Goal: Task Accomplishment & Management: Use online tool/utility

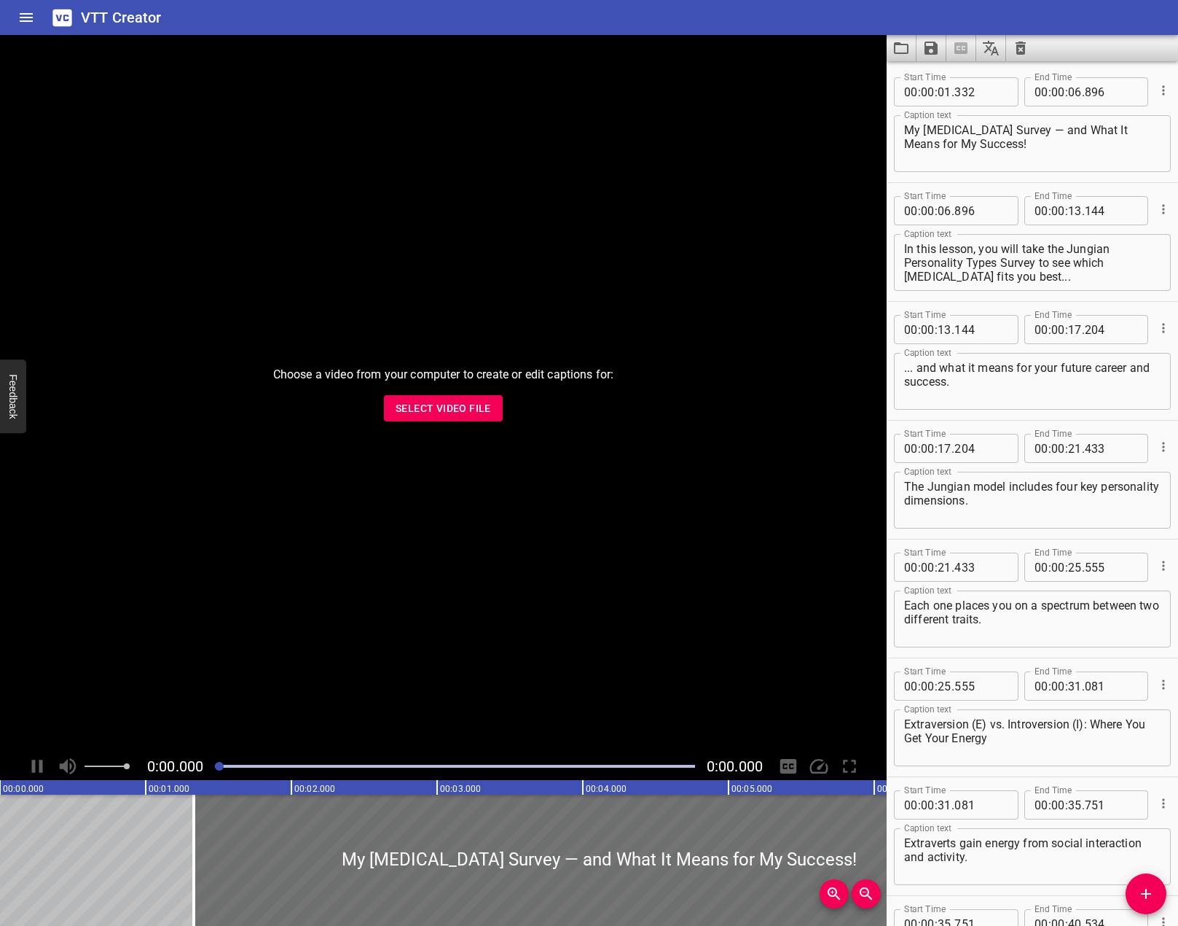
scroll to position [3005, 0]
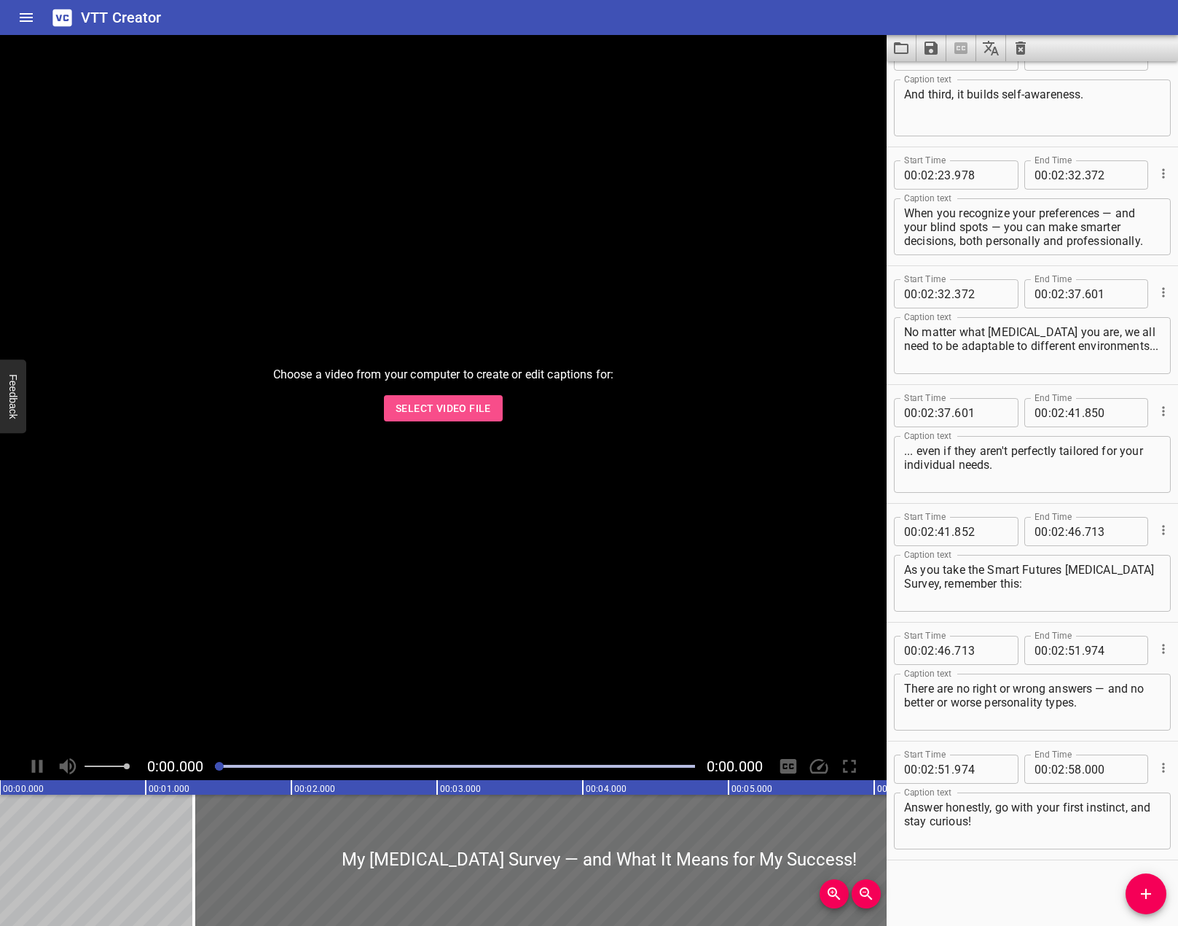
click at [483, 401] on span "Select Video File" at bounding box center [443, 408] width 95 height 18
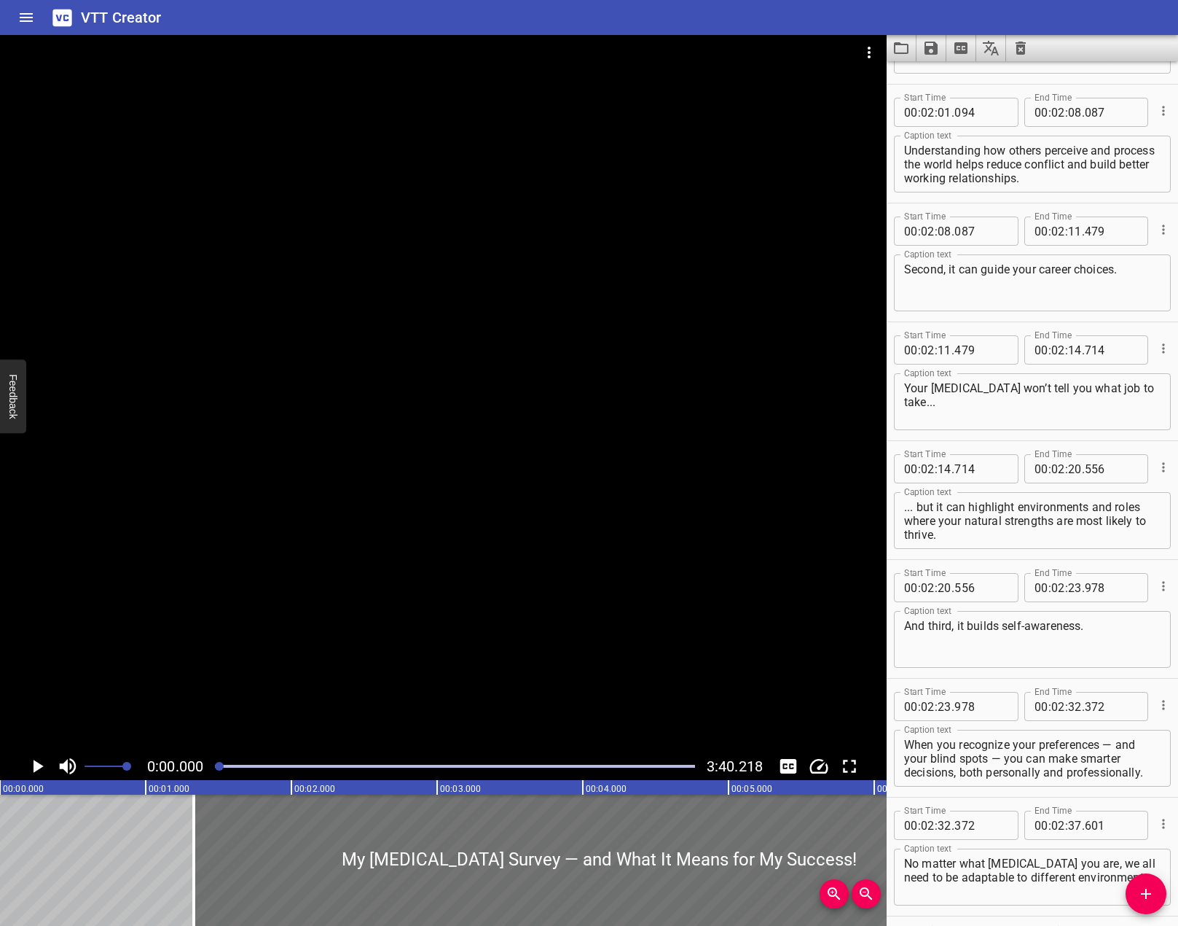
scroll to position [2204, 0]
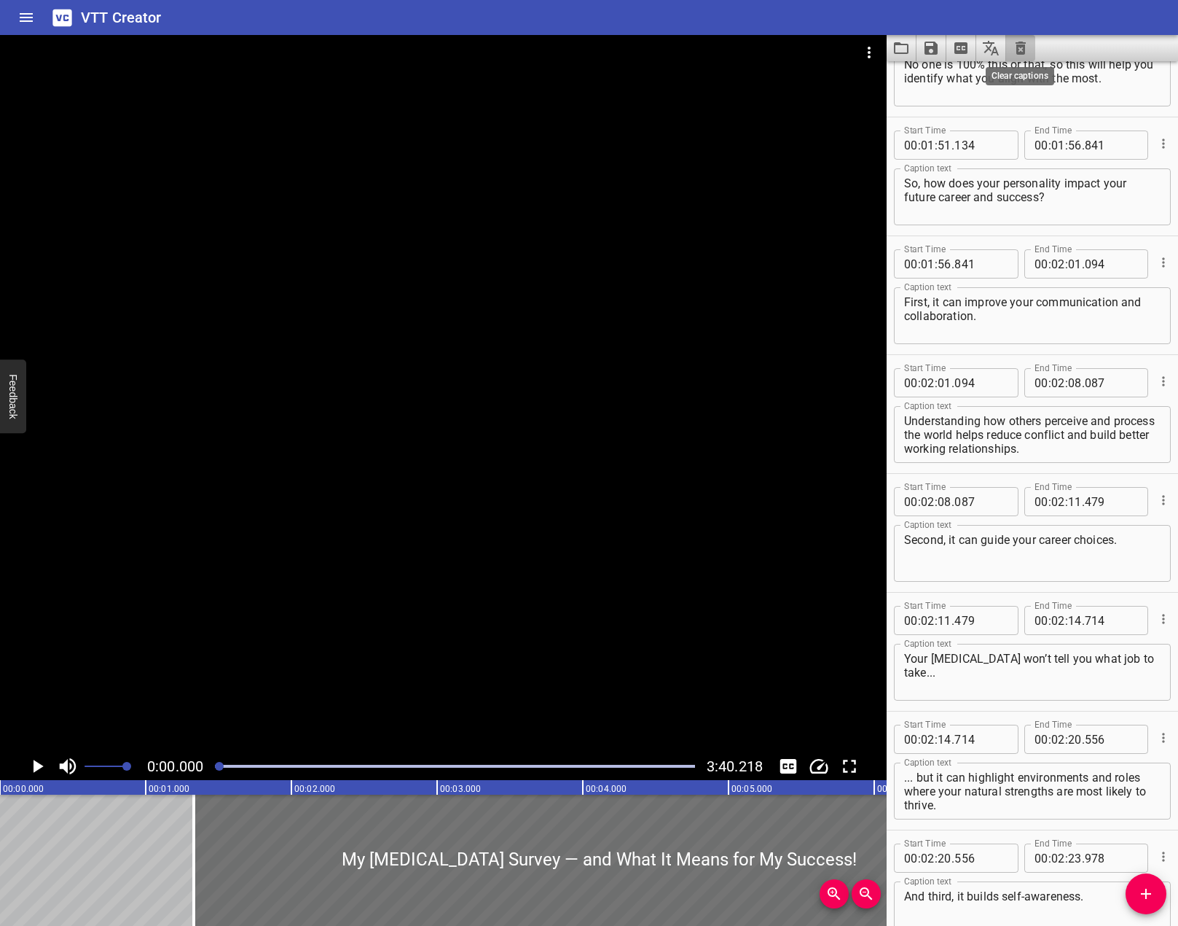
click at [1018, 42] on icon "Clear captions" at bounding box center [1020, 47] width 17 height 17
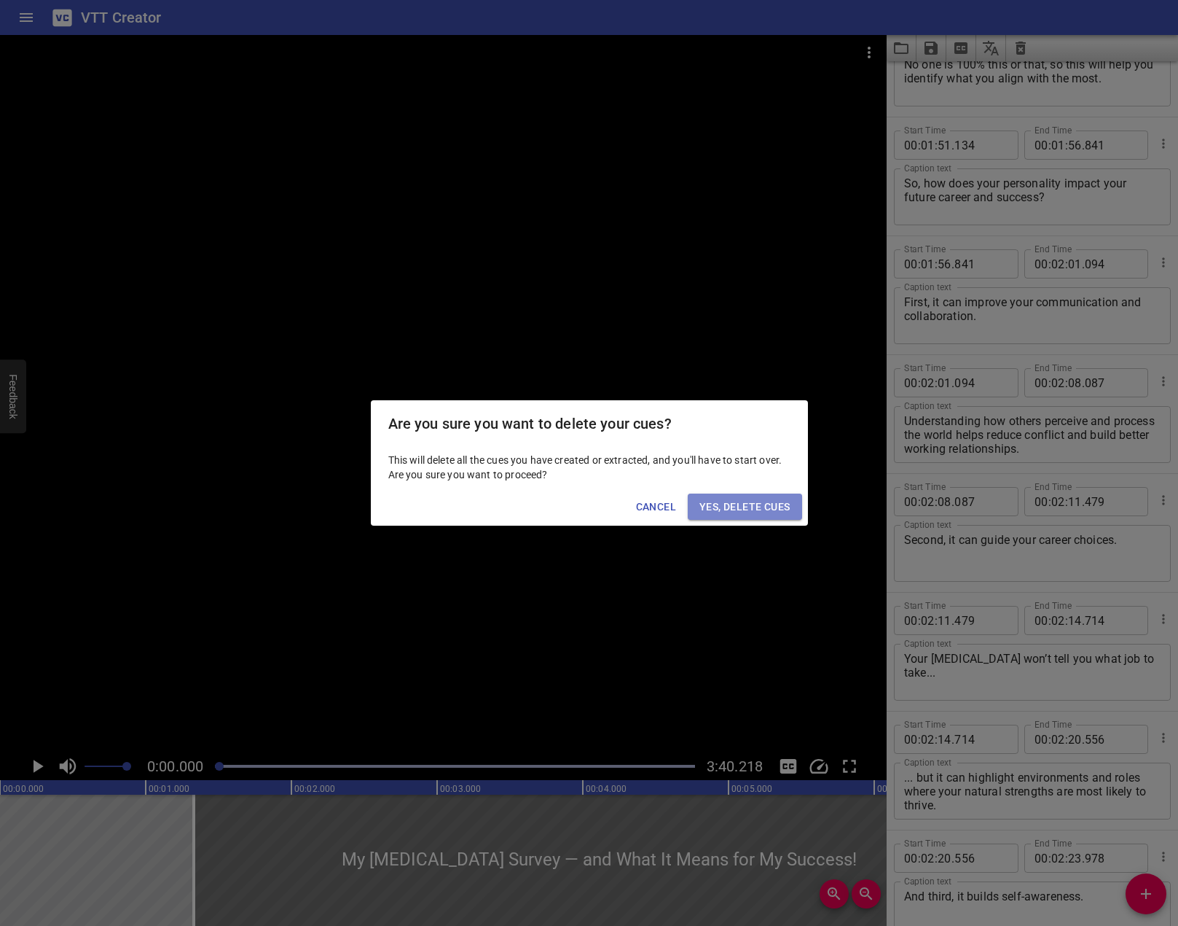
click at [767, 510] on span "Yes, Delete Cues" at bounding box center [745, 507] width 90 height 18
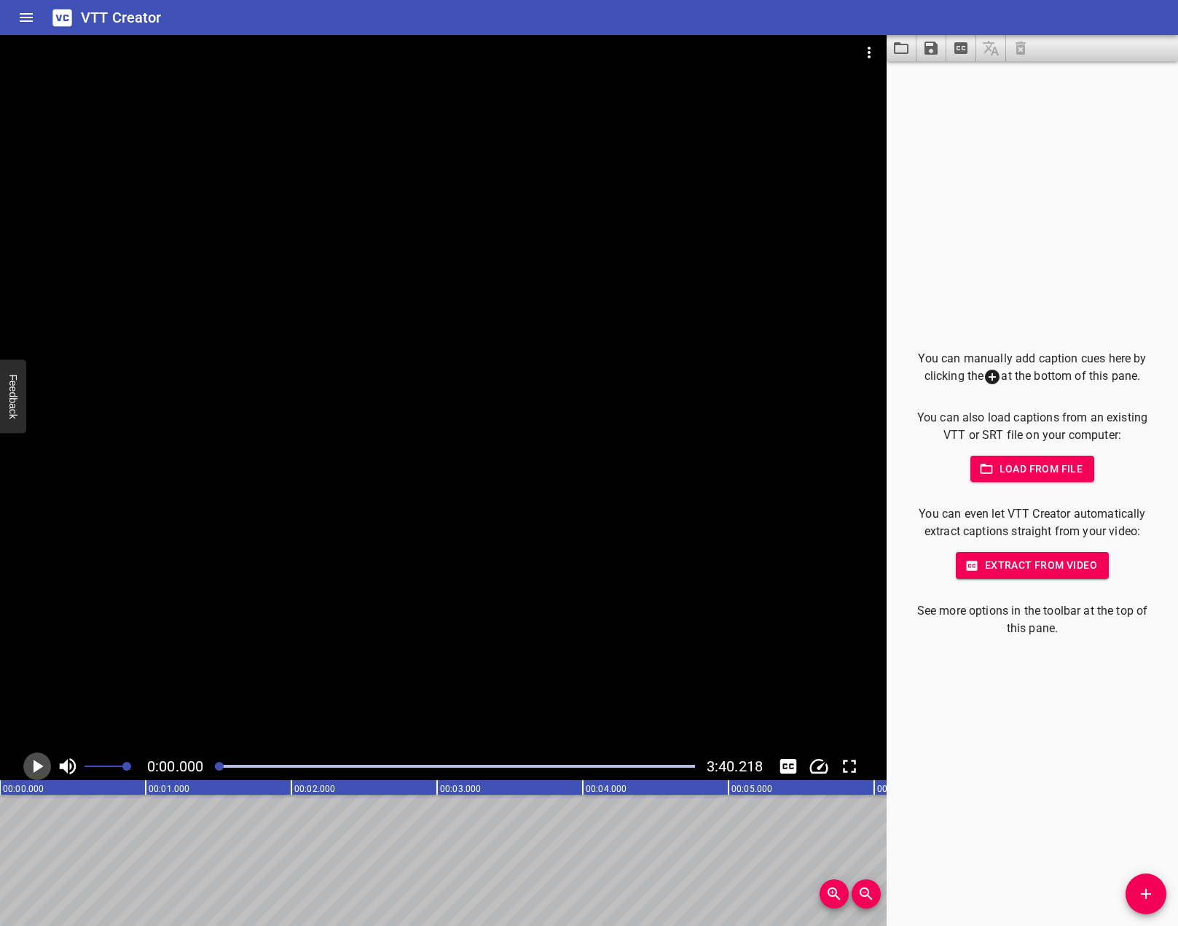
click at [29, 768] on icon "Play/Pause" at bounding box center [37, 766] width 22 height 22
click at [39, 762] on icon "Play/Pause" at bounding box center [37, 766] width 22 height 22
click at [1141, 888] on icon "Add Cue" at bounding box center [1146, 893] width 17 height 17
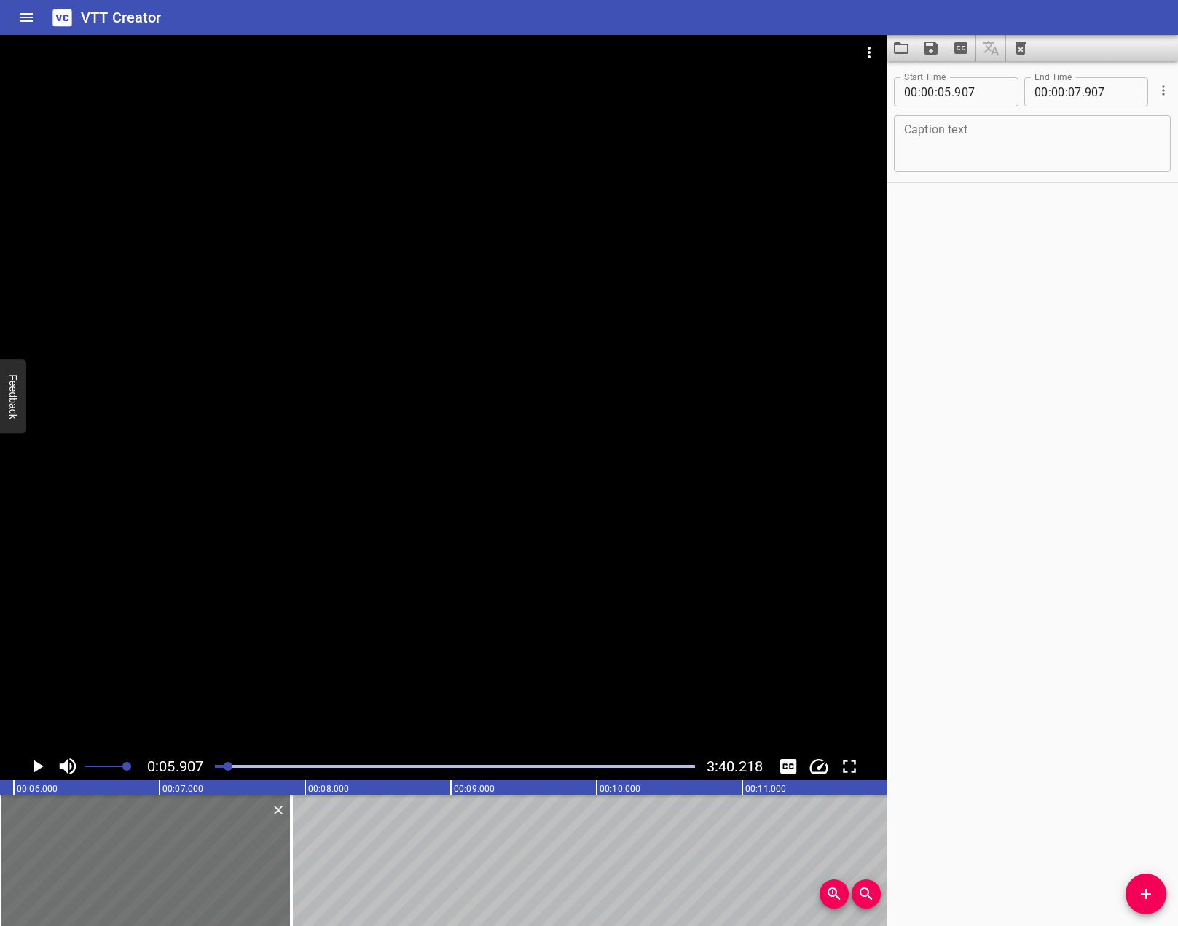
click at [1075, 151] on textarea at bounding box center [1032, 144] width 257 height 42
paste textarea "I was born in [DEMOGRAPHIC_DATA]. I grew up in [DEMOGRAPHIC_DATA]."
type textarea "I was born in [DEMOGRAPHIC_DATA]. I grew up in [DEMOGRAPHIC_DATA]."
click at [438, 398] on div at bounding box center [443, 393] width 887 height 717
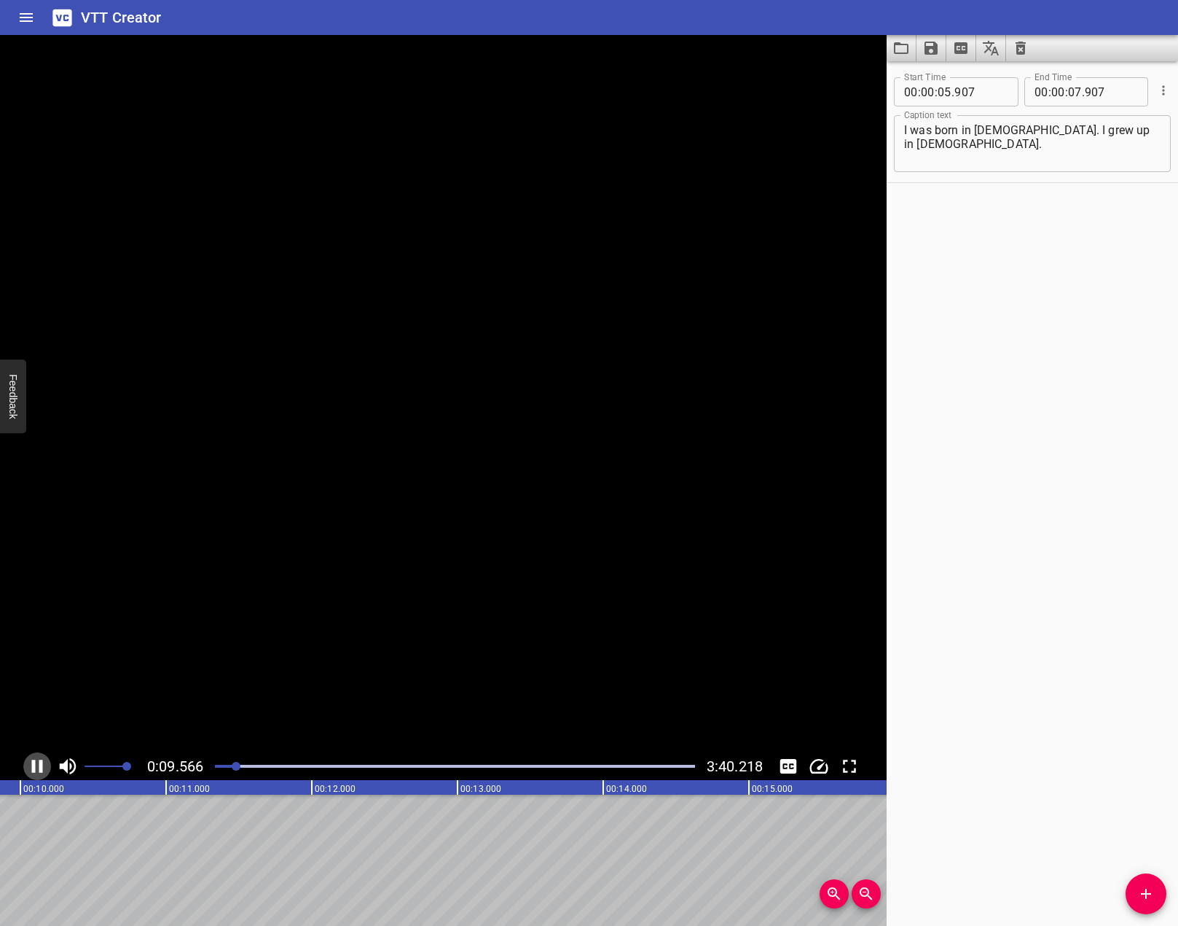
click at [35, 762] on icon "Play/Pause" at bounding box center [37, 765] width 11 height 13
click at [1157, 890] on span "Add Cue" at bounding box center [1146, 893] width 41 height 17
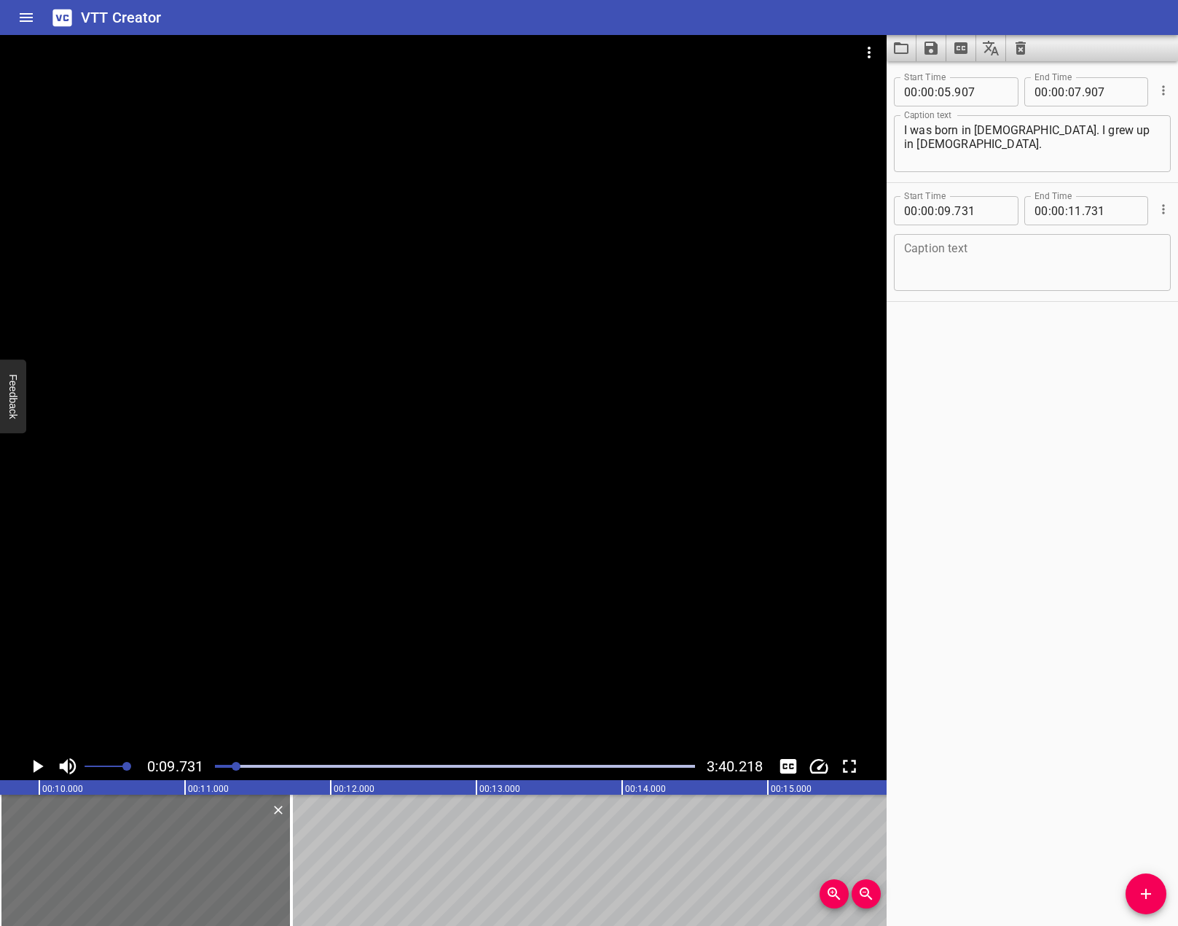
click at [1095, 387] on div "Start Time 00 : 00 : 05 . 907 Start Time End Time 00 : 00 : 07 . 907 End Time C…" at bounding box center [1032, 493] width 291 height 864
click at [33, 772] on icon "Play/Pause" at bounding box center [37, 766] width 22 height 22
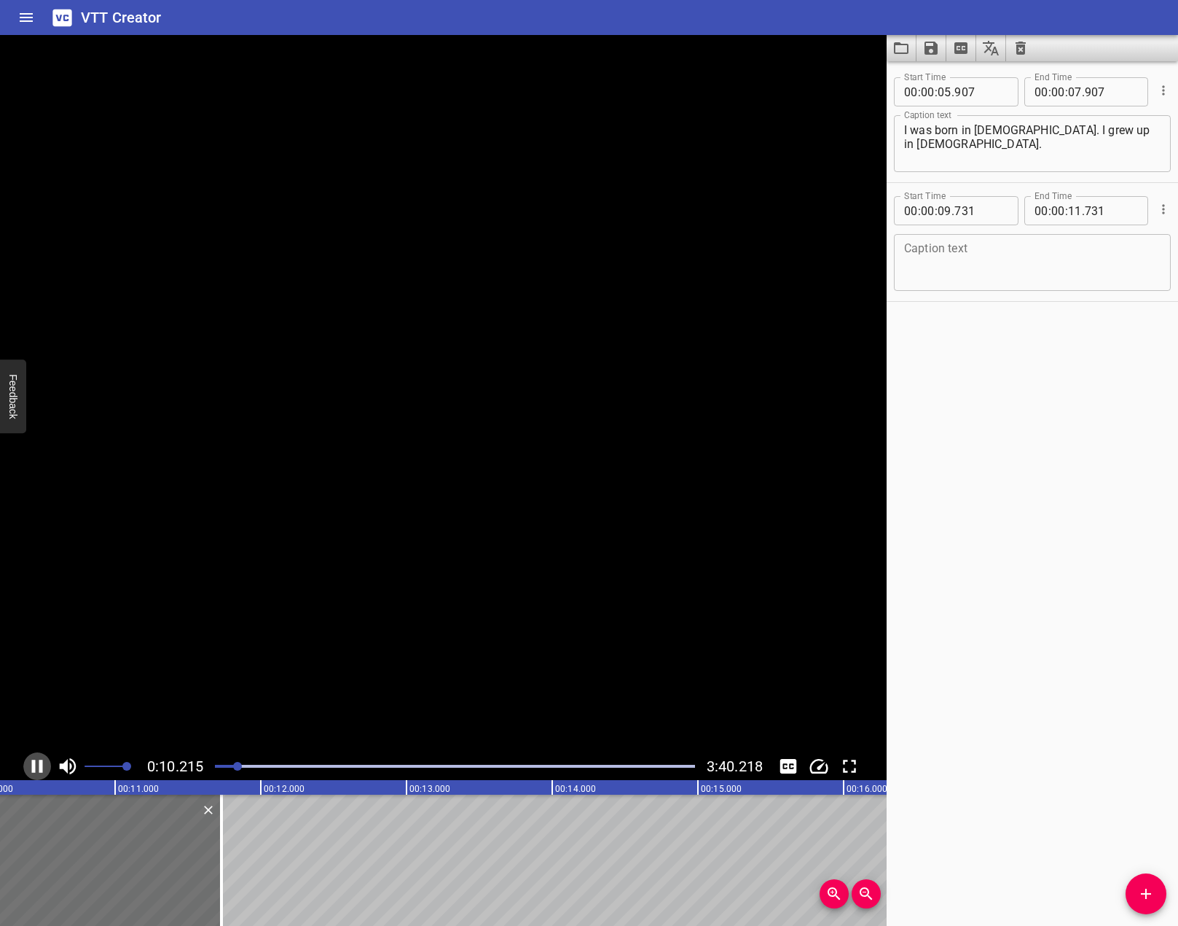
click at [33, 772] on icon "Play/Pause" at bounding box center [37, 766] width 22 height 22
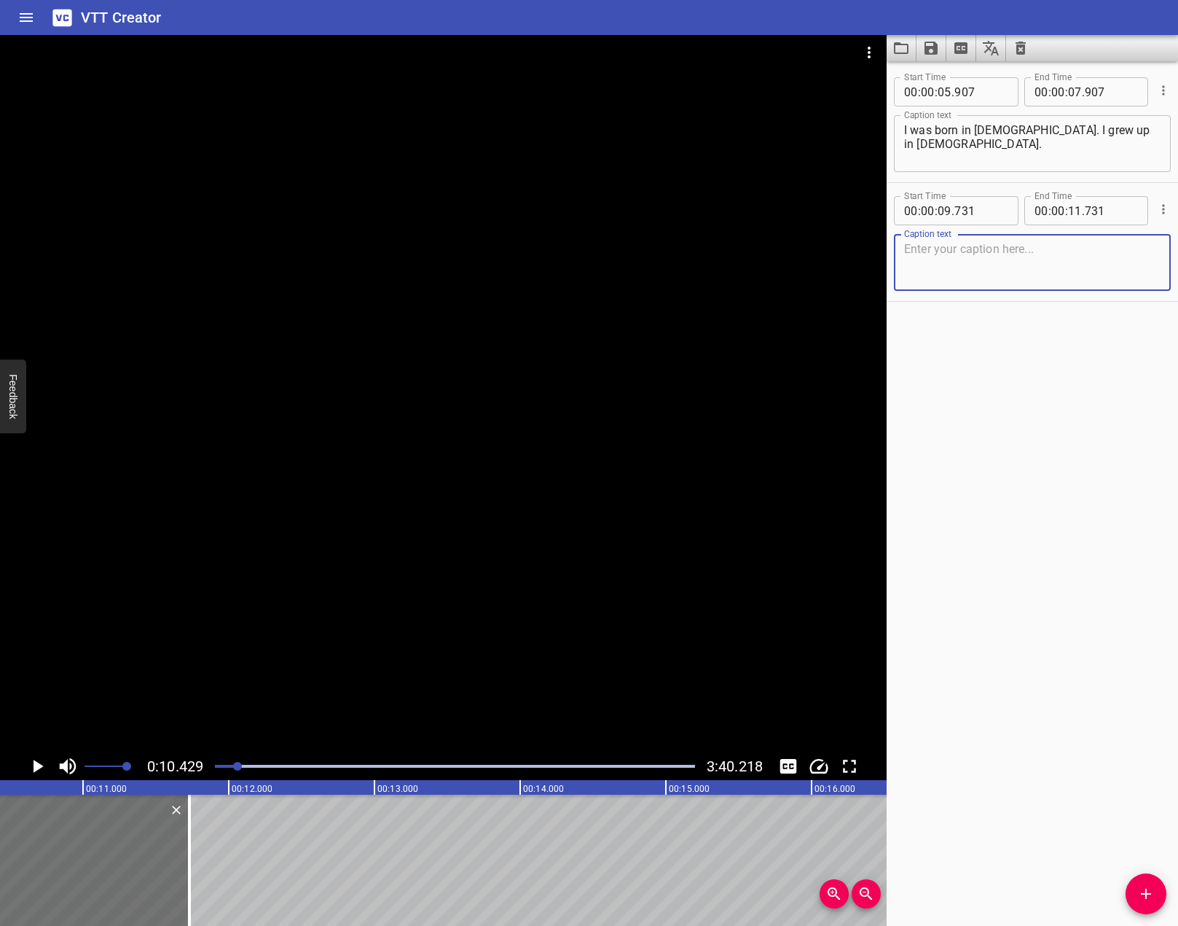
click at [1060, 280] on textarea at bounding box center [1032, 263] width 257 height 42
paste textarea "I went to school in [GEOGRAPHIC_DATA], so I had a global outlook. And I also ha…"
type textarea "I went to school in [GEOGRAPHIC_DATA], so I had a global outlook. And I also ha…"
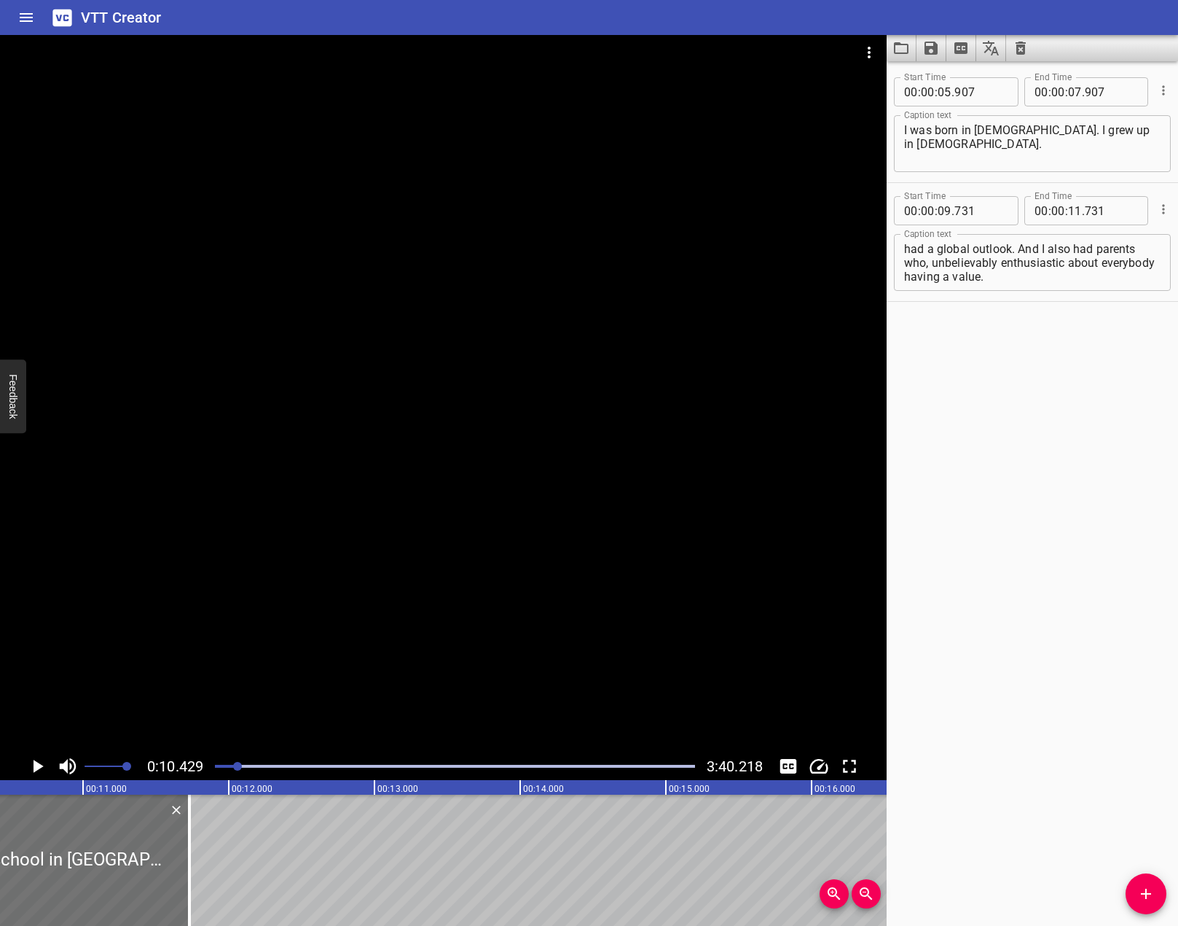
drag, startPoint x: 227, startPoint y: 519, endPoint x: 157, endPoint y: 560, distance: 82.0
click at [227, 520] on div at bounding box center [443, 393] width 887 height 717
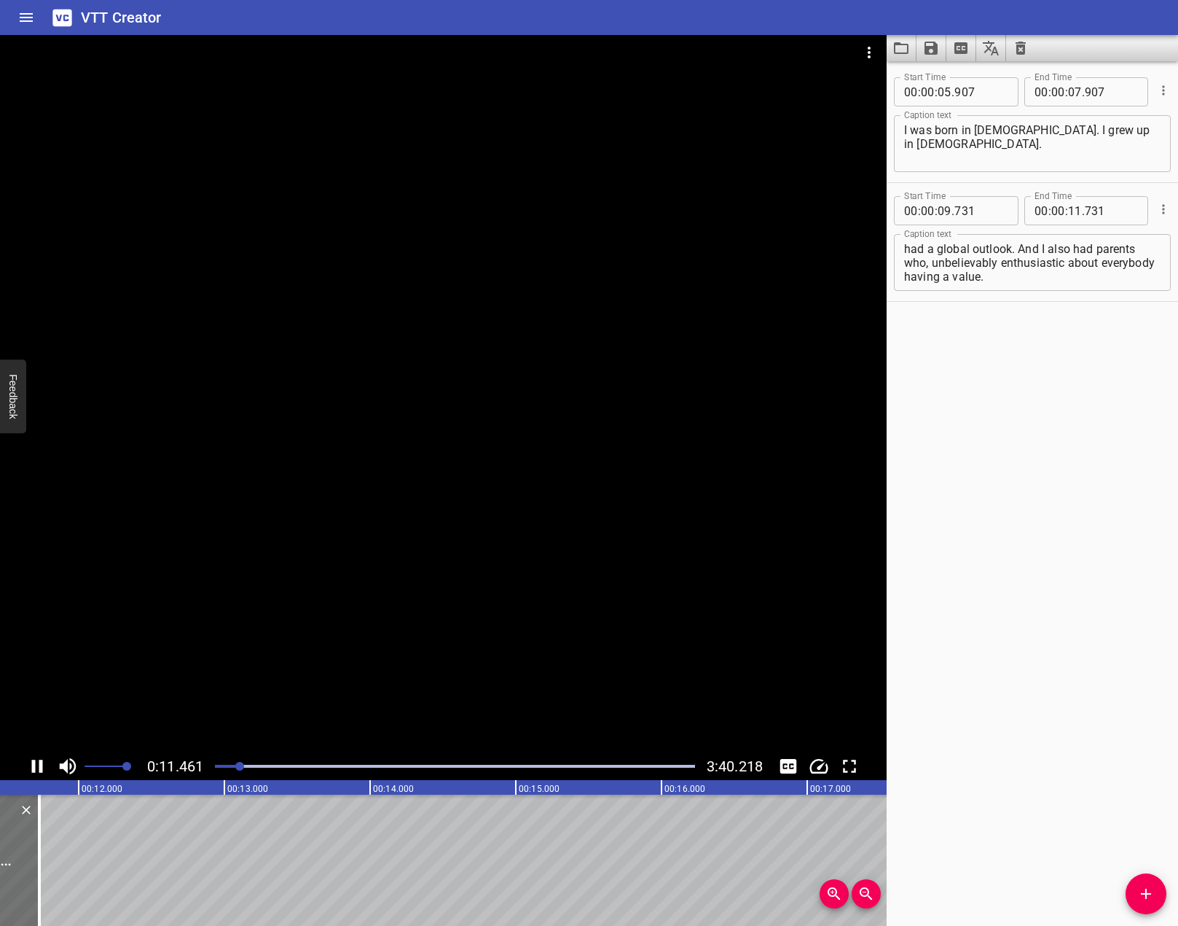
click at [95, 760] on span at bounding box center [106, 766] width 42 height 20
click at [37, 768] on icon "Play/Pause" at bounding box center [37, 766] width 22 height 22
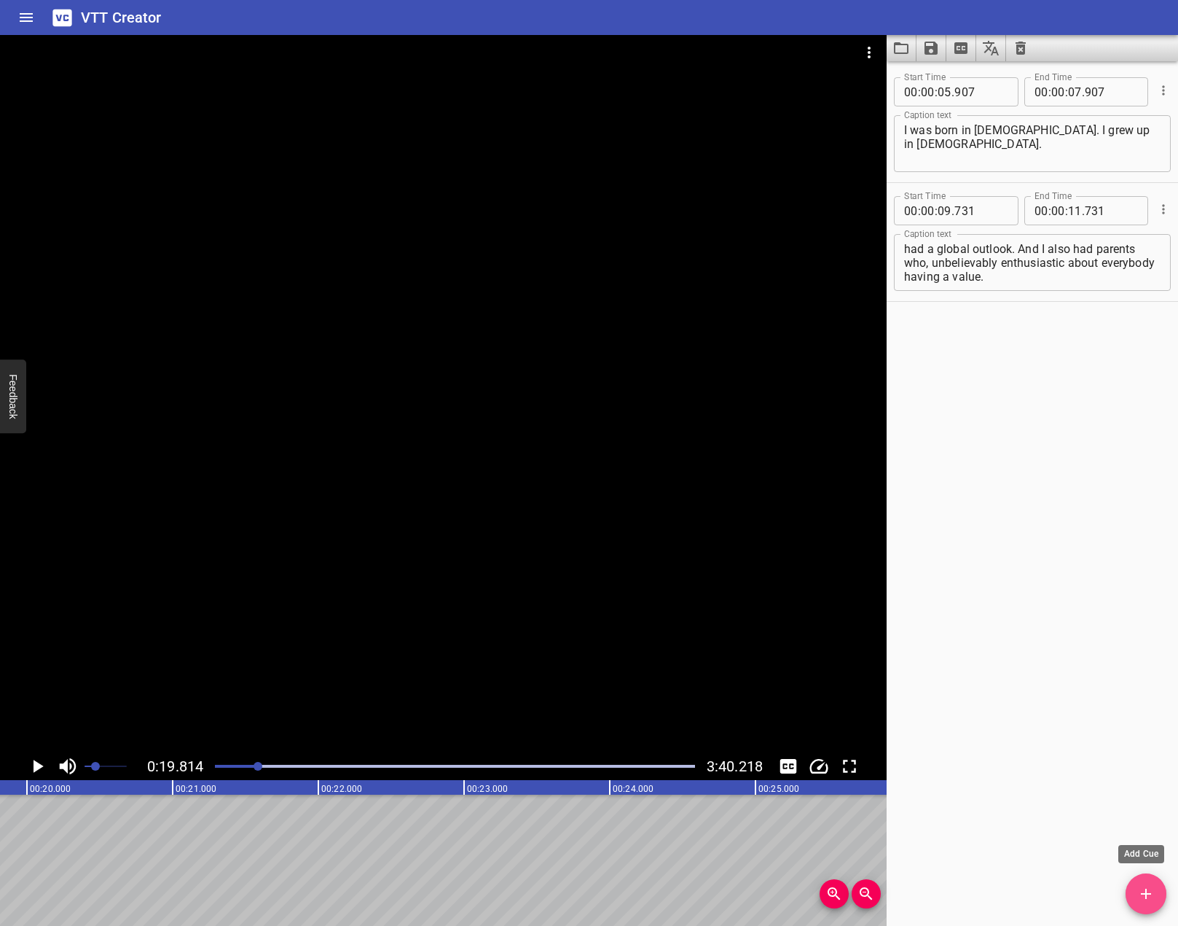
click at [1154, 906] on button "Add Cue" at bounding box center [1146, 893] width 41 height 41
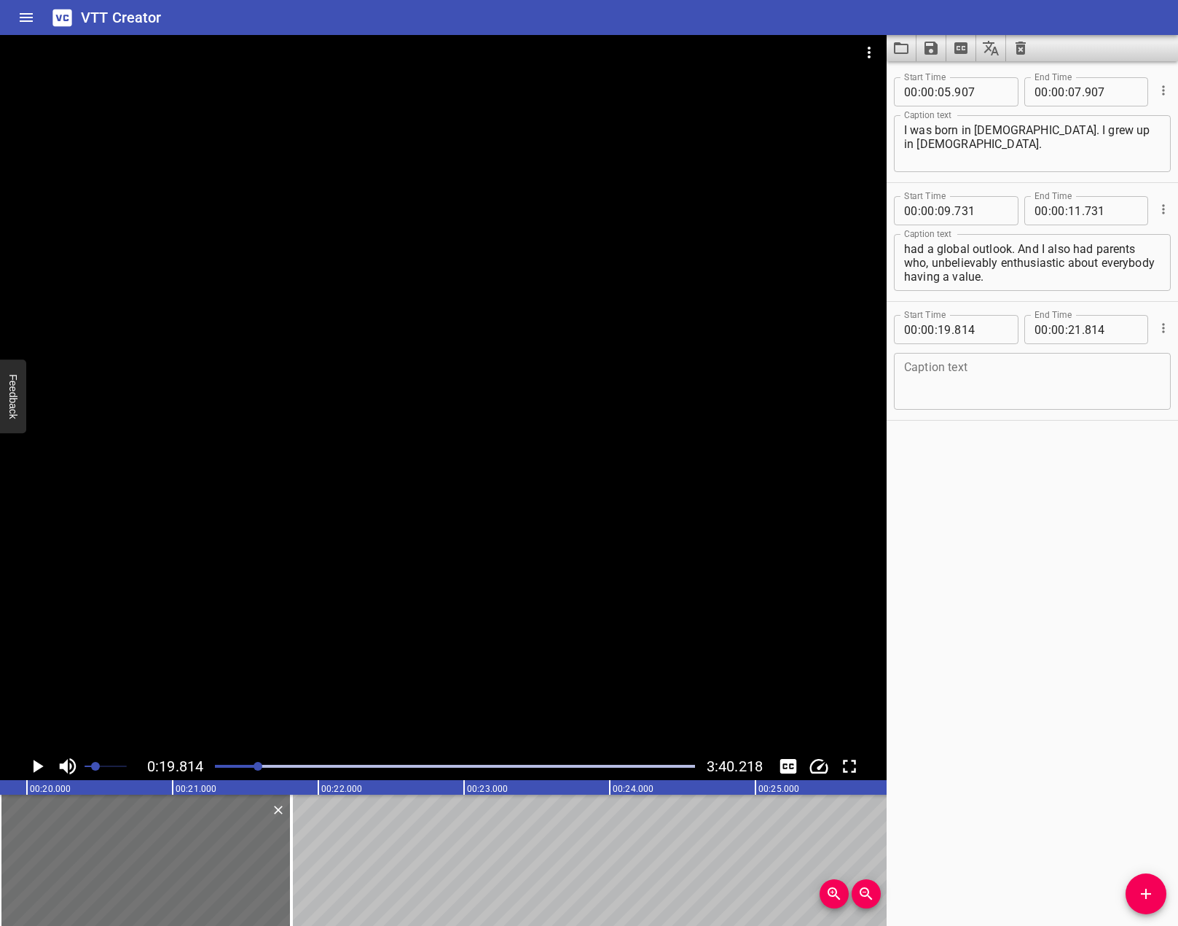
click at [1103, 459] on div "Start Time 00 : 00 : 05 . 907 Start Time End Time 00 : 00 : 07 . 907 End Time C…" at bounding box center [1032, 493] width 291 height 864
click at [992, 377] on textarea at bounding box center [1032, 382] width 257 height 42
paste textarea "Everybody can grow, can be infectious."
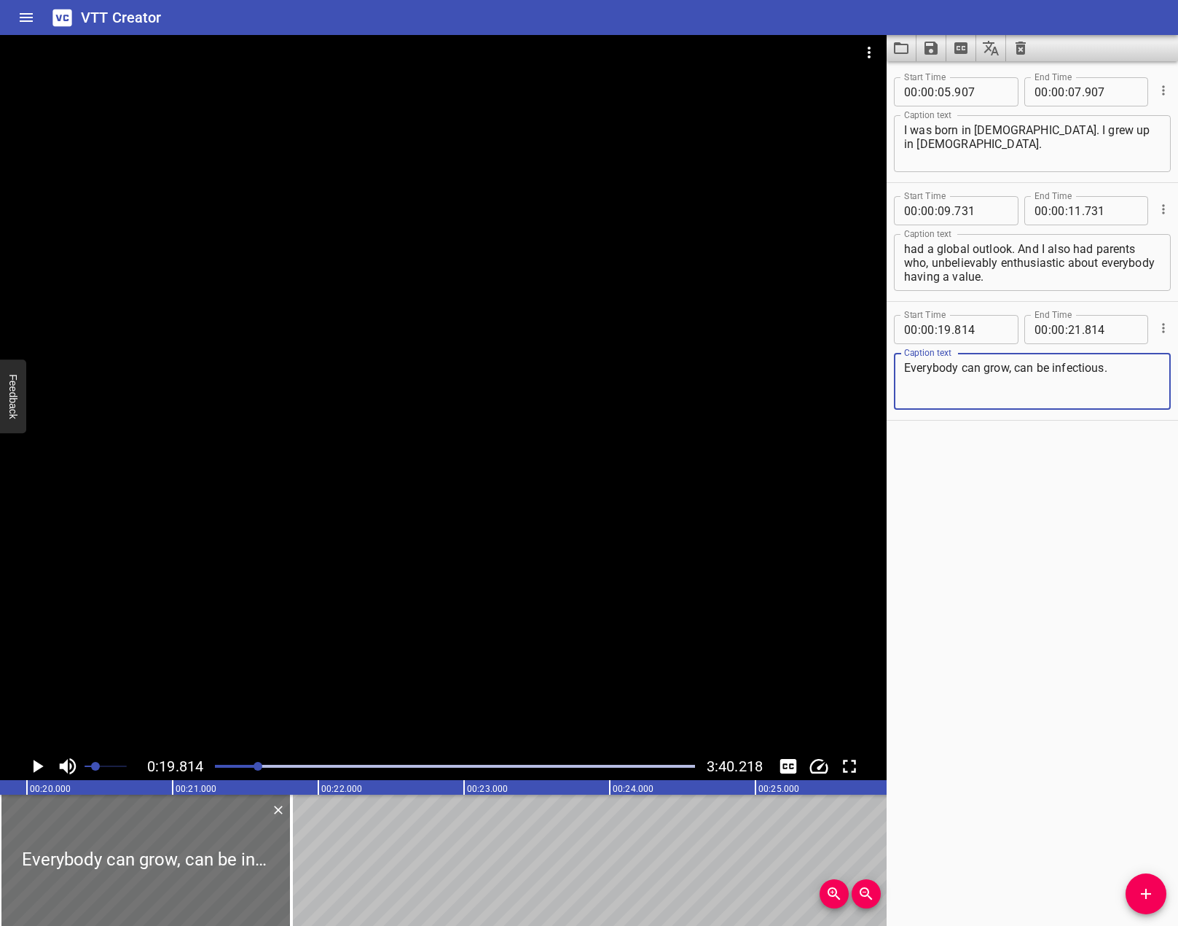
type textarea "Everybody can grow, can be infectious."
click at [343, 607] on div at bounding box center [443, 393] width 887 height 717
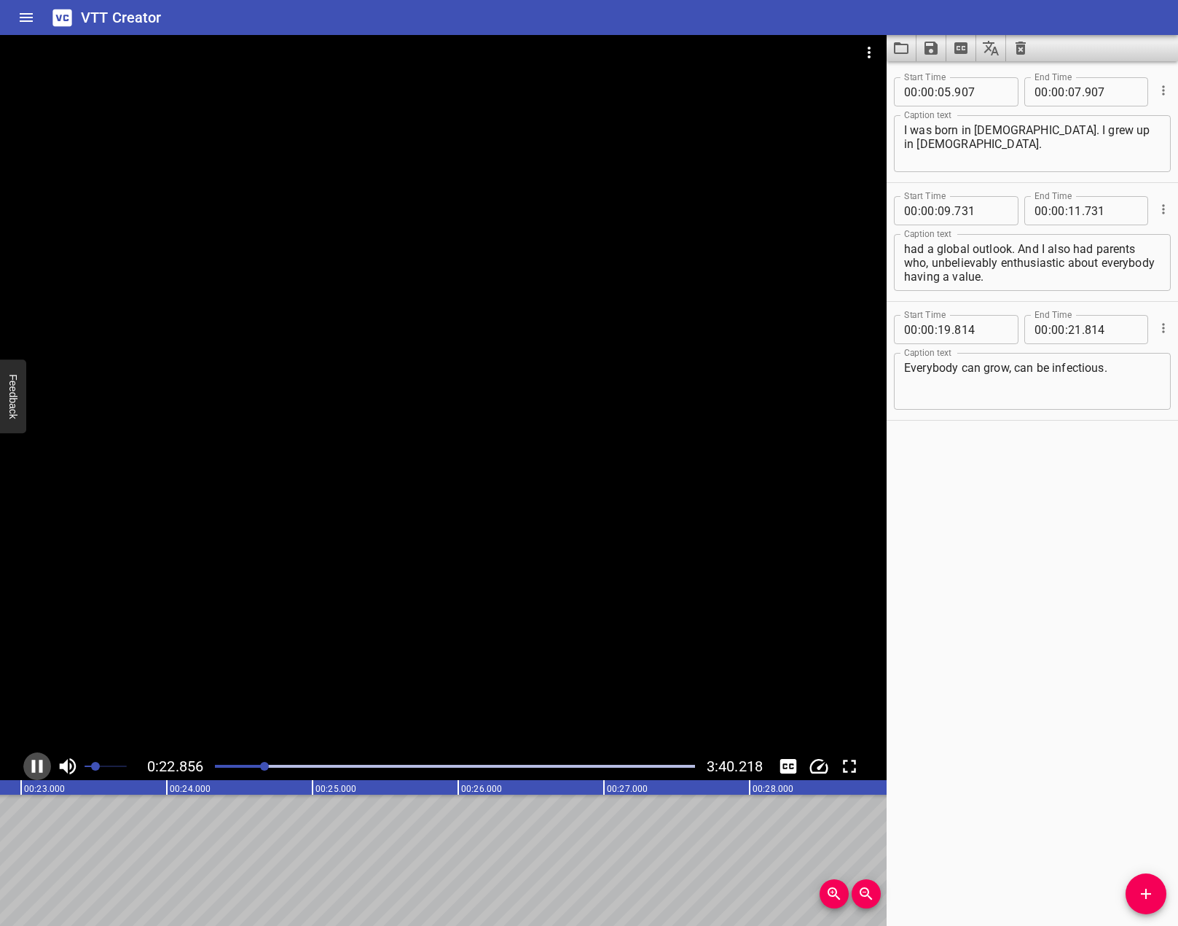
click at [38, 767] on icon "Play/Pause" at bounding box center [37, 766] width 22 height 22
click at [1142, 890] on icon "Add Cue" at bounding box center [1146, 893] width 17 height 17
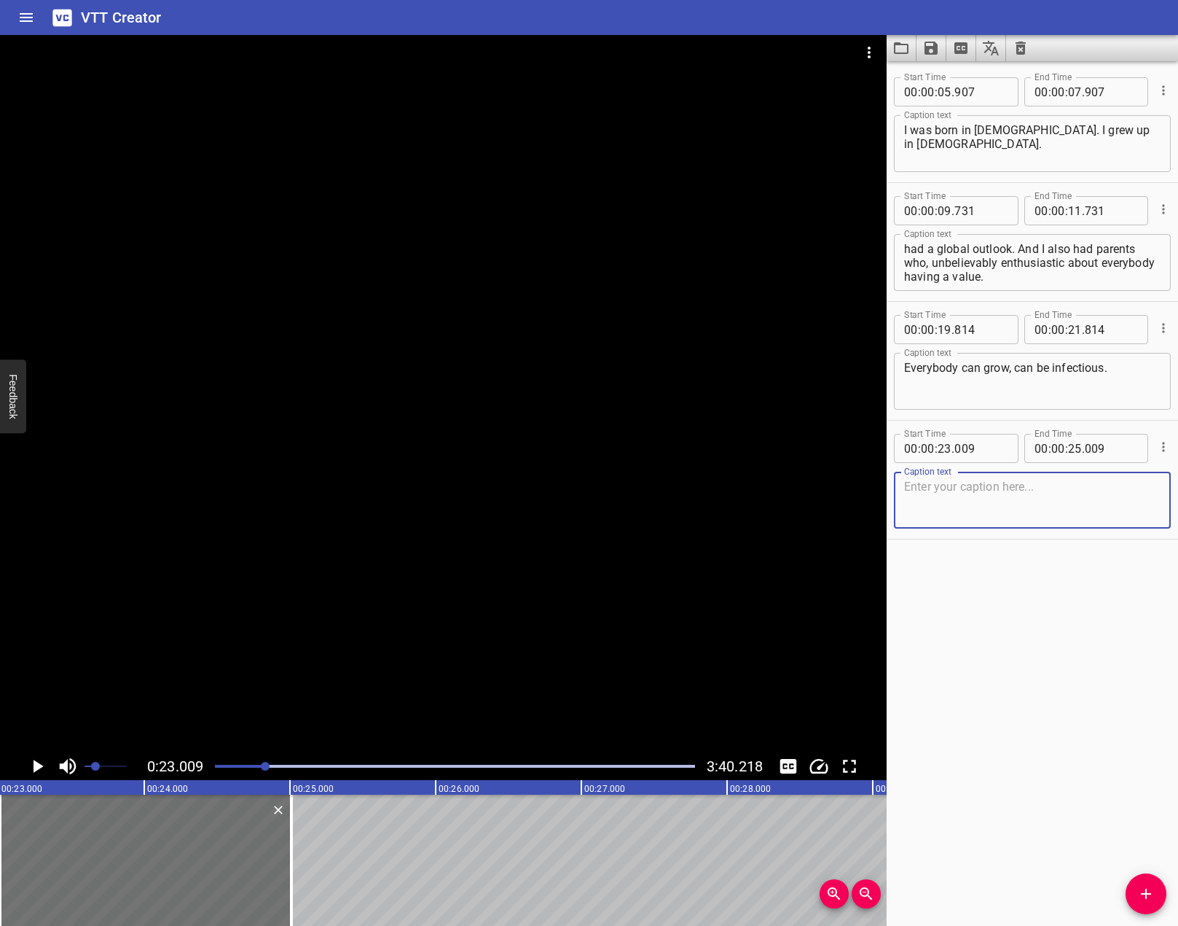
click at [380, 428] on div at bounding box center [443, 393] width 887 height 717
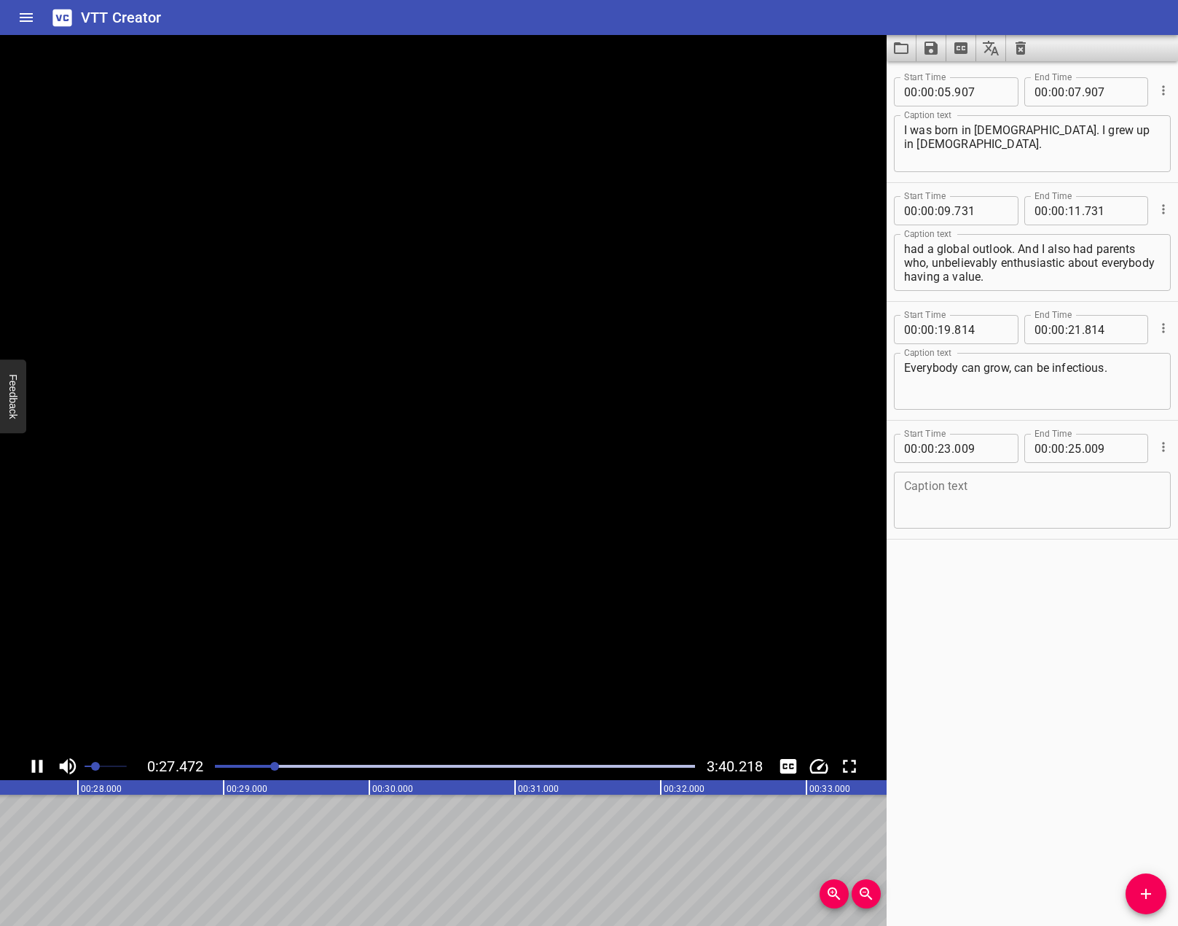
click at [44, 767] on icon "Play/Pause" at bounding box center [37, 766] width 22 height 22
click at [269, 762] on div at bounding box center [455, 766] width 498 height 20
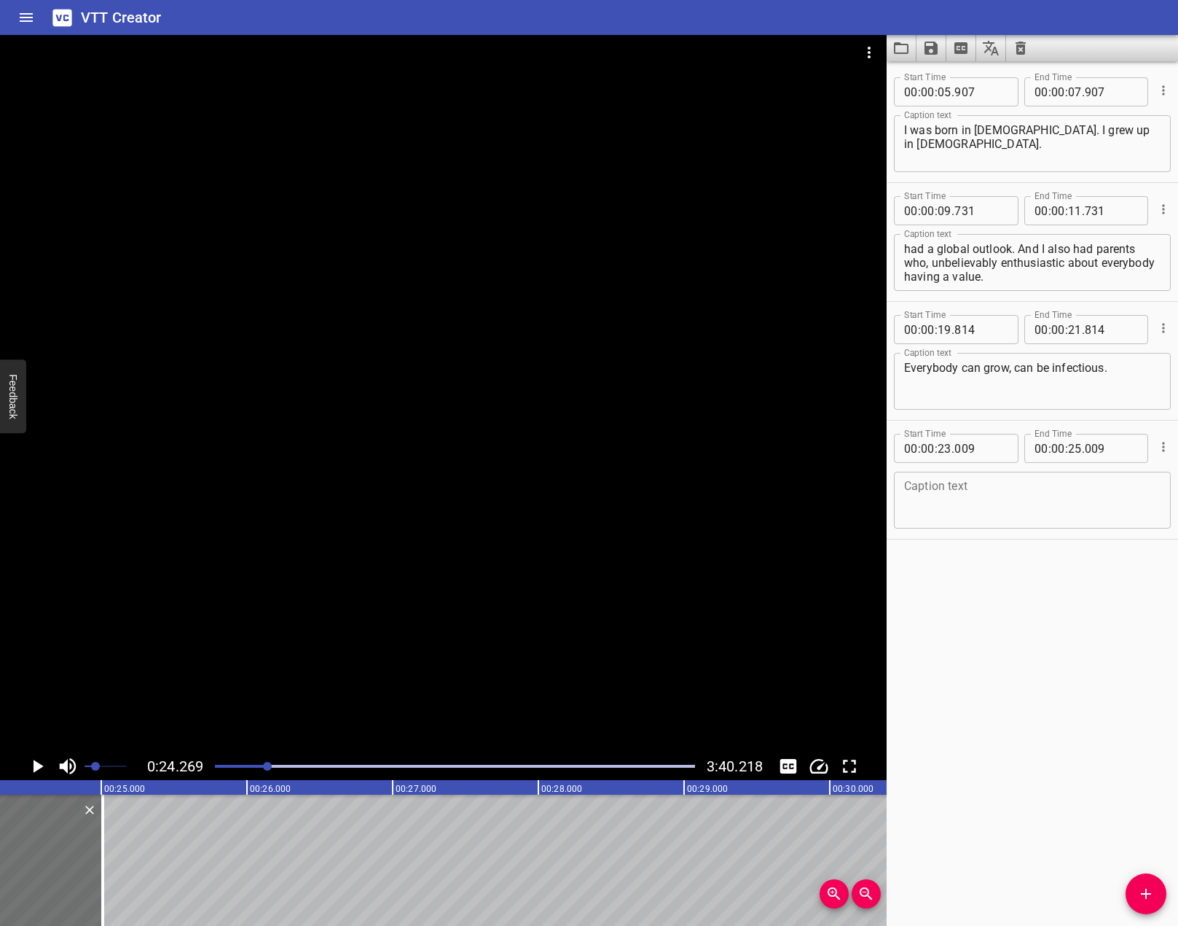
scroll to position [0, 3537]
click at [488, 509] on div at bounding box center [443, 393] width 887 height 717
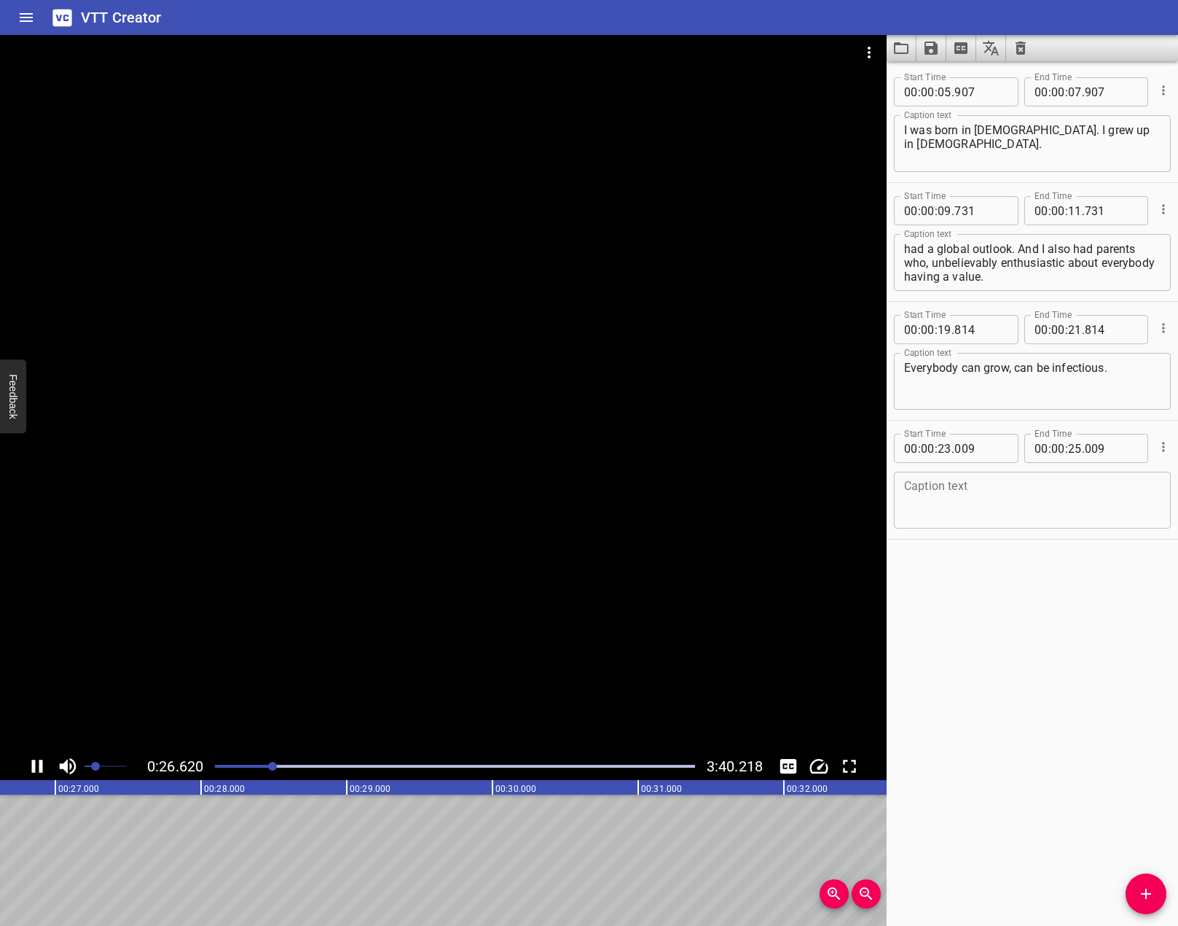
click at [34, 772] on icon "Play/Pause" at bounding box center [37, 766] width 22 height 22
click at [270, 765] on div at bounding box center [273, 766] width 9 height 9
click at [257, 764] on div at bounding box center [455, 766] width 498 height 20
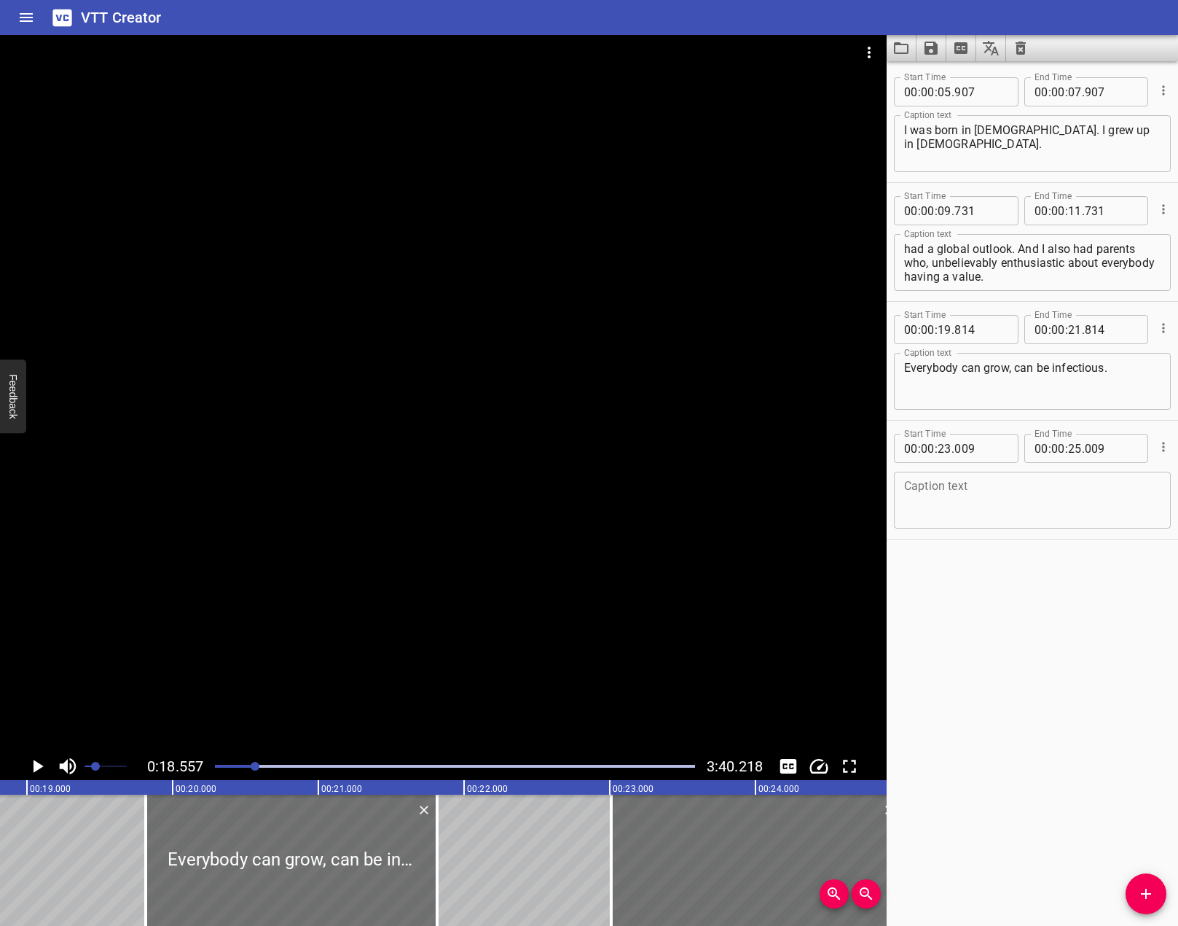
scroll to position [0, 2704]
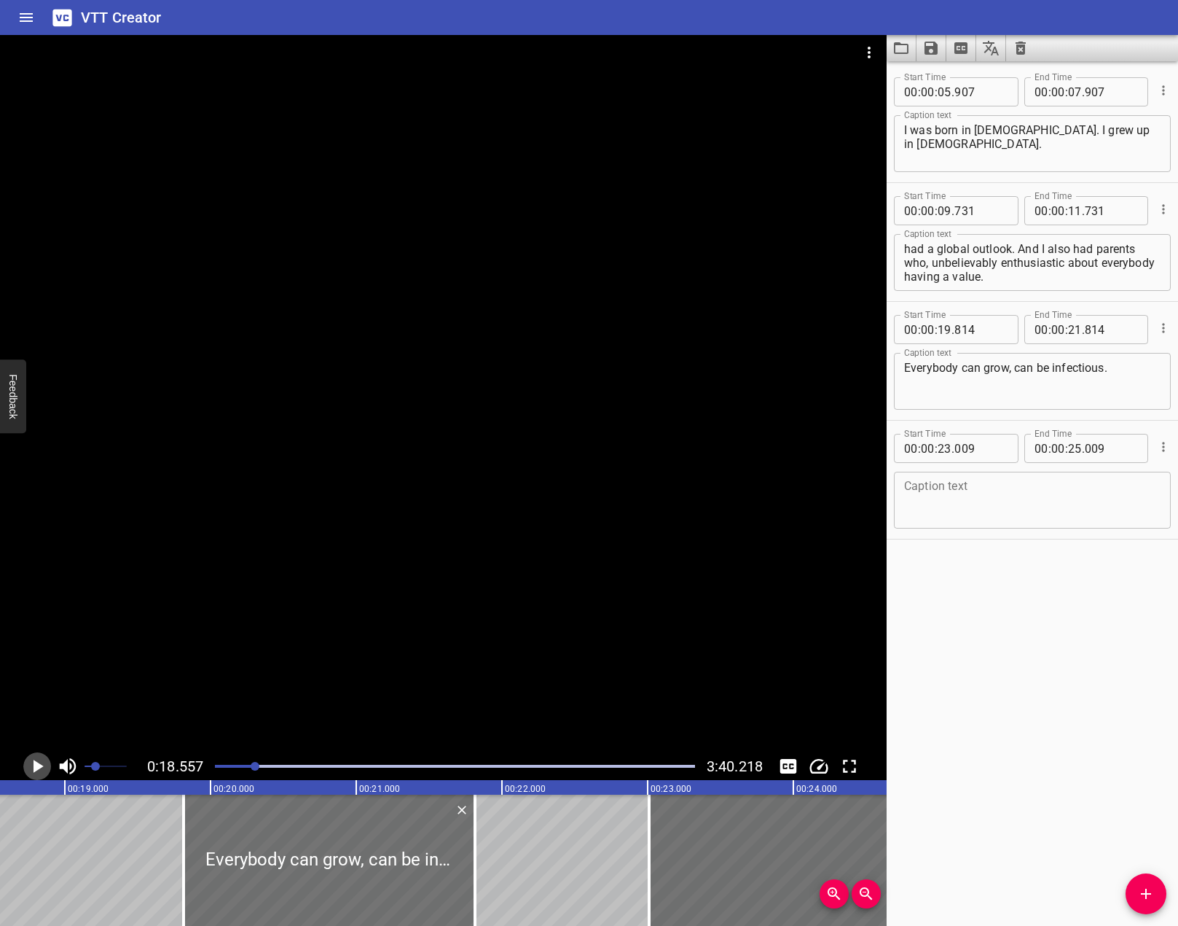
click at [39, 770] on icon "Play/Pause" at bounding box center [37, 766] width 22 height 22
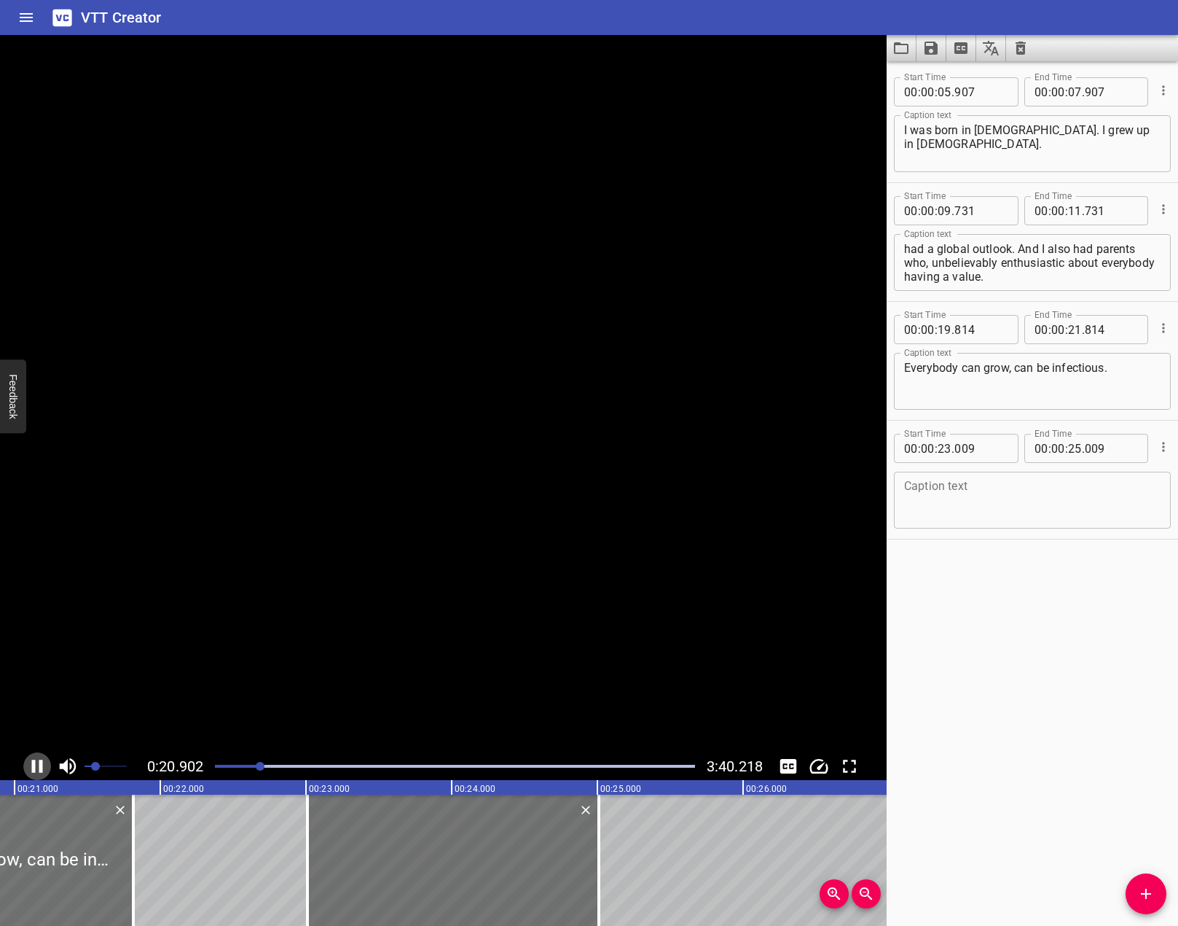
click at [39, 770] on icon "Play/Pause" at bounding box center [37, 765] width 11 height 13
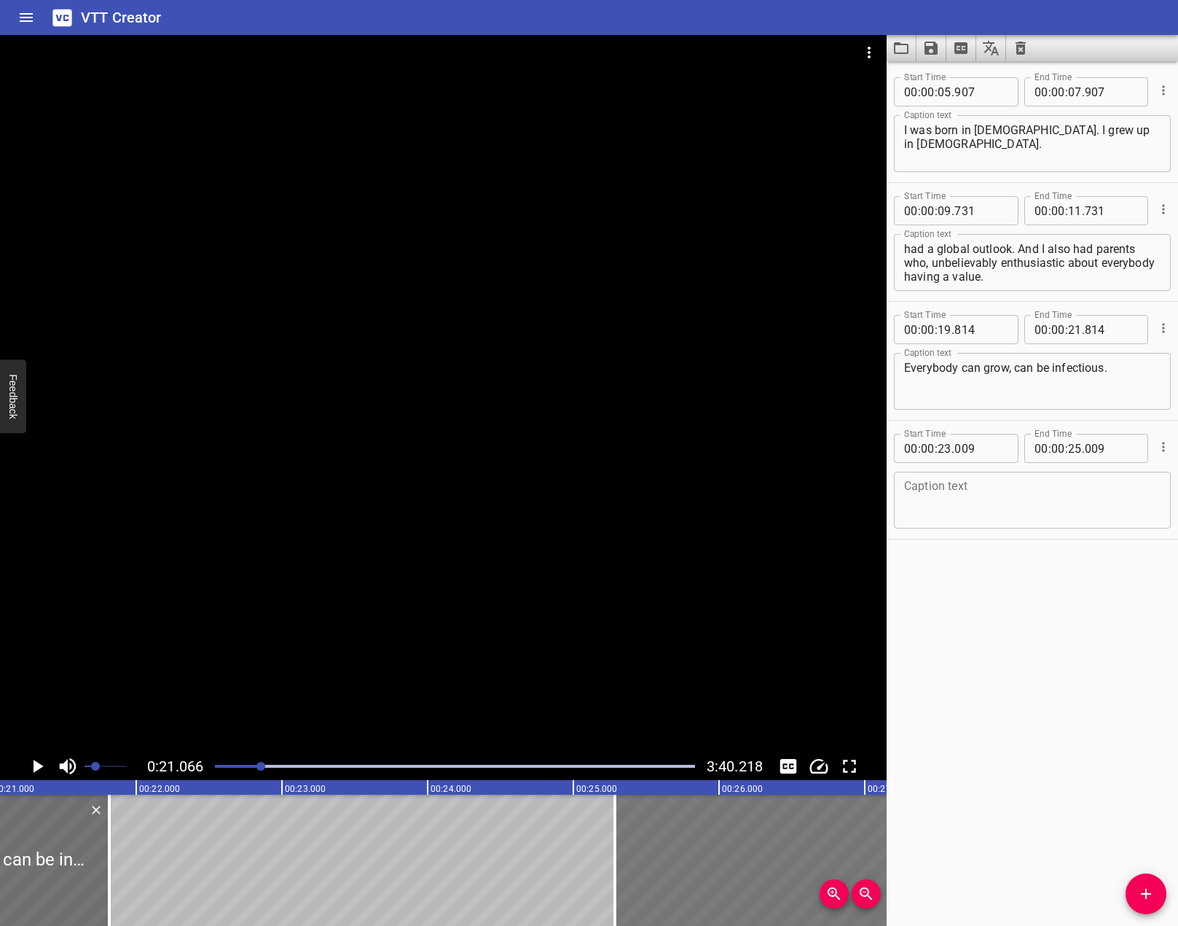
drag, startPoint x: 363, startPoint y: 849, endPoint x: 697, endPoint y: 813, distance: 336.4
click at [697, 813] on div at bounding box center [760, 859] width 291 height 131
type input "25"
type input "304"
type input "27"
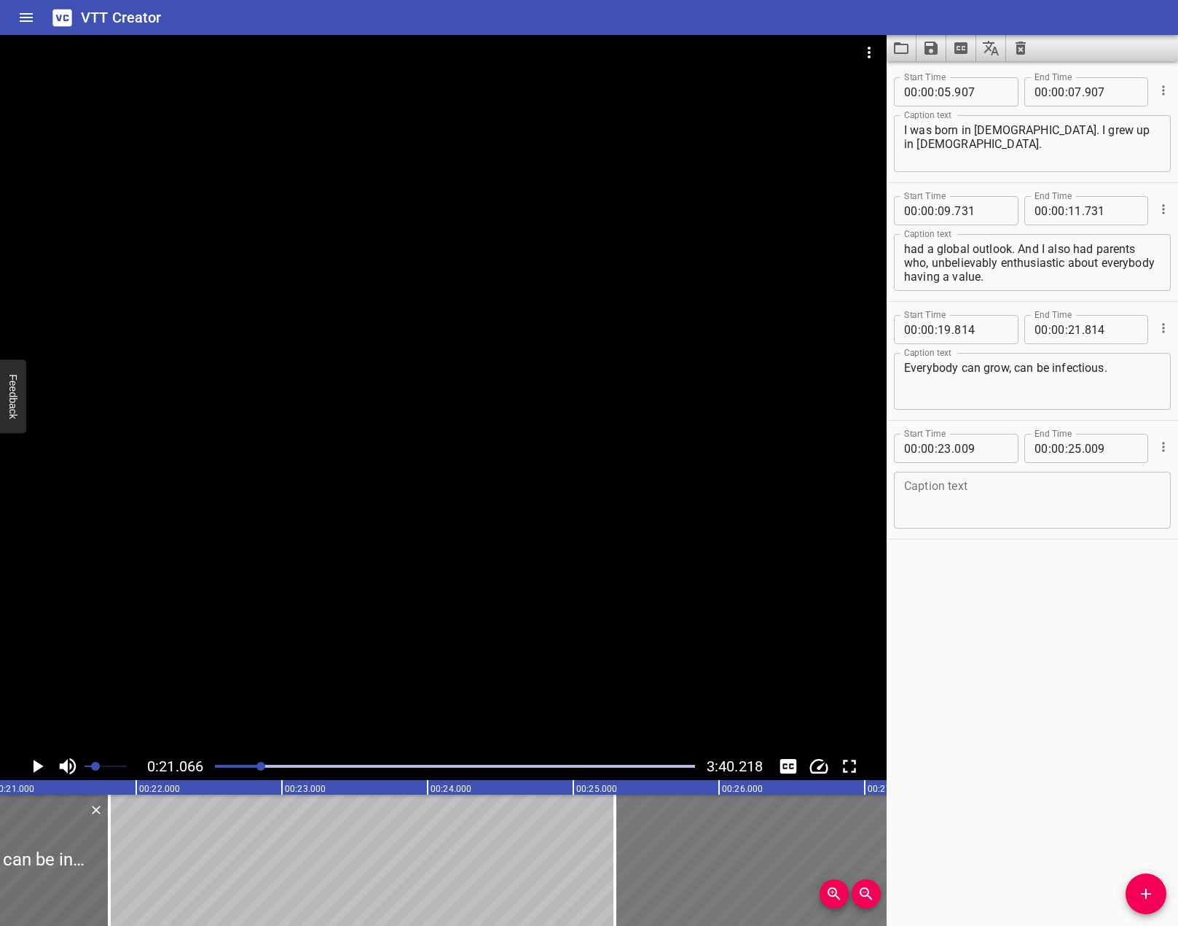
type input "304"
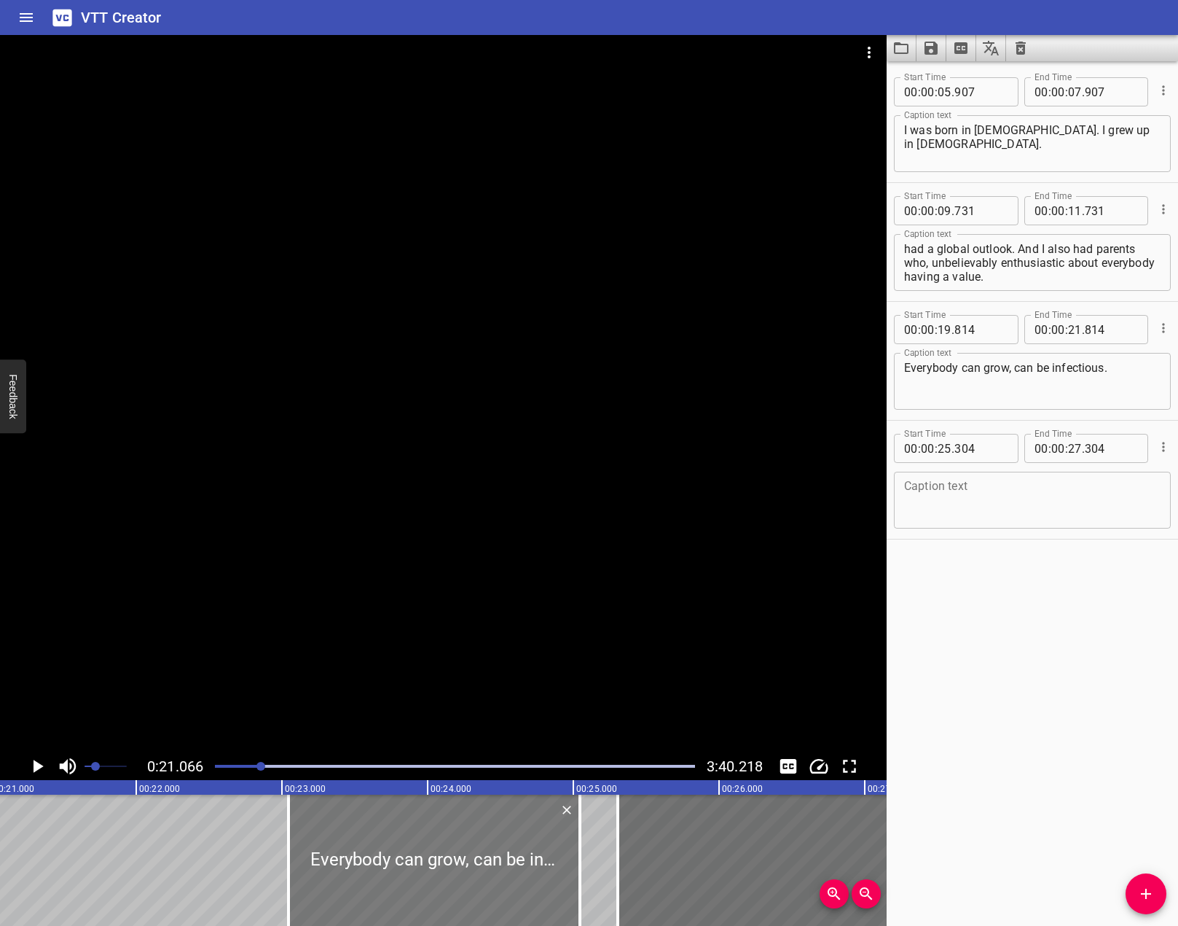
drag, startPoint x: 54, startPoint y: 893, endPoint x: 530, endPoint y: 810, distance: 483.1
click at [530, 810] on div at bounding box center [434, 859] width 291 height 131
type input "23"
type input "079"
type input "25"
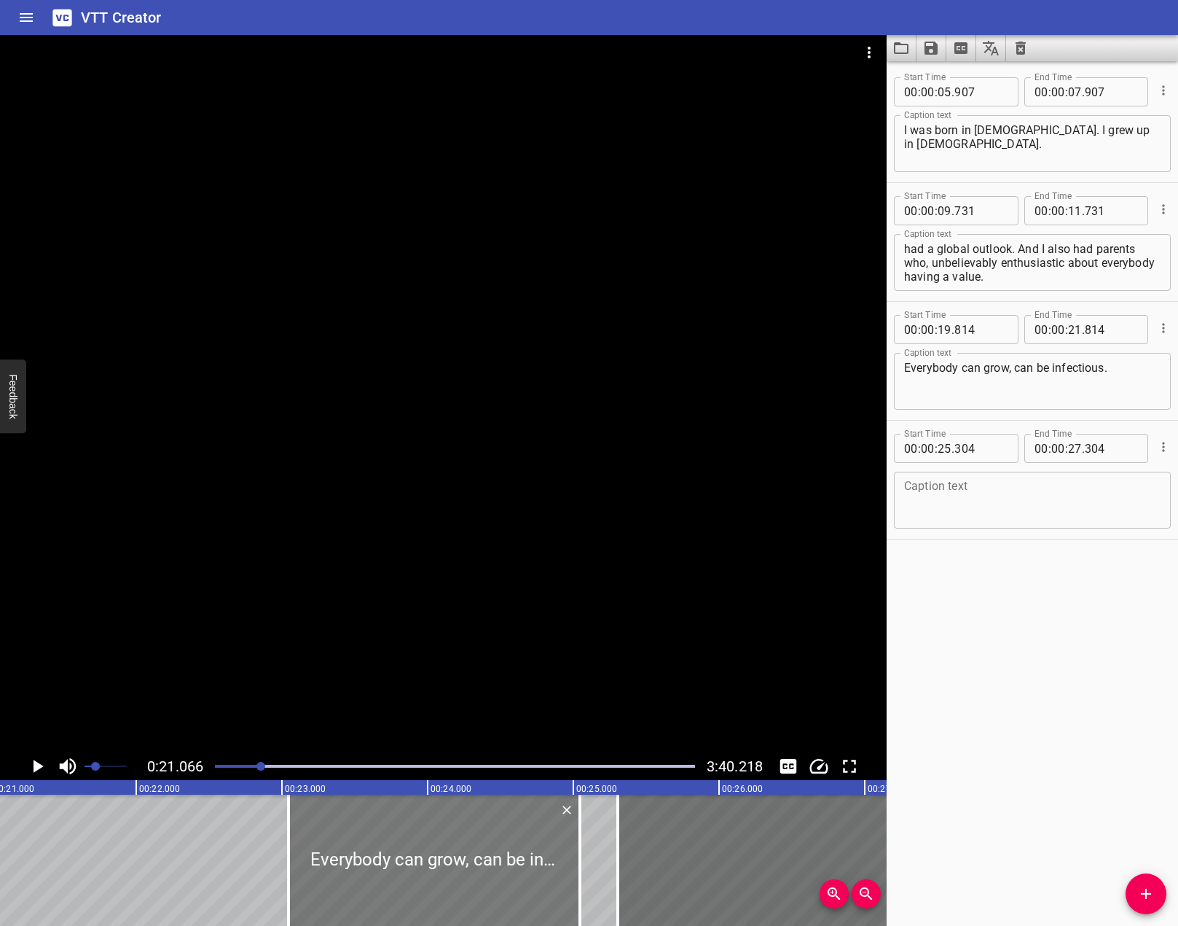
type input "079"
click at [305, 584] on div at bounding box center [443, 393] width 887 height 717
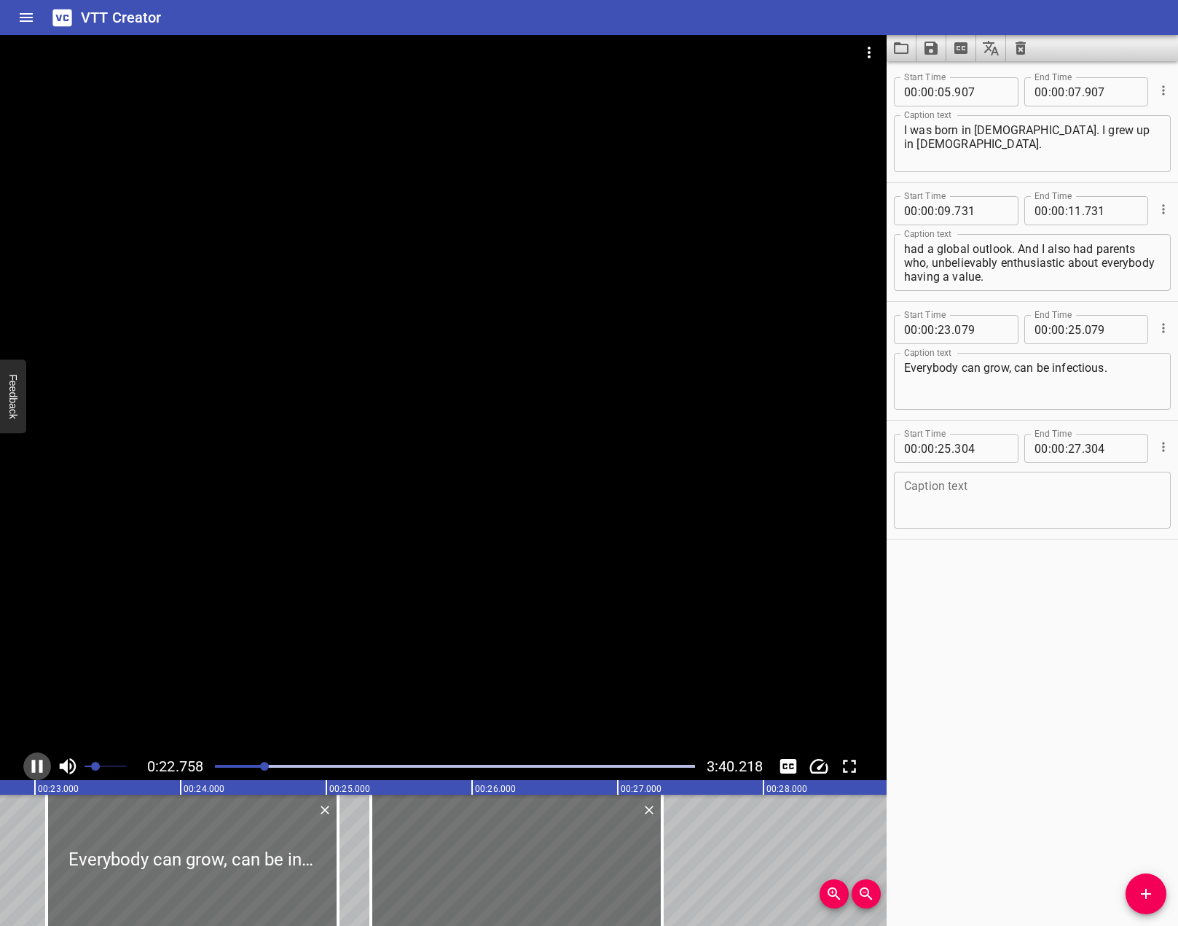
click at [40, 762] on icon "Play/Pause" at bounding box center [37, 765] width 11 height 13
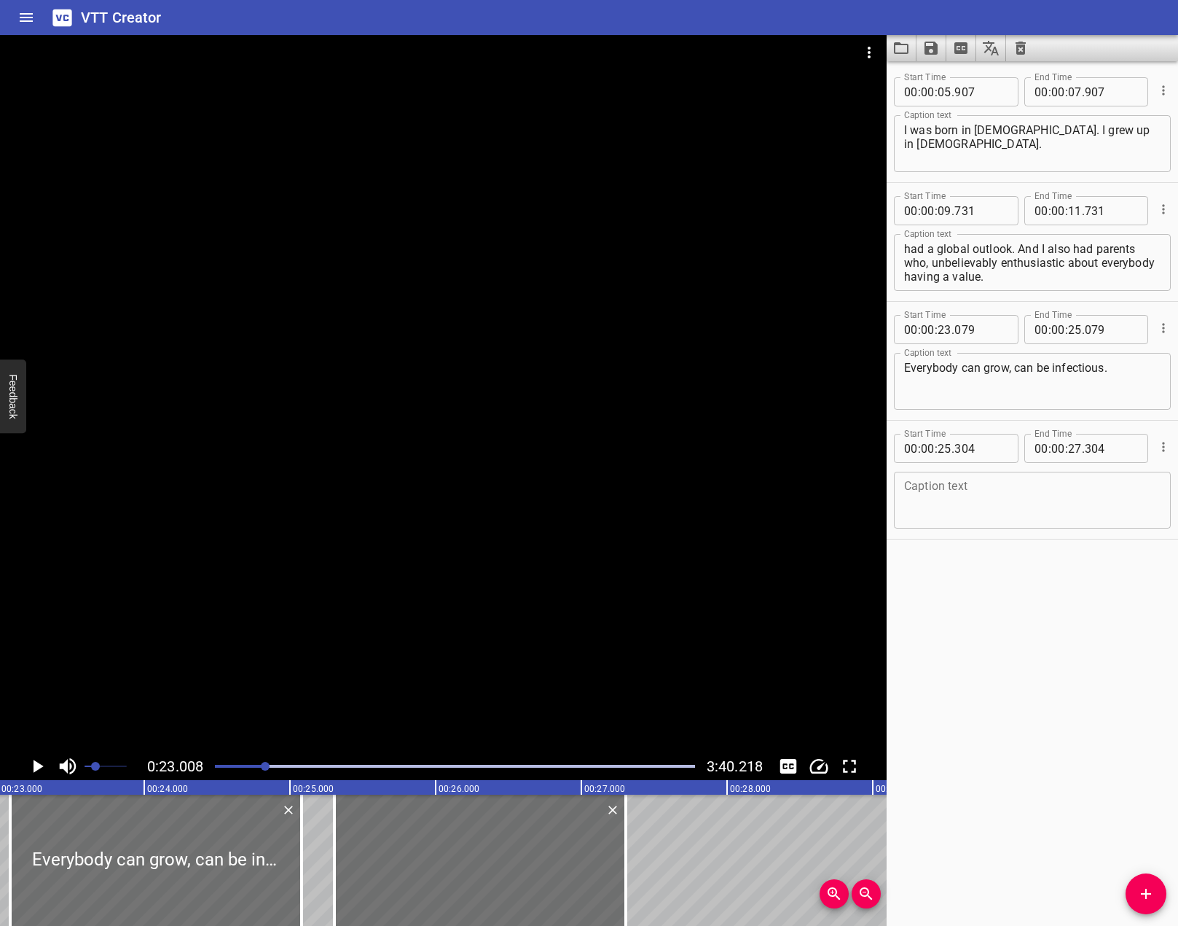
drag, startPoint x: 233, startPoint y: 700, endPoint x: 128, endPoint y: 772, distance: 128.4
click at [232, 700] on div at bounding box center [443, 393] width 887 height 717
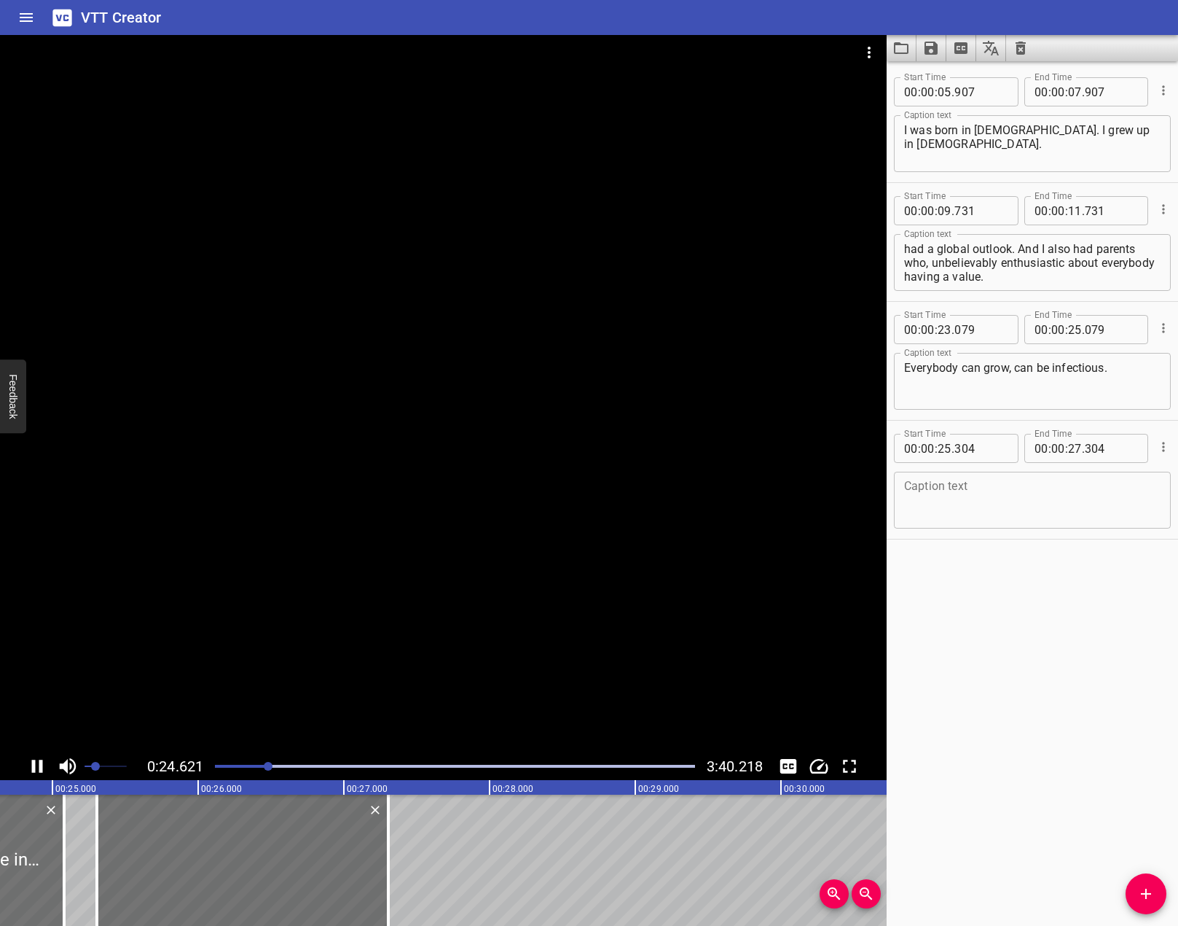
click at [32, 768] on icon "Play/Pause" at bounding box center [37, 765] width 11 height 13
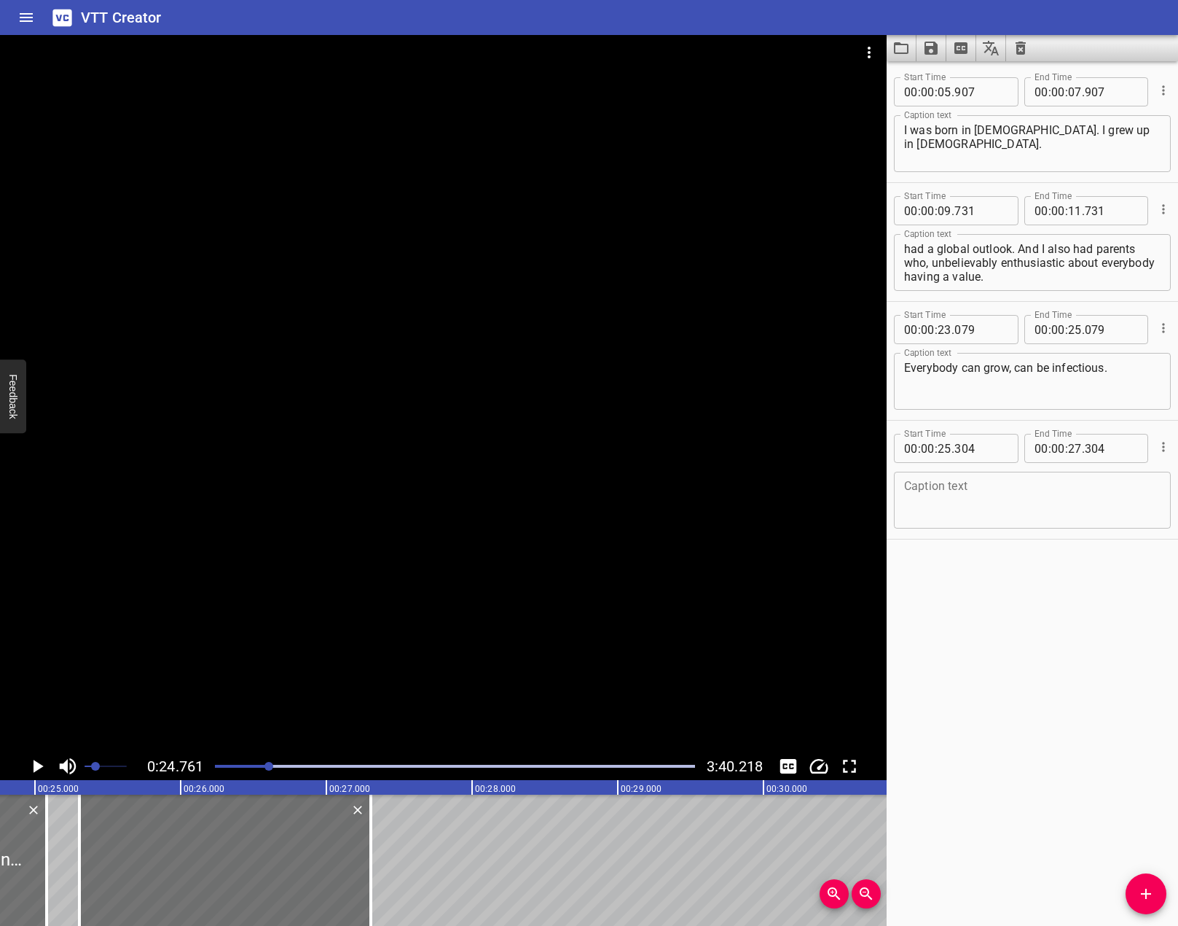
click at [246, 768] on div at bounding box center [455, 766] width 498 height 20
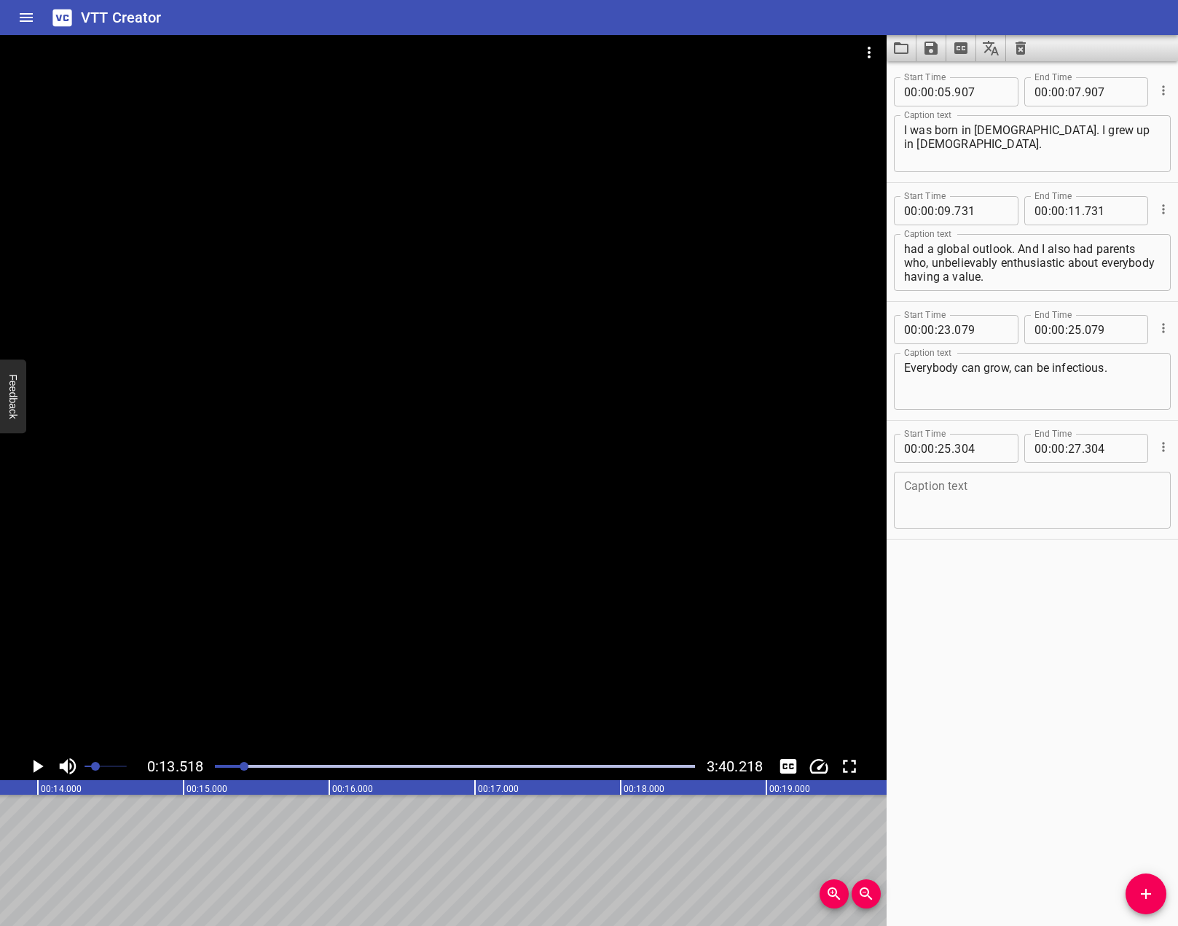
scroll to position [0, 1971]
click at [231, 767] on div "Play progress" at bounding box center [5, 765] width 480 height 3
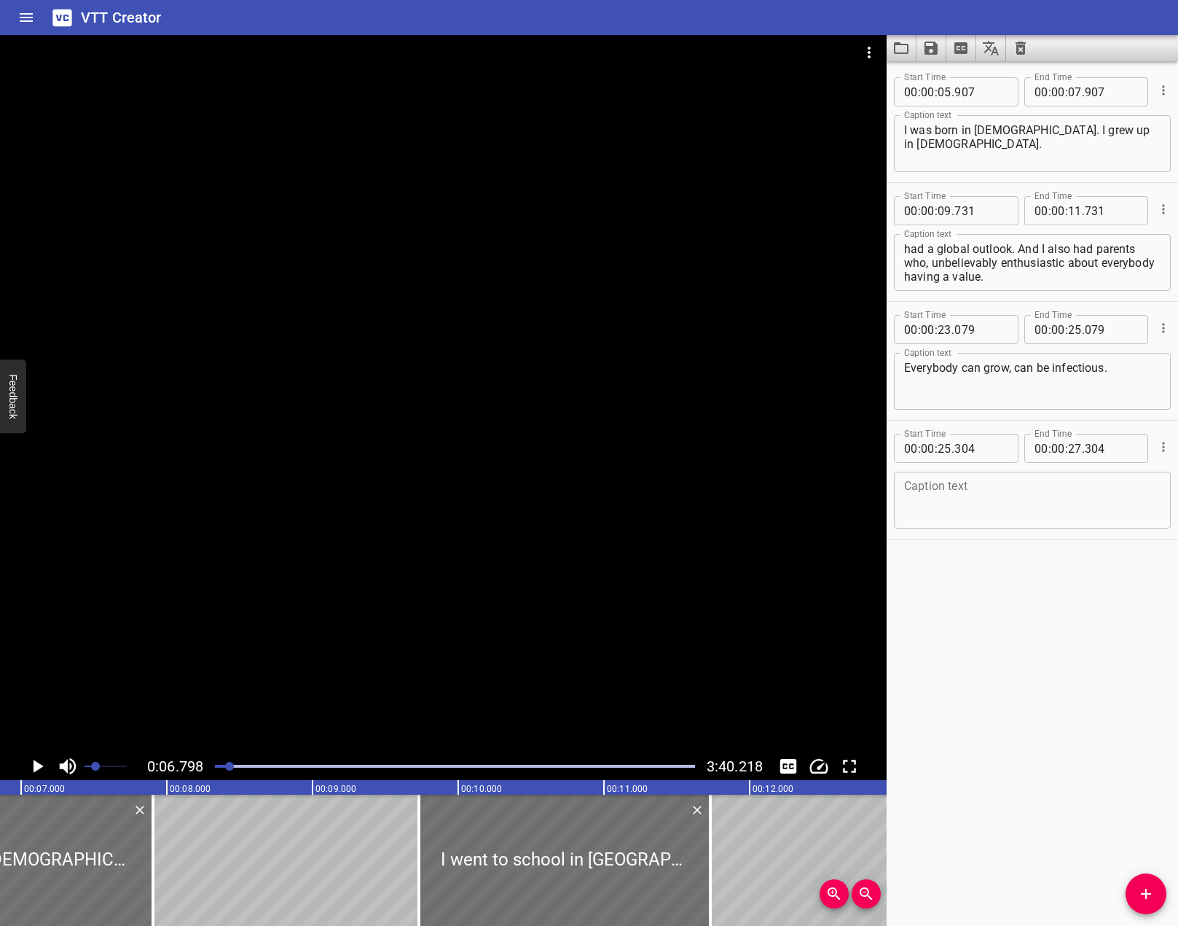
scroll to position [0, 991]
click at [357, 577] on div at bounding box center [443, 393] width 887 height 717
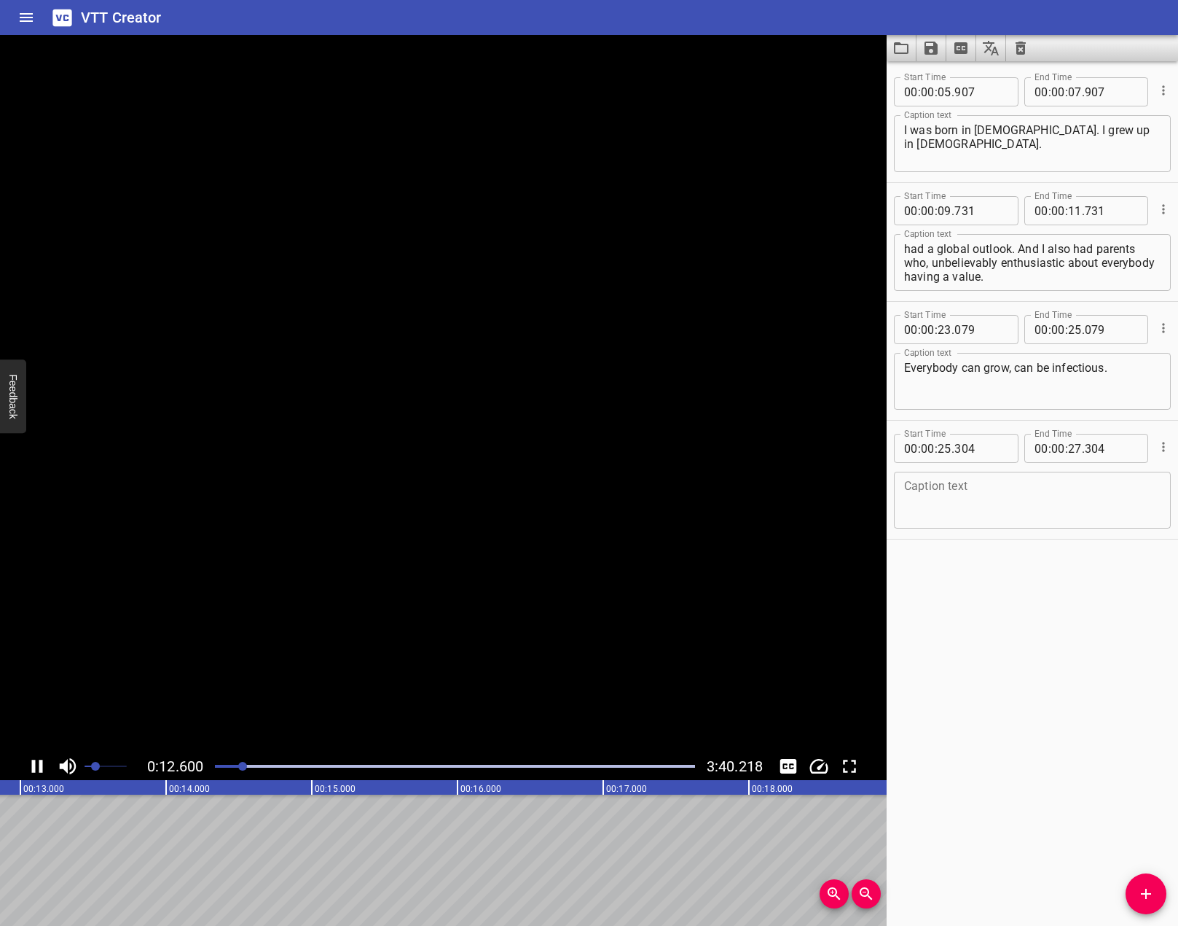
click at [34, 769] on icon "Play/Pause" at bounding box center [37, 765] width 11 height 13
click at [1145, 898] on icon "Add Cue" at bounding box center [1146, 893] width 17 height 17
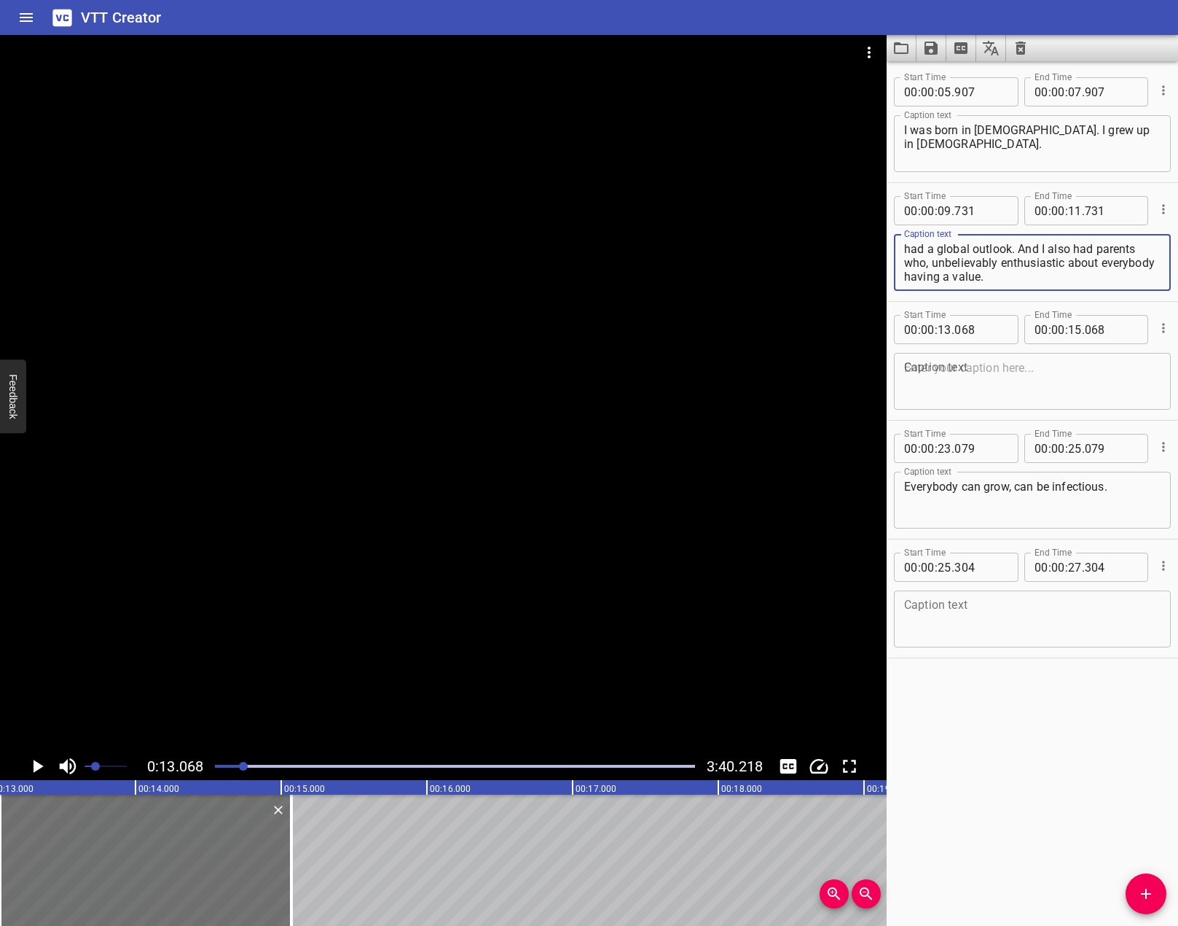
scroll to position [0, 0]
drag, startPoint x: 1006, startPoint y: 281, endPoint x: 985, endPoint y: 259, distance: 30.4
click at [985, 259] on textarea "I went to school in [GEOGRAPHIC_DATA], so I had a global outlook. And I also ha…" at bounding box center [1032, 263] width 257 height 42
click at [963, 368] on textarea at bounding box center [1032, 382] width 257 height 42
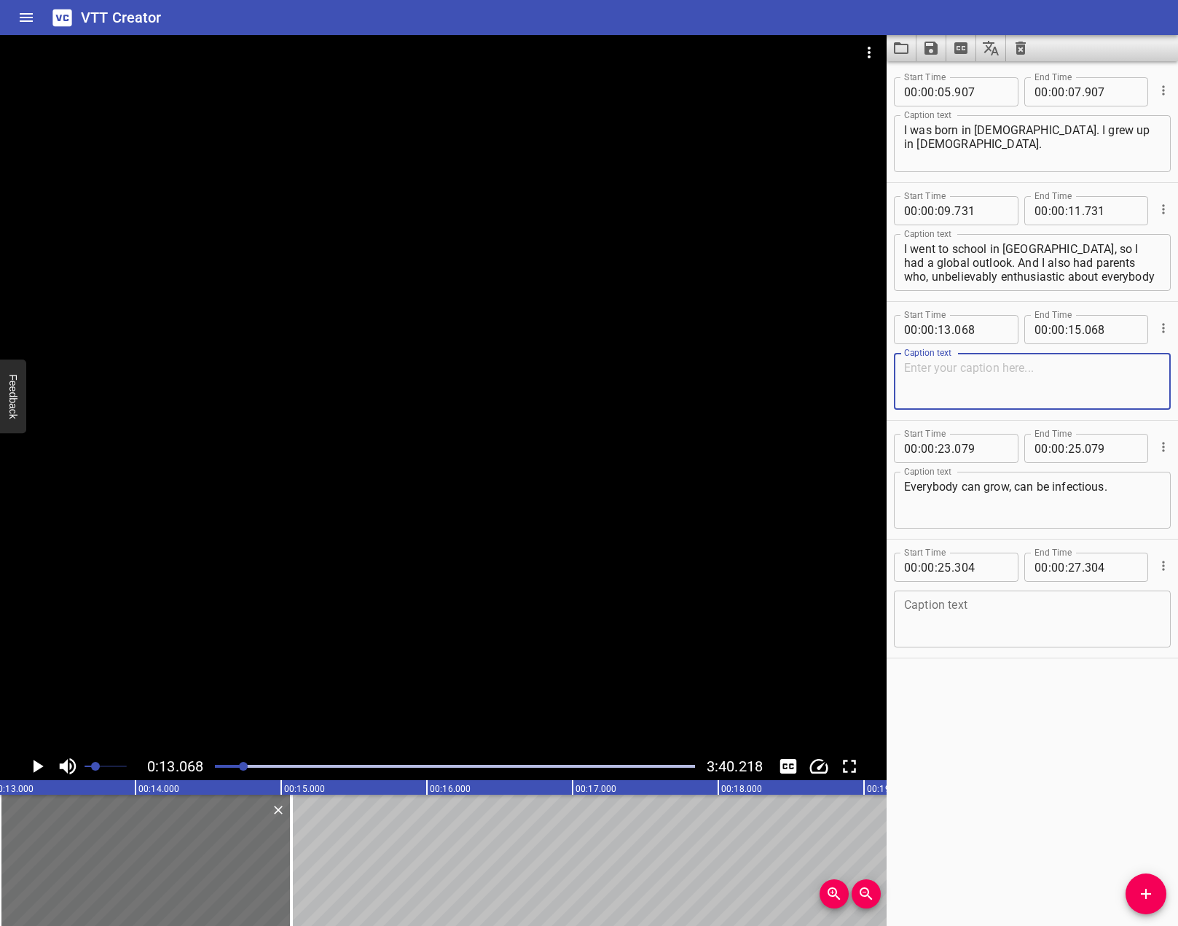
paste textarea "And I also had parents who, unbelievably enthusiastic about everybody having a …"
type textarea "And I also had parents who, unbelievably enthusiastic about everybody having a …"
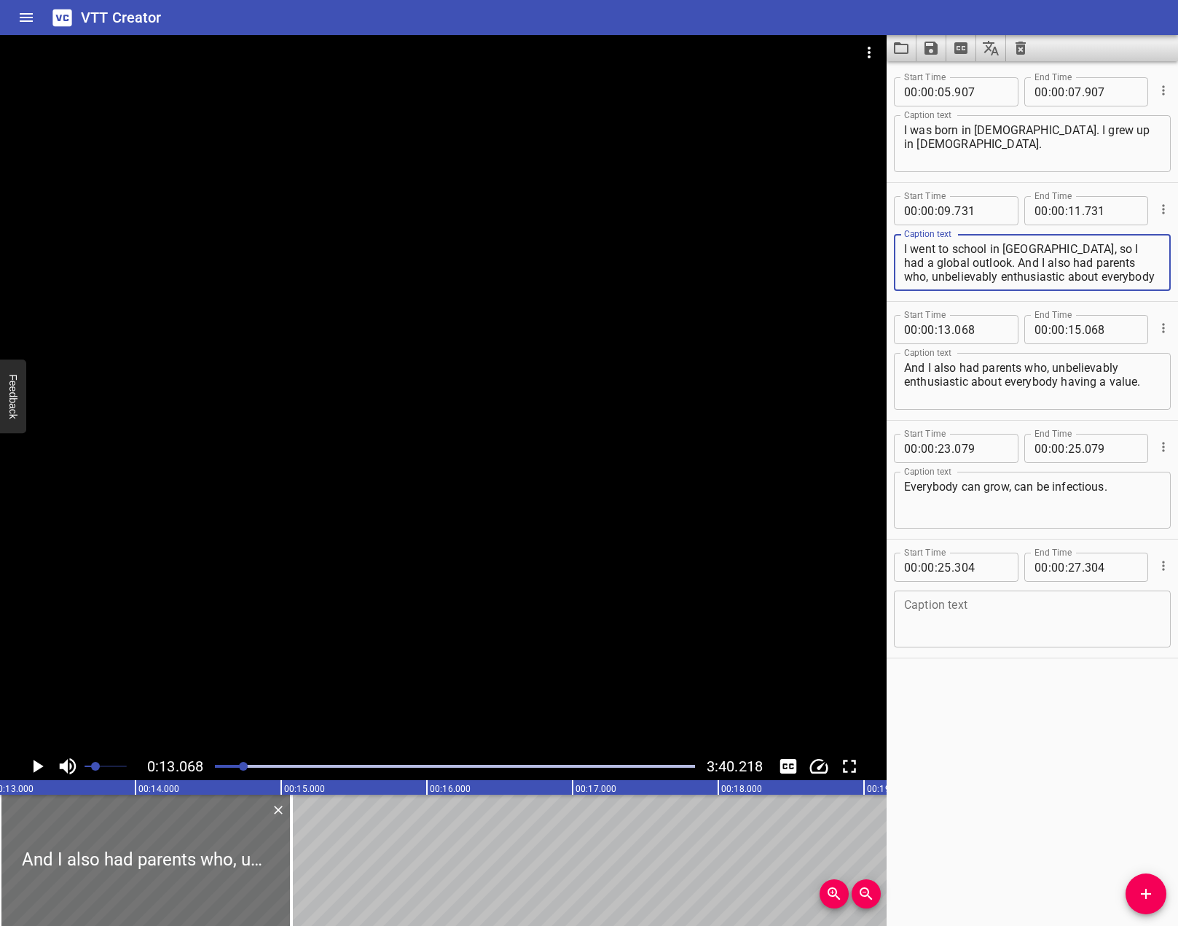
scroll to position [14, 0]
drag, startPoint x: 990, startPoint y: 265, endPoint x: 1173, endPoint y: 352, distance: 202.7
click at [1173, 352] on div "Start Time 00 : 00 : 05 . 907 Start Time End Time 00 : 00 : 07 . 907 End Time C…" at bounding box center [1032, 493] width 291 height 864
type textarea "I went to school in [GEOGRAPHIC_DATA], so I had a global outlook."
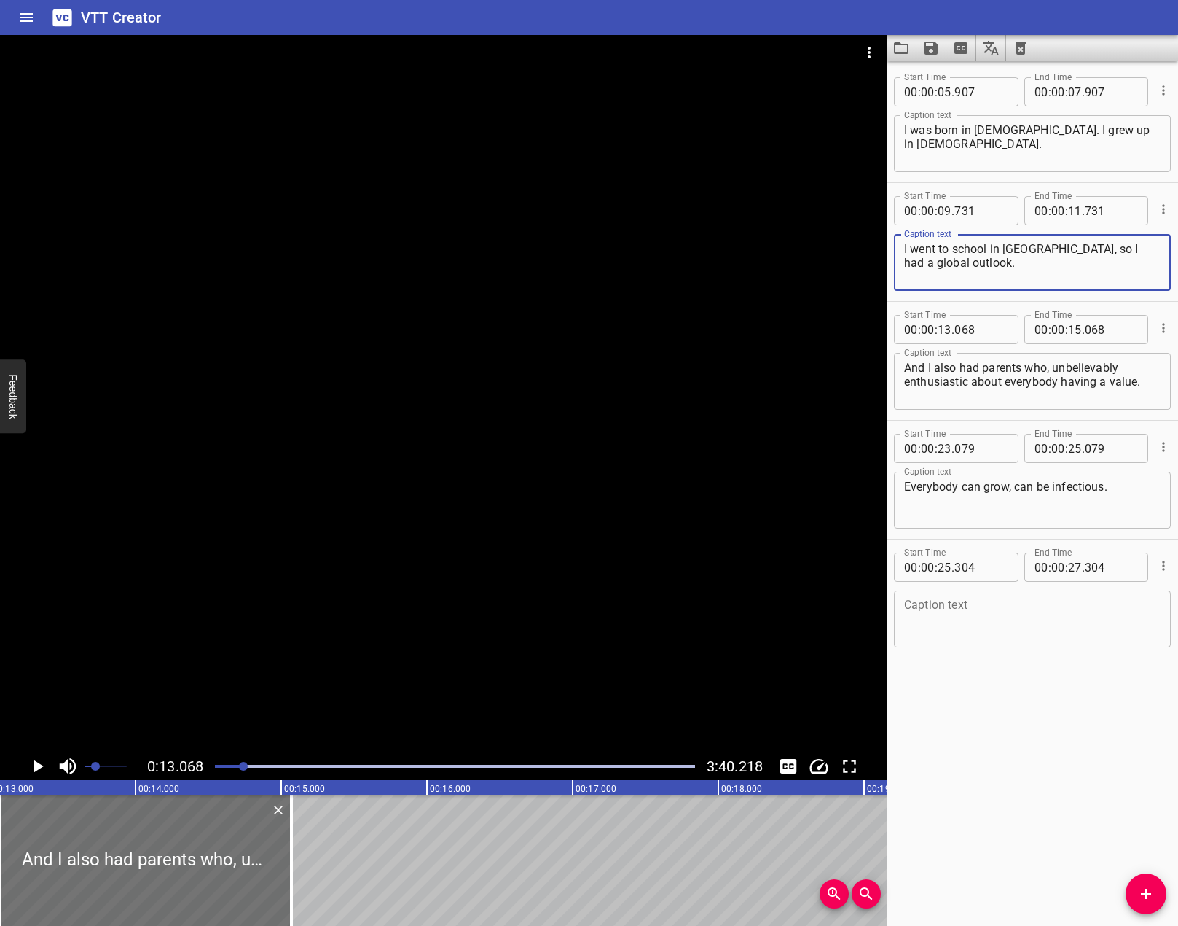
click at [1022, 770] on div "Start Time 00 : 00 : 05 . 907 Start Time End Time 00 : 00 : 07 . 907 End Time C…" at bounding box center [1032, 493] width 291 height 864
drag, startPoint x: 339, startPoint y: 491, endPoint x: 219, endPoint y: 661, distance: 208.1
click at [291, 566] on div at bounding box center [443, 393] width 887 height 717
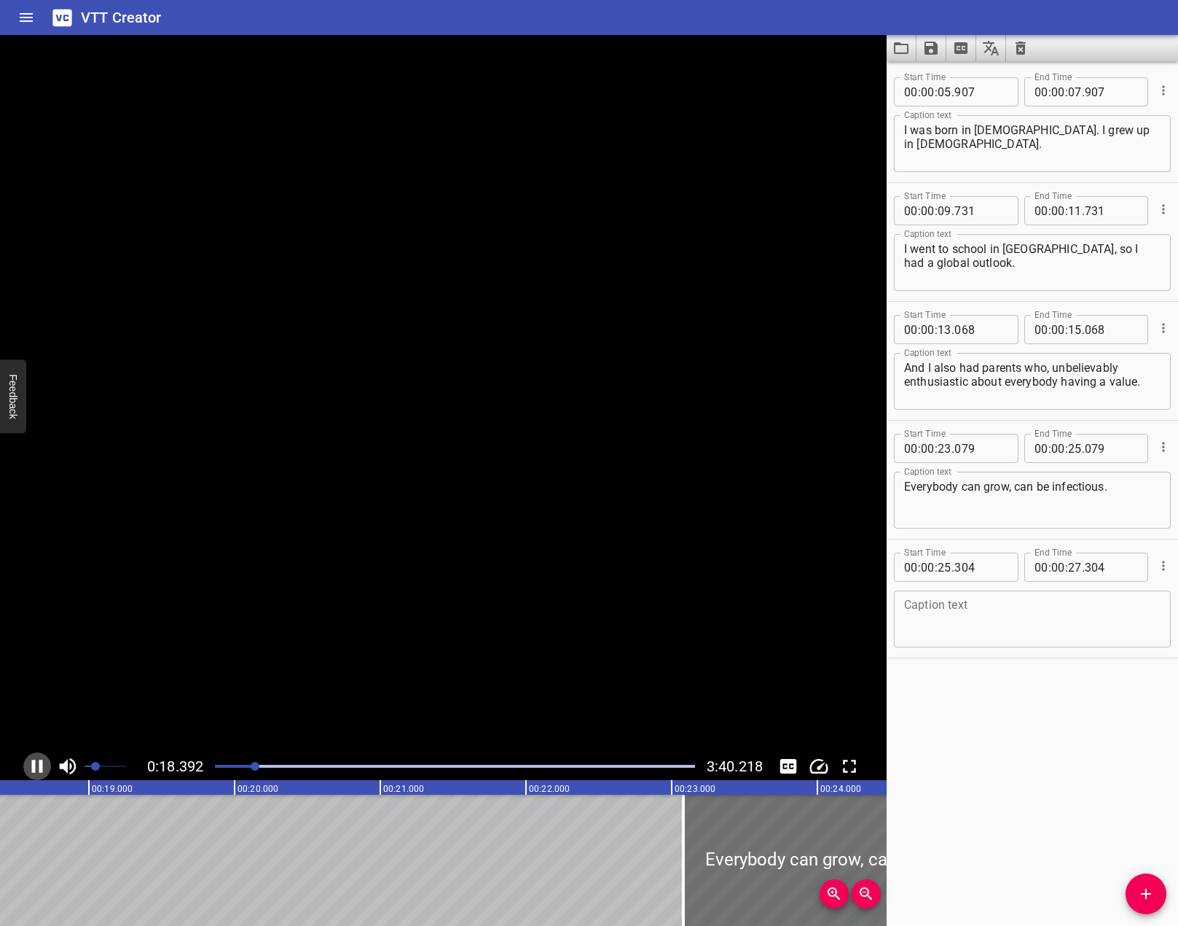
click at [32, 760] on icon "Play/Pause" at bounding box center [37, 765] width 11 height 13
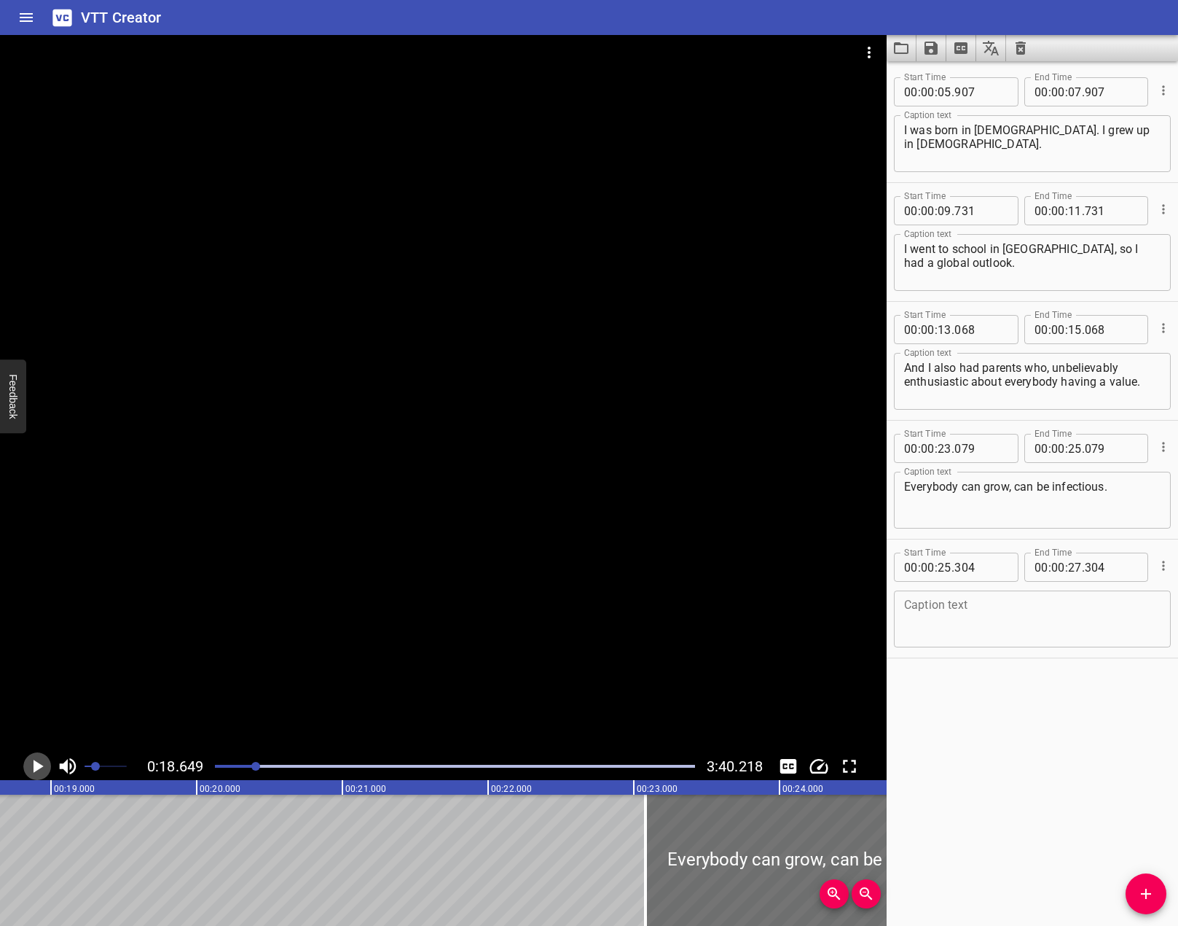
click at [32, 760] on icon "Play/Pause" at bounding box center [37, 766] width 22 height 22
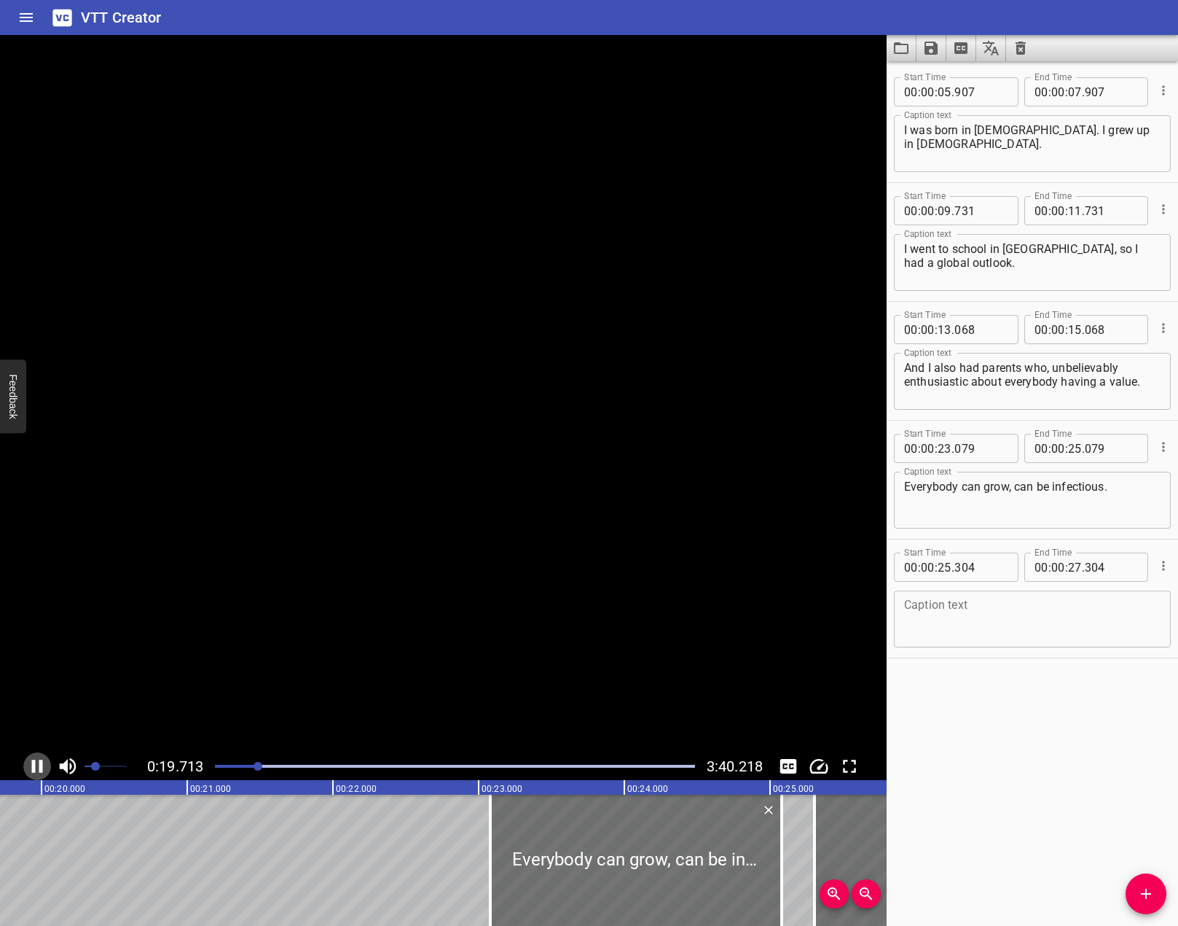
click at [32, 760] on icon "Play/Pause" at bounding box center [37, 765] width 11 height 13
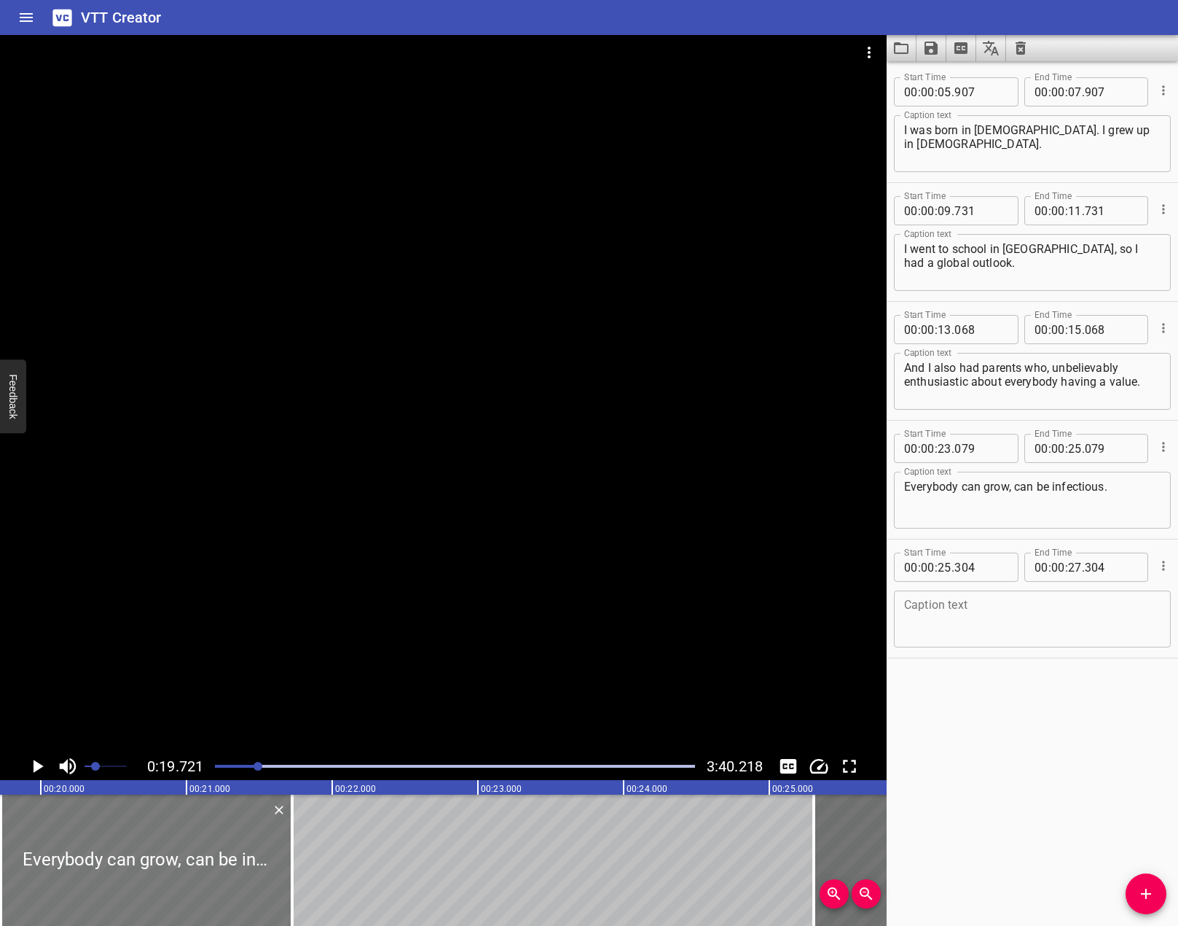
drag, startPoint x: 602, startPoint y: 871, endPoint x: 129, endPoint y: 812, distance: 476.6
click at [111, 810] on div at bounding box center [146, 859] width 291 height 131
type input "19"
type input "709"
type input "21"
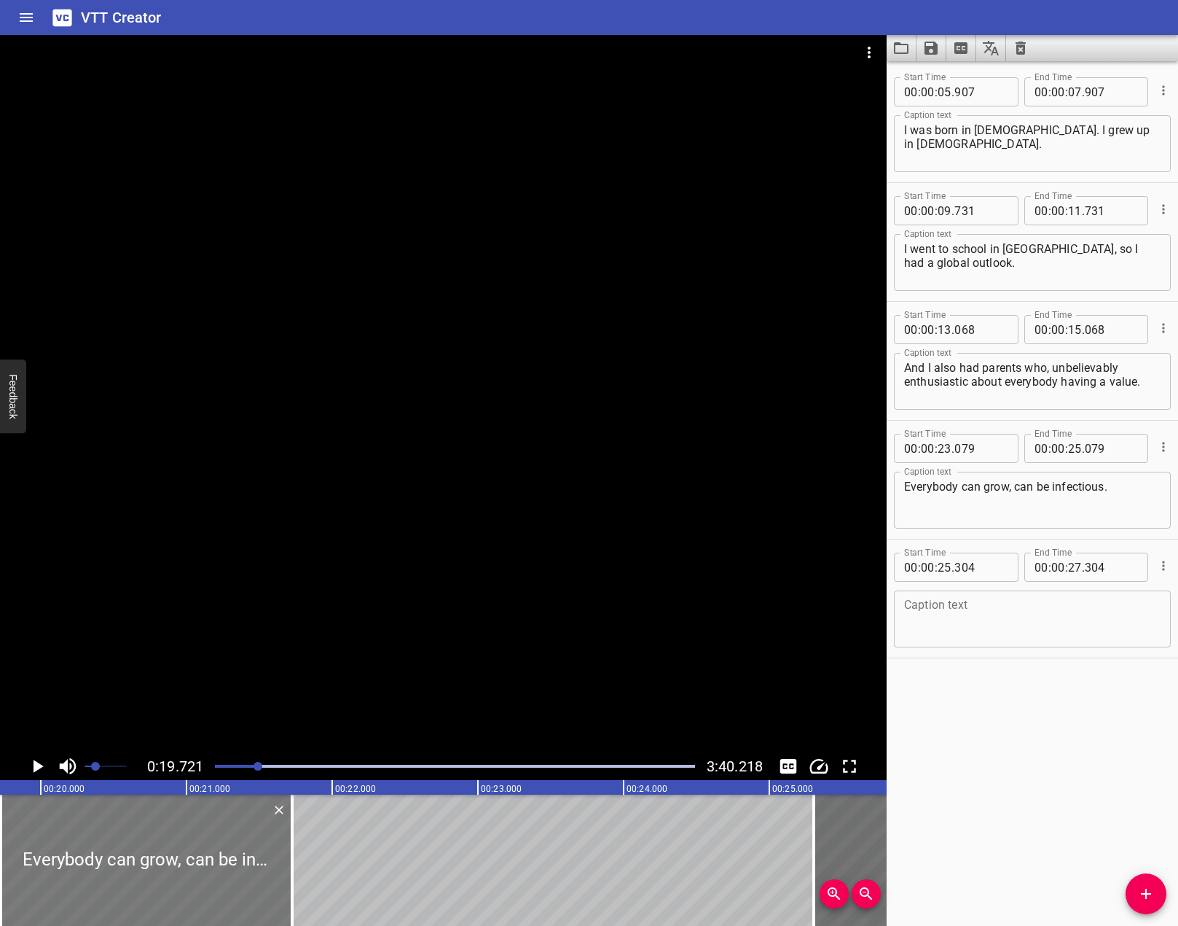
type input "709"
click at [502, 491] on div at bounding box center [443, 393] width 887 height 717
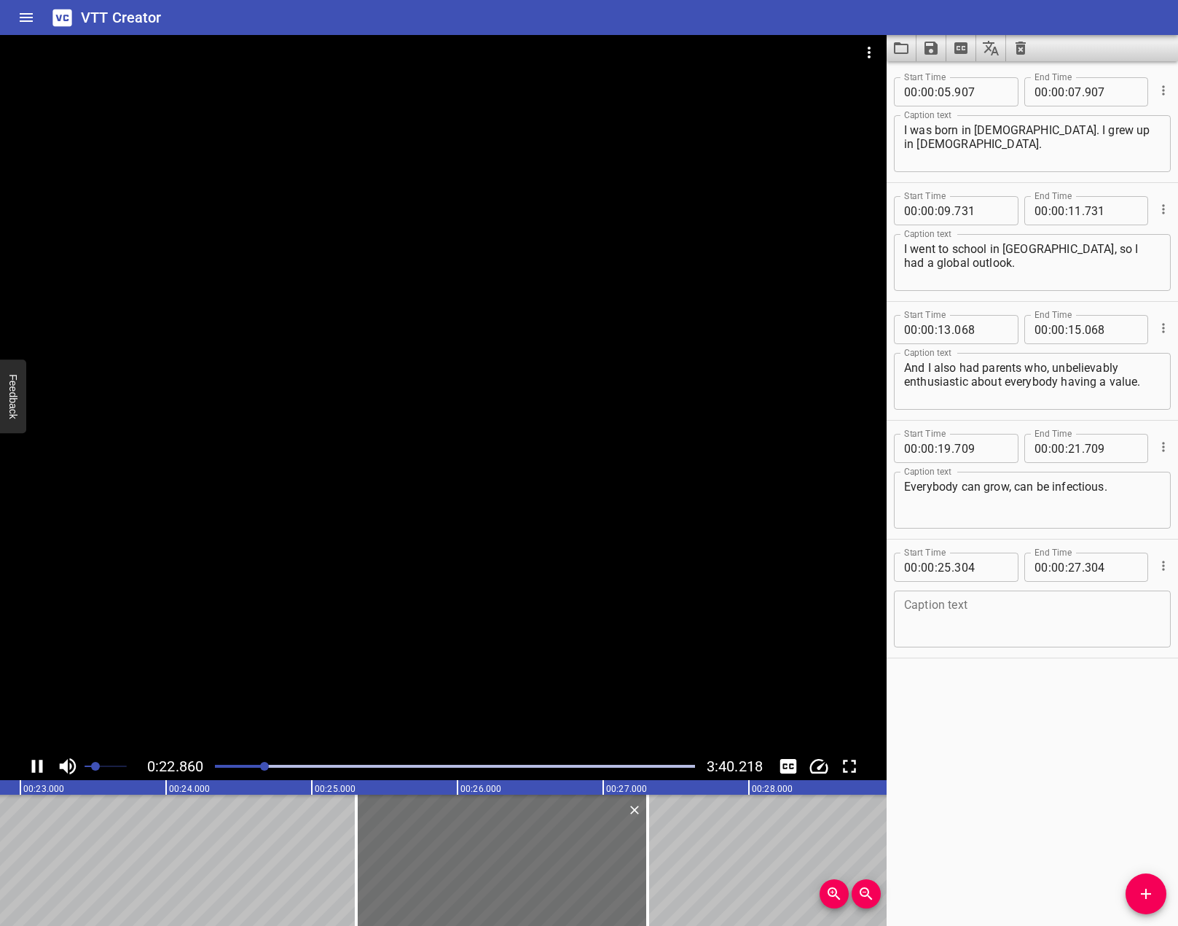
click at [36, 760] on icon "Play/Pause" at bounding box center [37, 766] width 22 height 22
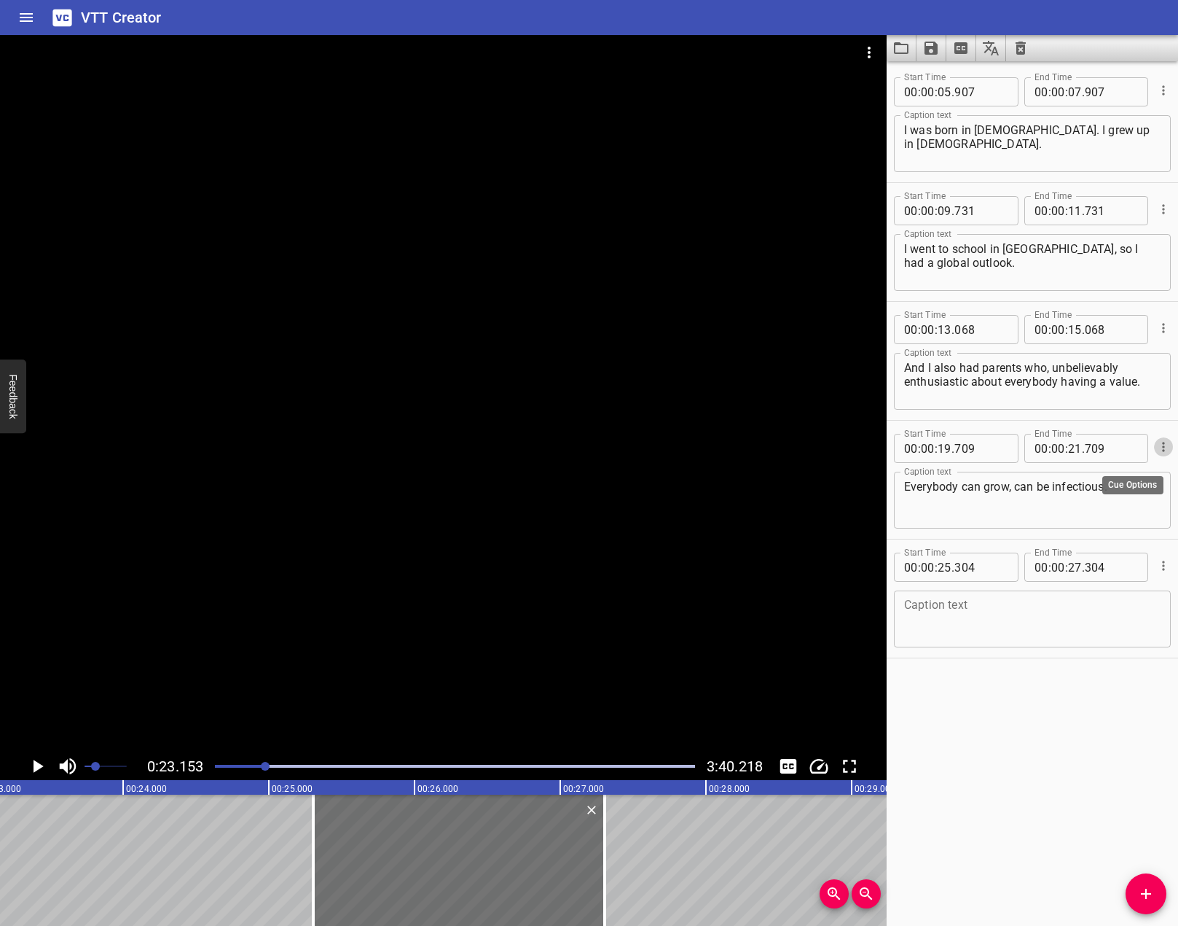
click at [1157, 439] on icon "Cue Options" at bounding box center [1164, 446] width 15 height 15
click at [1092, 485] on li "Delete Cue" at bounding box center [1102, 473] width 127 height 26
click at [1156, 461] on div at bounding box center [1162, 447] width 17 height 38
click at [1157, 441] on icon "Cue Options" at bounding box center [1164, 446] width 15 height 15
click at [1062, 486] on ul "Advanced options... Delete Cue" at bounding box center [1102, 460] width 127 height 64
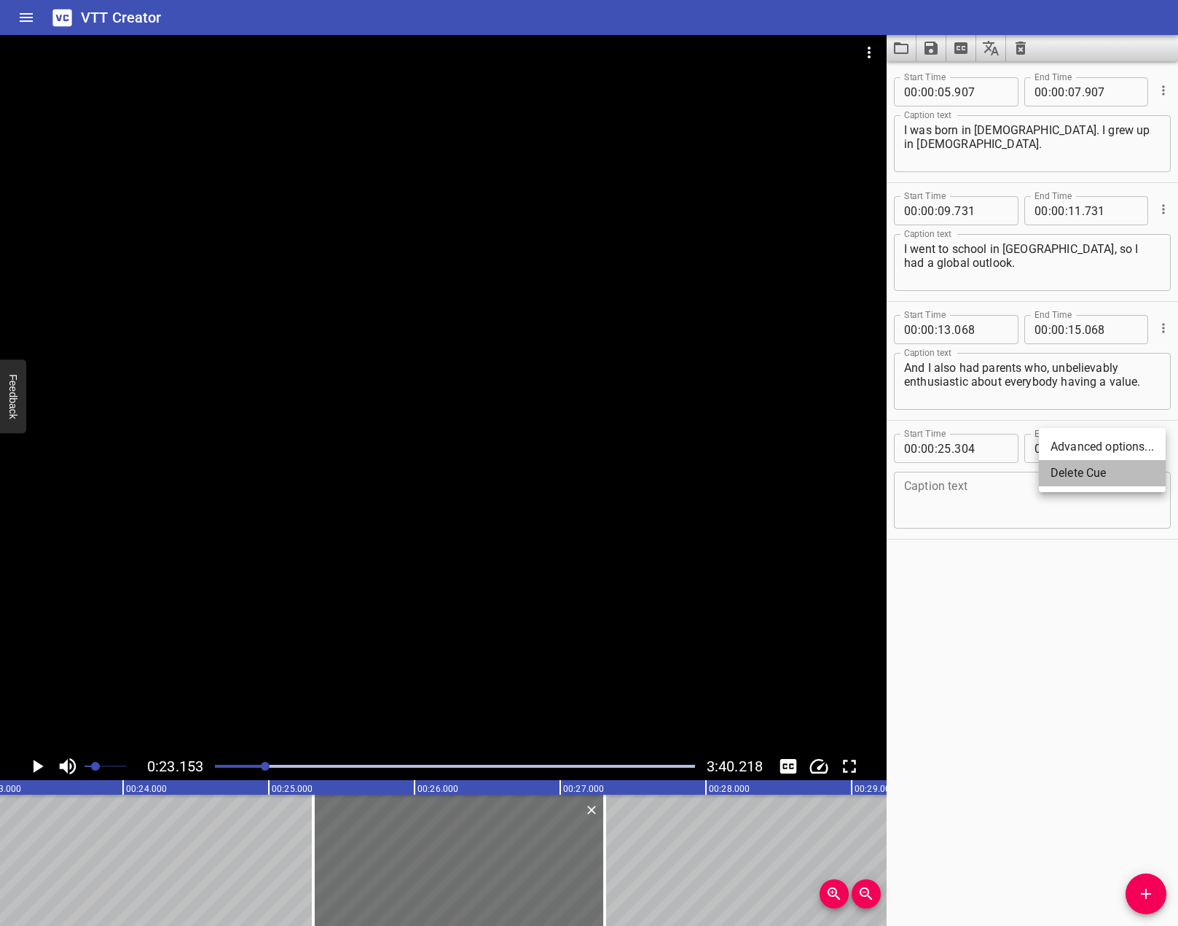
click at [1064, 479] on li "Delete Cue" at bounding box center [1102, 473] width 127 height 26
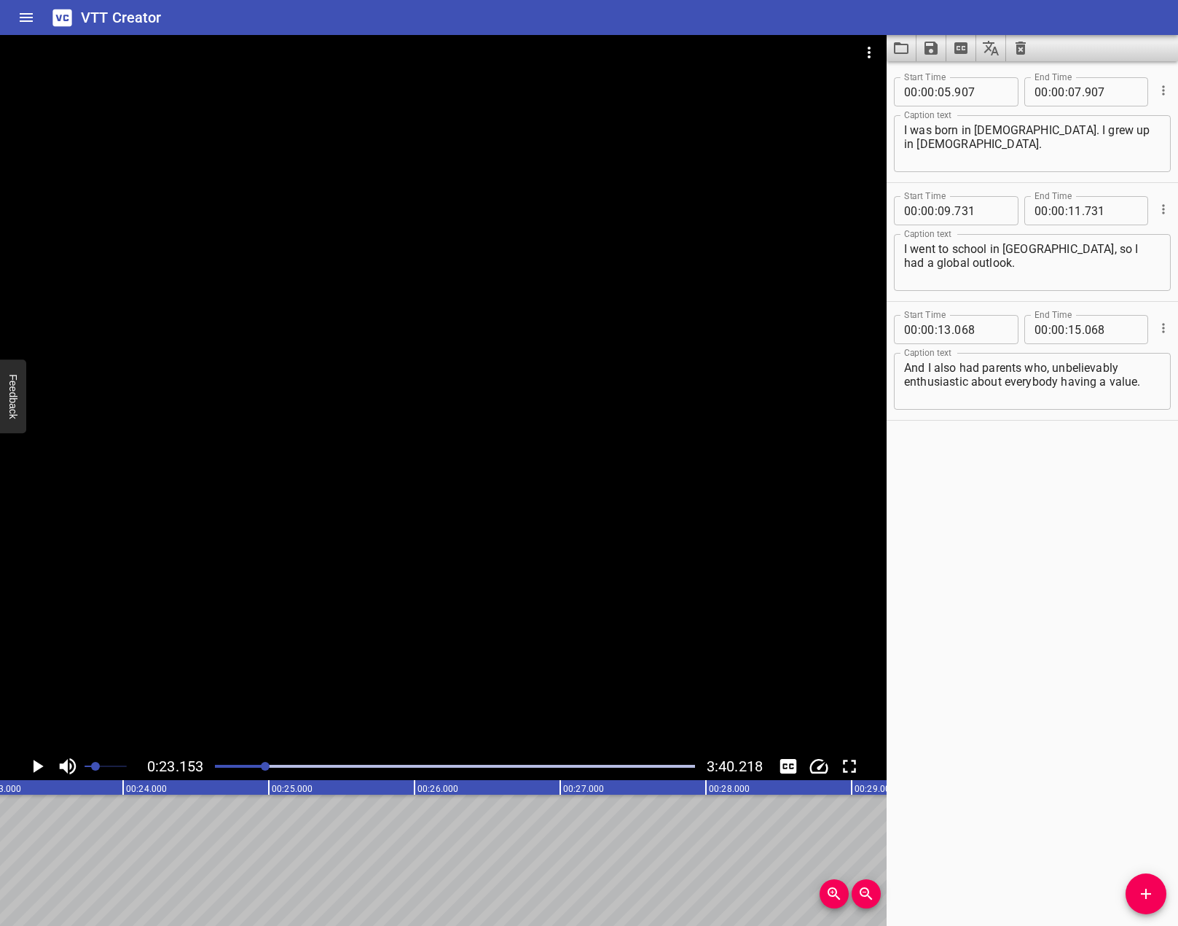
click at [248, 769] on div at bounding box center [455, 766] width 498 height 20
click at [329, 685] on div at bounding box center [443, 393] width 887 height 717
click at [39, 767] on icon "Play/Pause" at bounding box center [37, 765] width 11 height 13
click at [39, 767] on icon "Play/Pause" at bounding box center [39, 765] width 10 height 13
click at [39, 767] on icon "Play/Pause" at bounding box center [37, 765] width 11 height 13
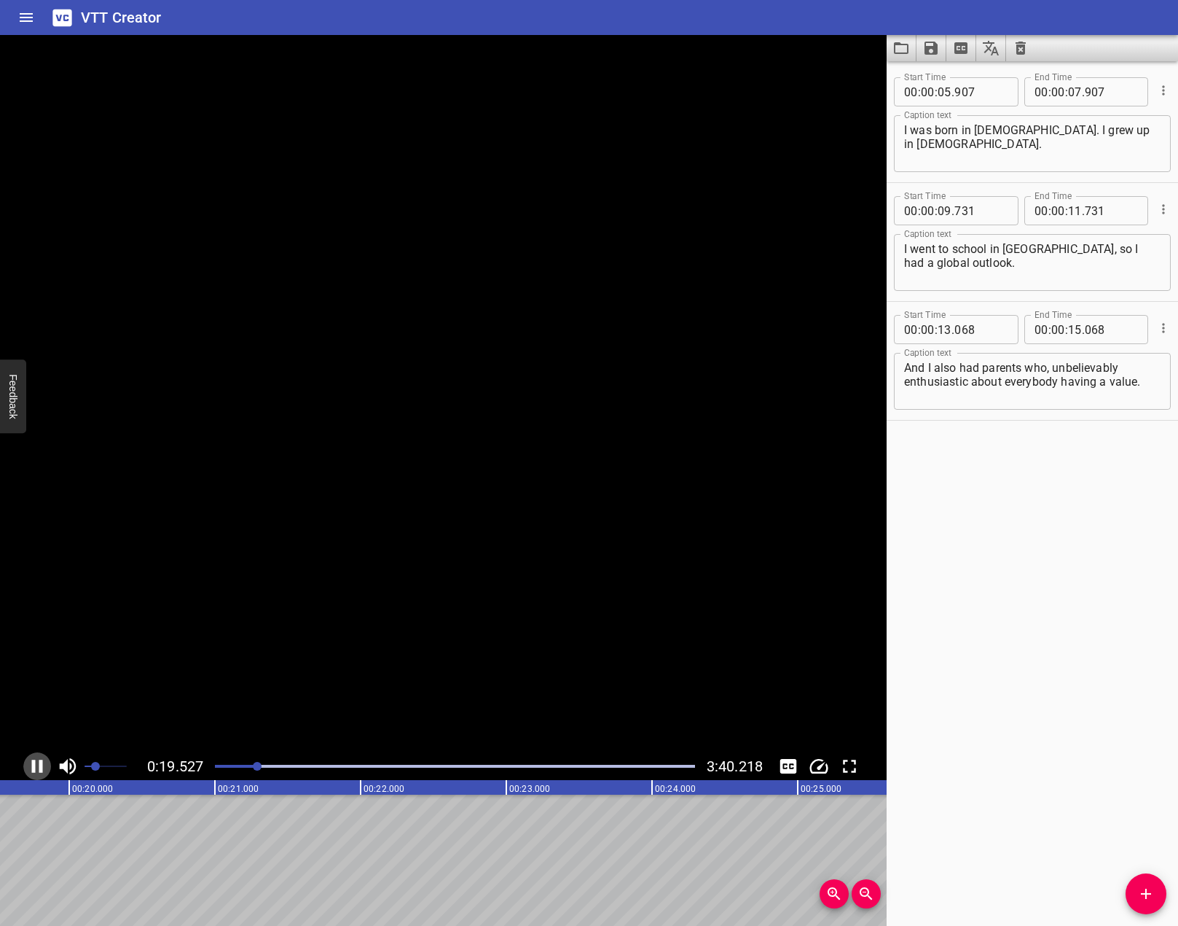
scroll to position [0, 2877]
click at [1136, 893] on span "Add Cue" at bounding box center [1146, 893] width 41 height 17
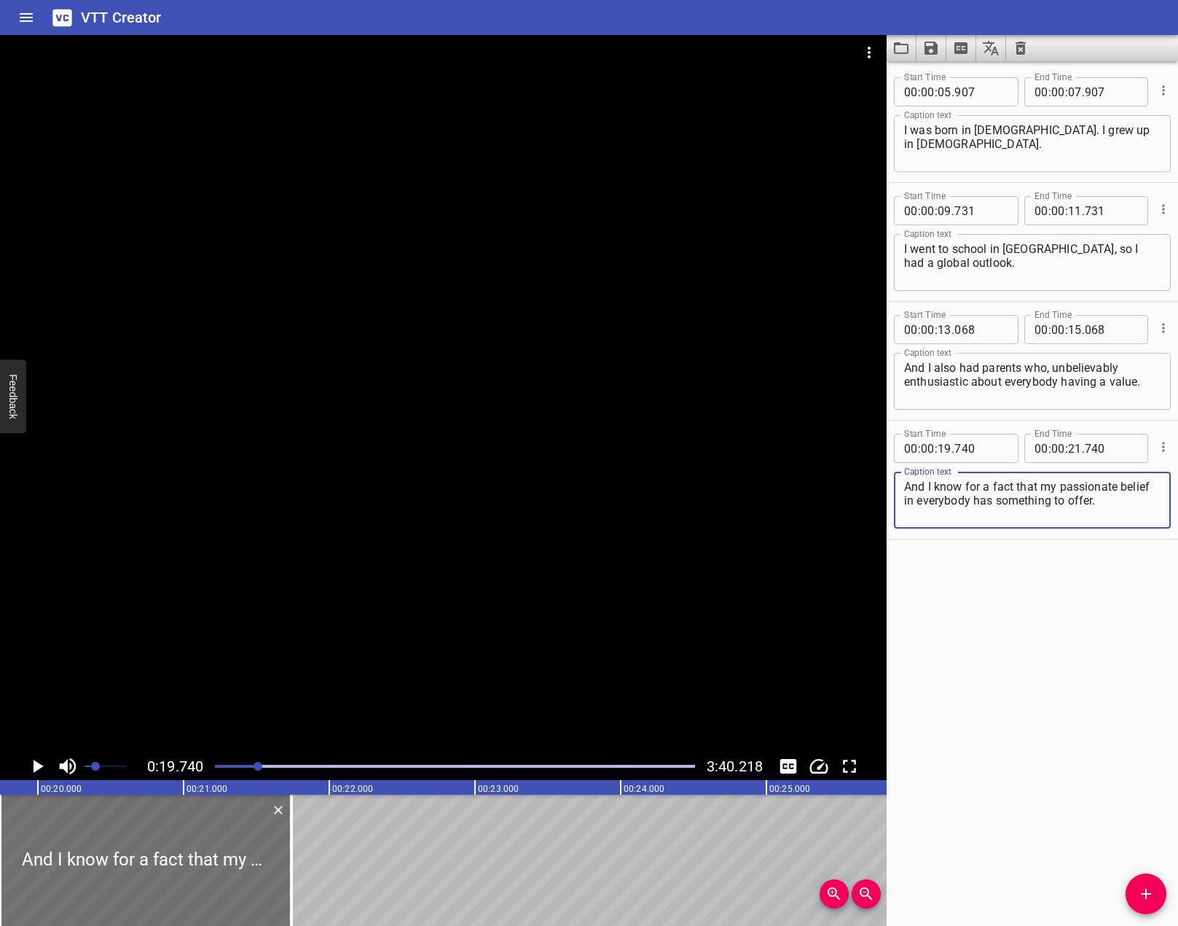
click at [627, 600] on div at bounding box center [443, 393] width 887 height 717
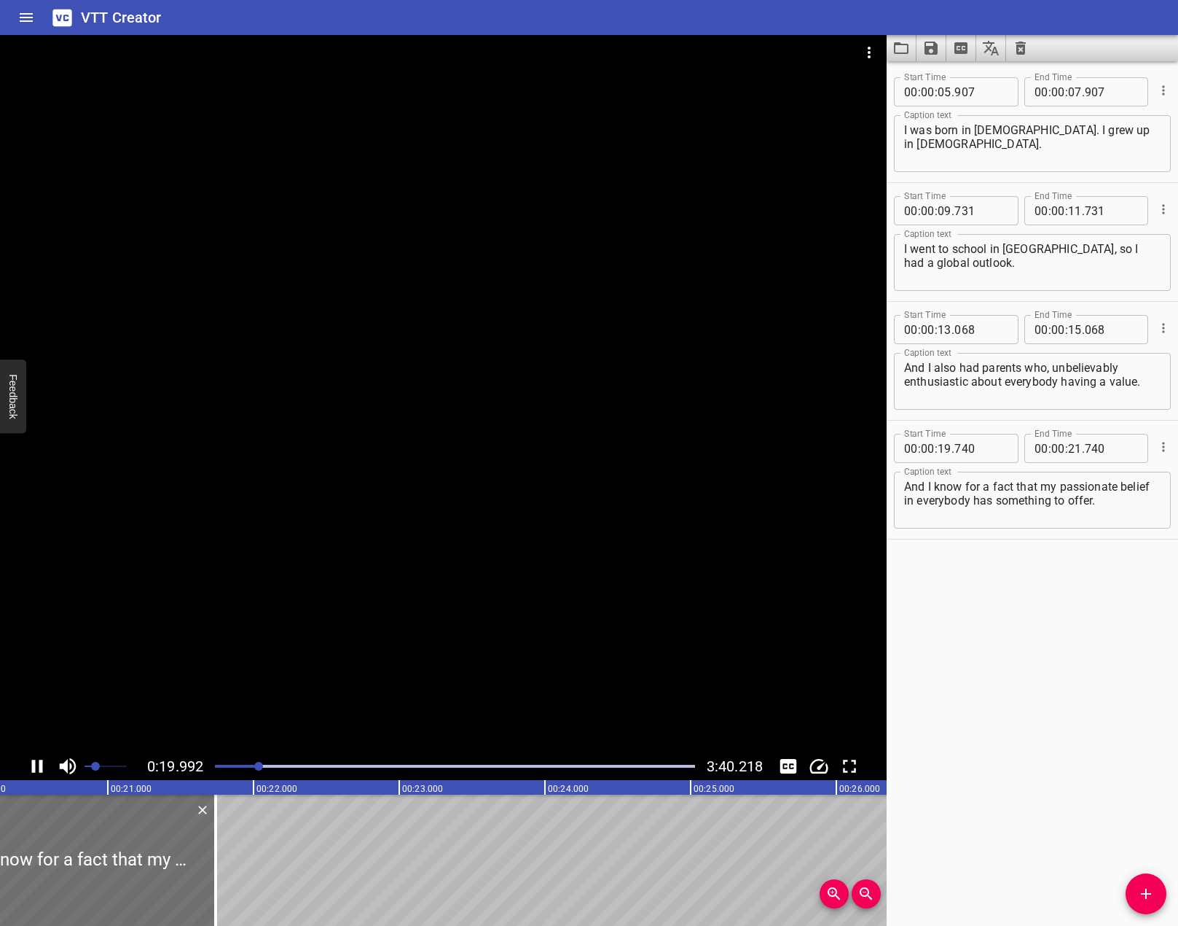
click at [661, 582] on video at bounding box center [443, 393] width 887 height 717
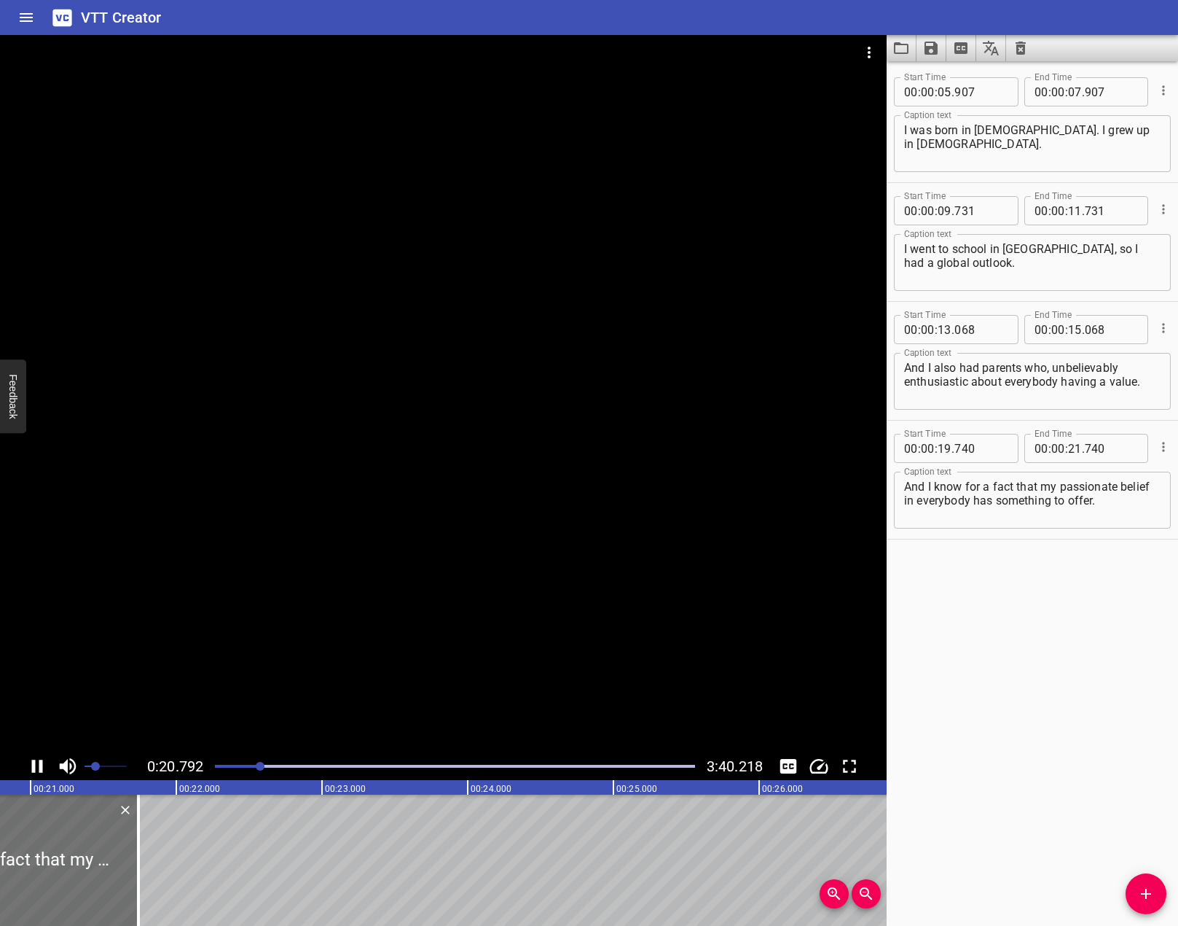
drag, startPoint x: 592, startPoint y: 487, endPoint x: 845, endPoint y: 483, distance: 253.6
click at [609, 483] on div at bounding box center [443, 393] width 887 height 717
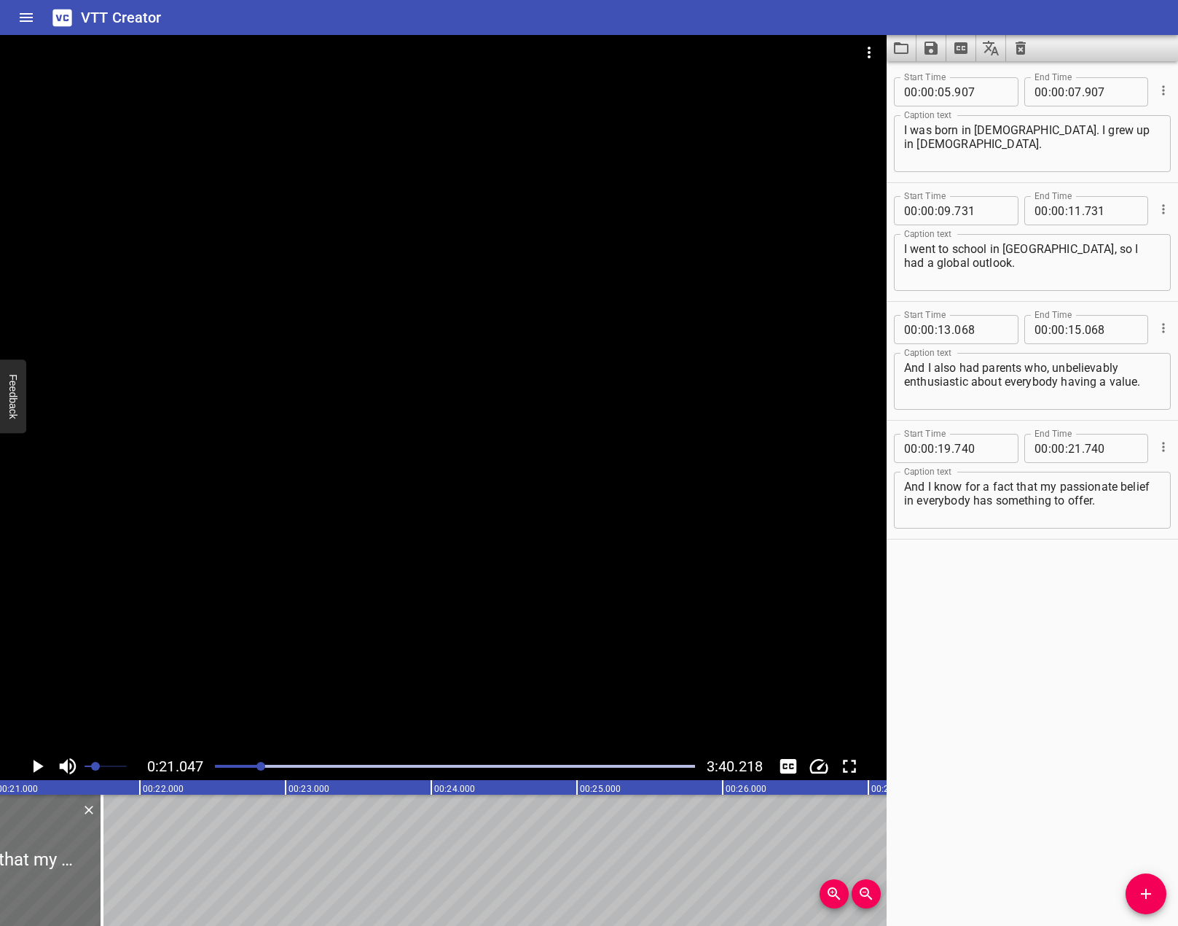
scroll to position [0, 3067]
click at [910, 482] on textarea "And I know for a fact that my passionate belief in everybody has something to o…" at bounding box center [1032, 501] width 257 height 42
click at [1028, 662] on div "Start Time 00 : 00 : 05 . 907 Start Time End Time 00 : 00 : 07 . 907 End Time C…" at bounding box center [1032, 493] width 291 height 864
click at [990, 677] on div "Start Time 00 : 00 : 05 . 907 Start Time End Time 00 : 00 : 07 . 907 End Time C…" at bounding box center [1032, 493] width 291 height 864
click at [528, 447] on div at bounding box center [443, 393] width 887 height 717
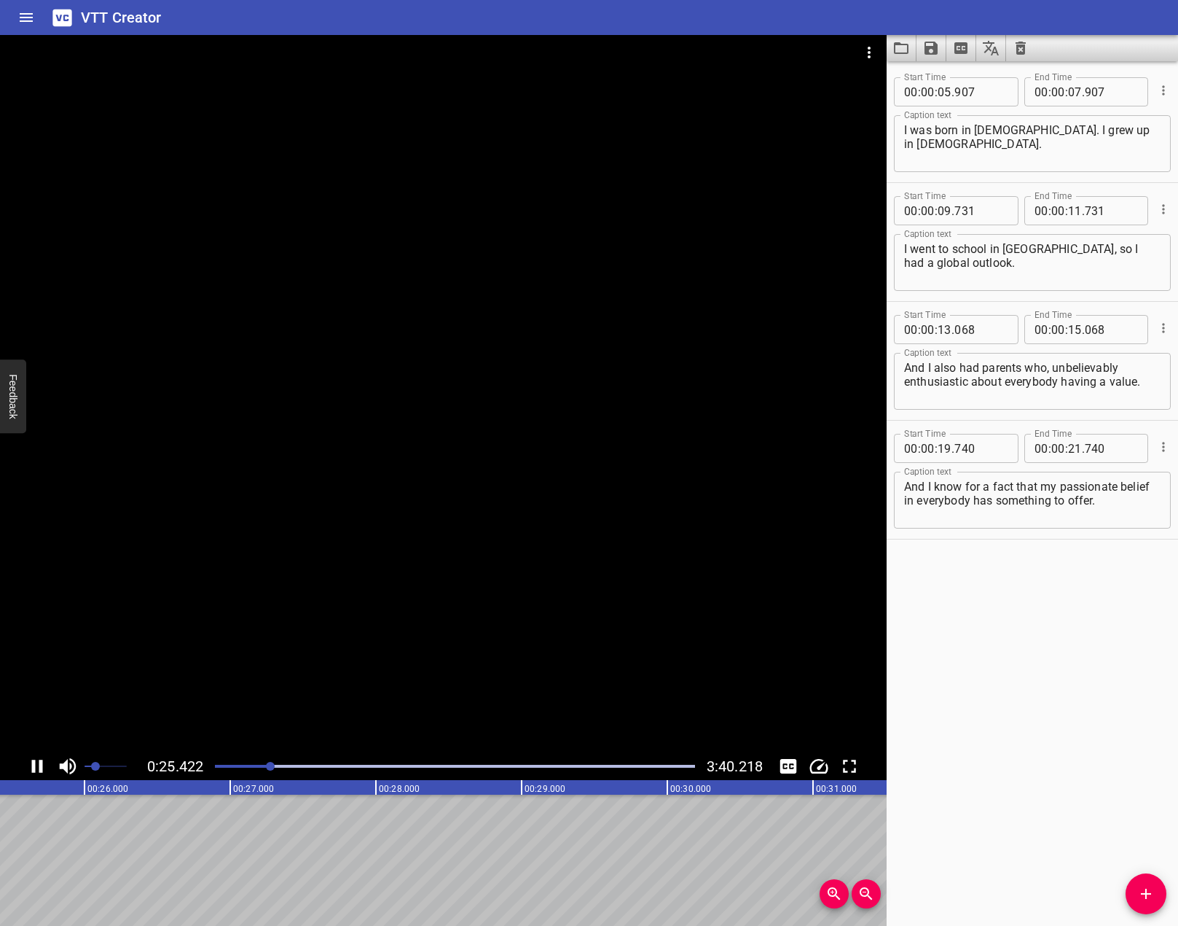
click at [445, 462] on div at bounding box center [443, 393] width 887 height 717
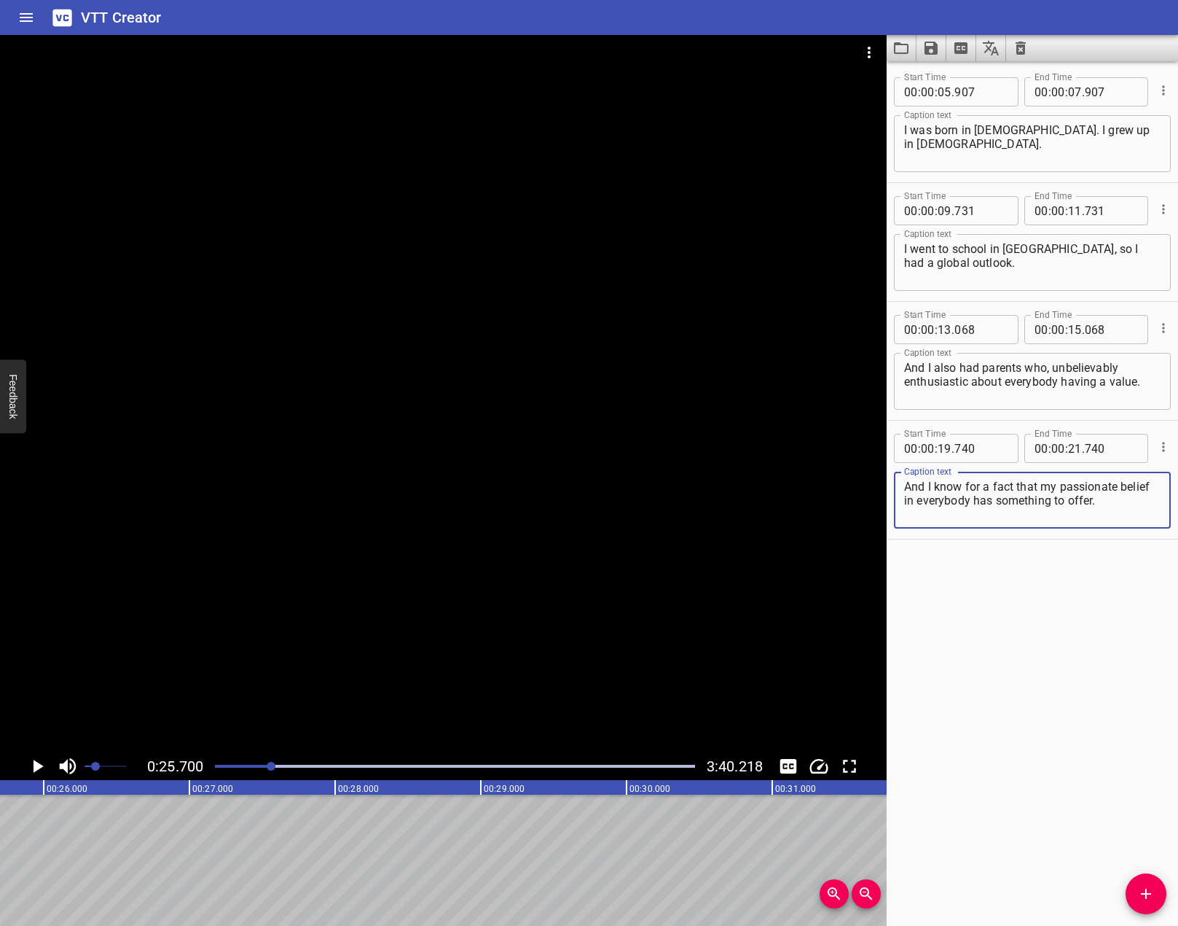
click at [1140, 518] on textarea "And I know for a fact that my passionate belief in everybody has something to o…" at bounding box center [1032, 501] width 257 height 42
click at [20, 579] on div at bounding box center [443, 393] width 887 height 717
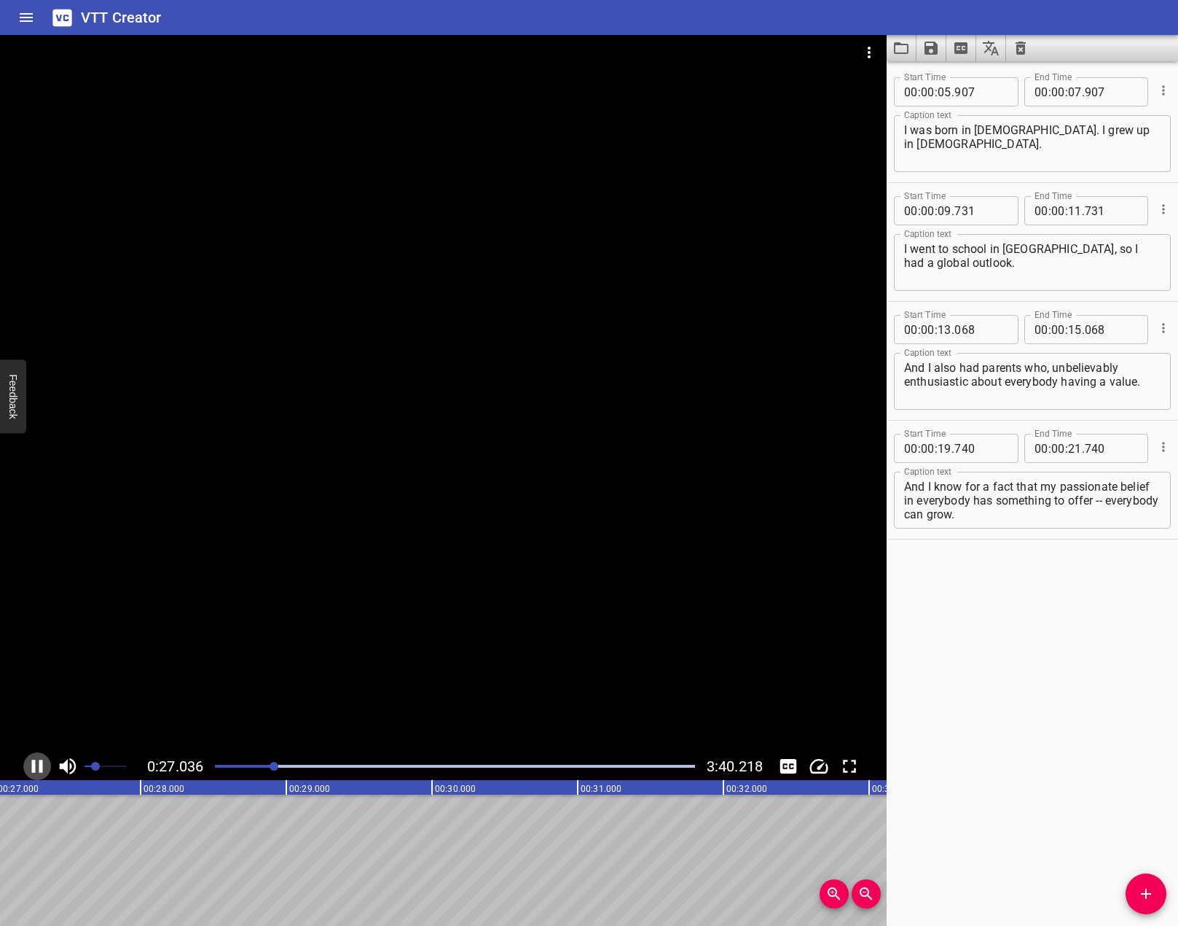
click at [39, 764] on icon "Play/Pause" at bounding box center [37, 766] width 22 height 22
click at [270, 761] on div at bounding box center [455, 766] width 498 height 20
click at [407, 660] on div at bounding box center [443, 393] width 887 height 717
click at [182, 681] on div at bounding box center [443, 393] width 887 height 717
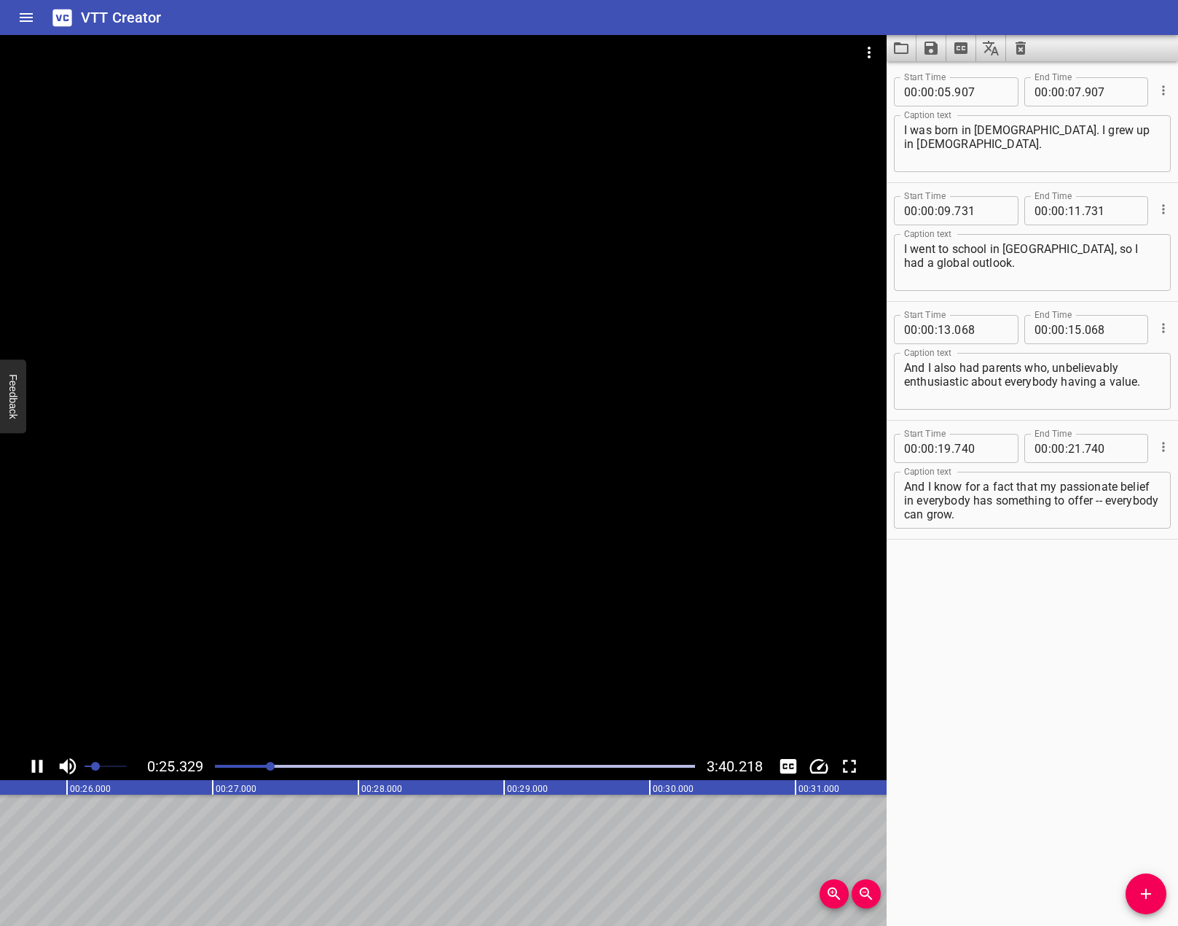
scroll to position [0, 3740]
drag, startPoint x: 265, startPoint y: 755, endPoint x: 266, endPoint y: 765, distance: 10.2
click at [266, 757] on div "0:25.660 3:40.218" at bounding box center [443, 766] width 887 height 28
click at [266, 765] on div "Play progress" at bounding box center [31, 765] width 480 height 3
click at [34, 770] on icon "Play/Pause" at bounding box center [39, 765] width 10 height 13
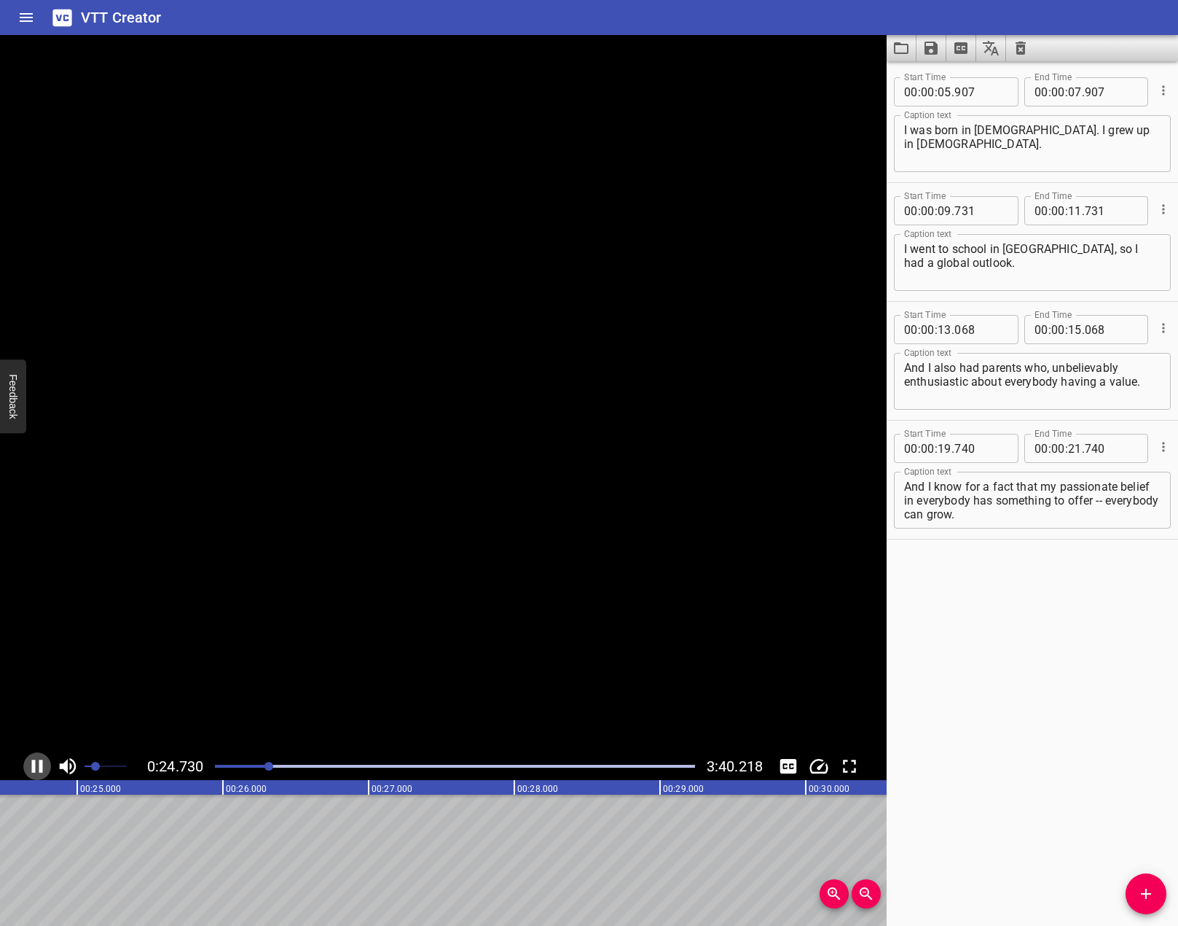
click at [34, 770] on icon "Play/Pause" at bounding box center [37, 765] width 11 height 13
click at [1146, 890] on icon "Add Cue" at bounding box center [1146, 893] width 10 height 10
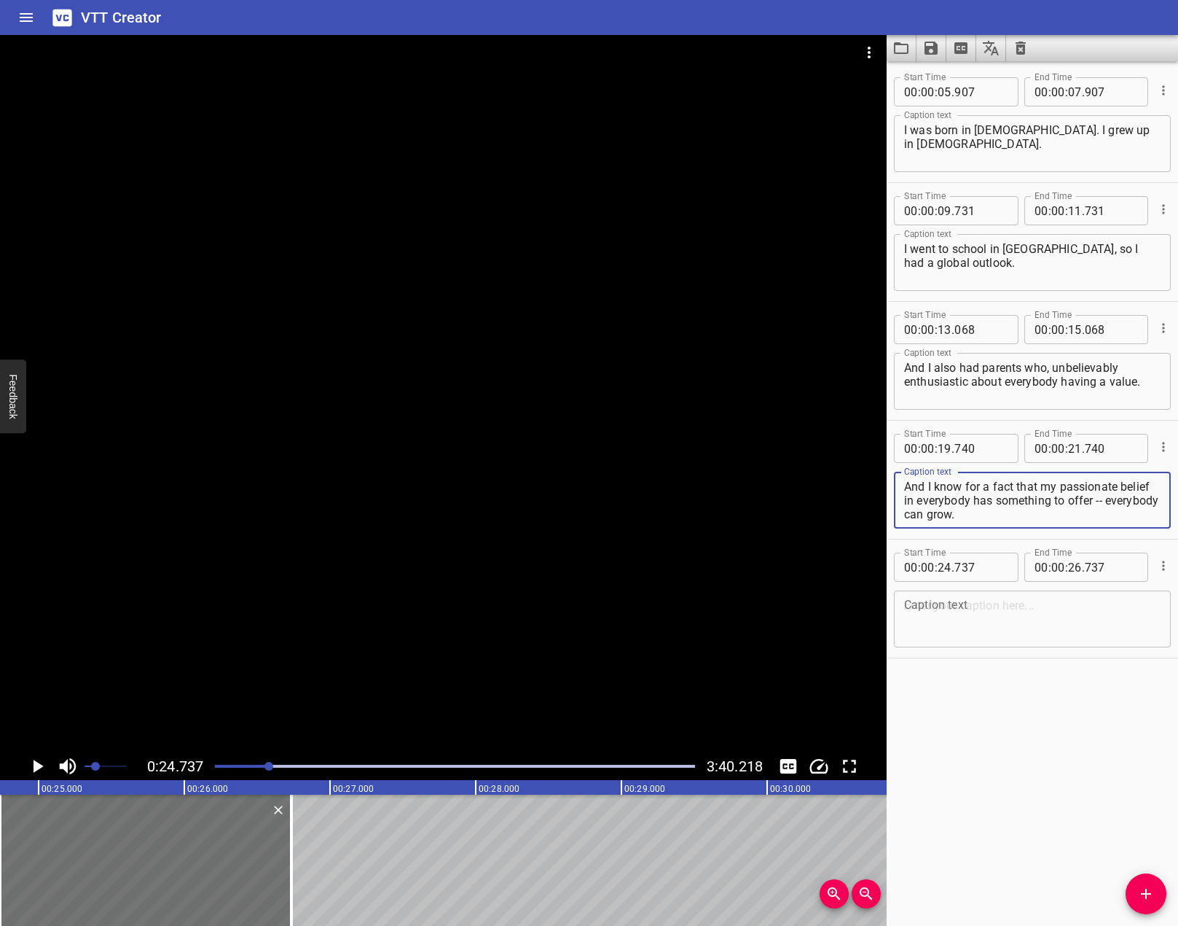
drag, startPoint x: 1126, startPoint y: 501, endPoint x: 1159, endPoint y: 531, distance: 44.9
click at [1159, 531] on div "Caption text And I know for a fact that my passionate belief in everybody has s…" at bounding box center [1032, 499] width 277 height 66
type textarea "And I know for a fact that my passionate belief in everybody has something to o…"
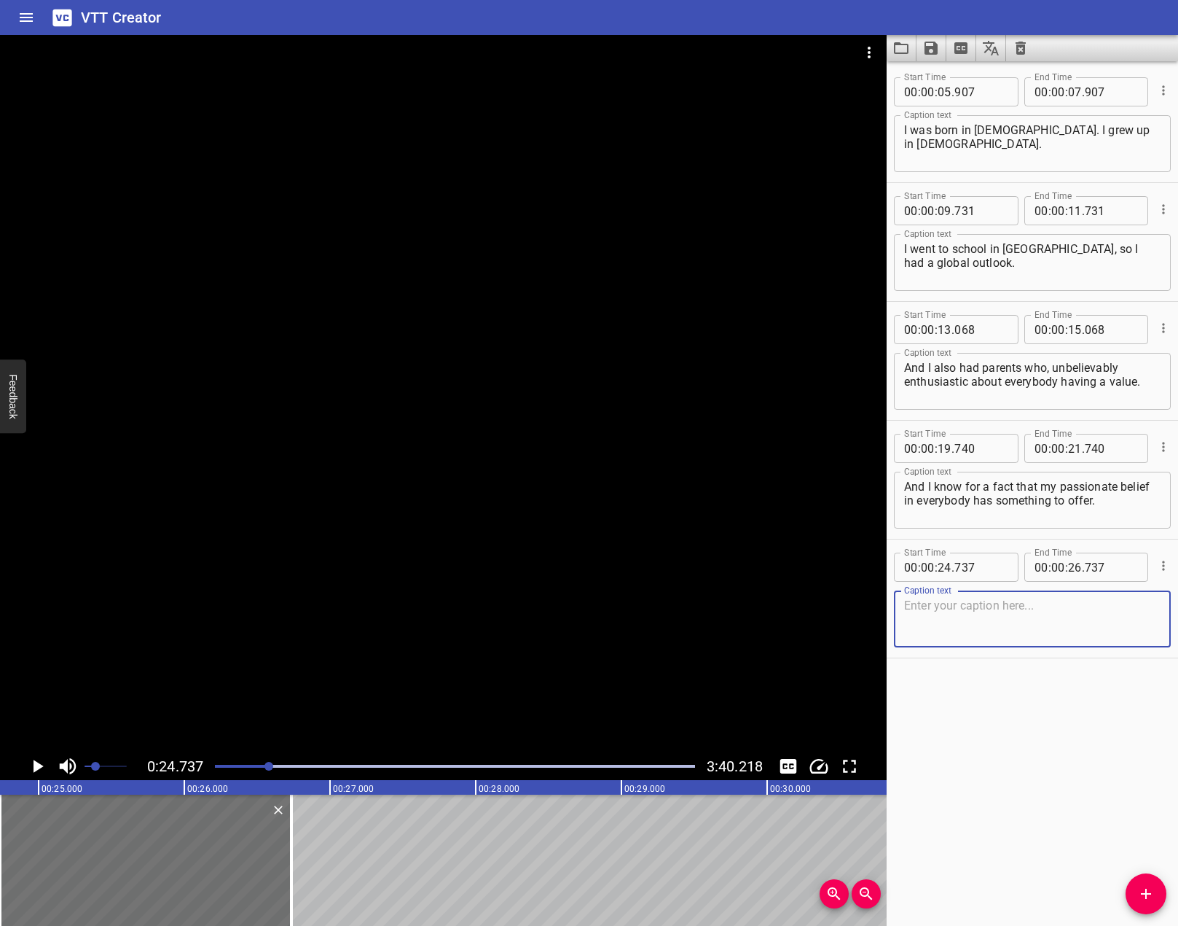
click at [1126, 605] on textarea at bounding box center [1032, 619] width 257 height 42
paste textarea "-- everybody can grow."
type textarea "-- everybody can grow."
click at [1105, 630] on textarea at bounding box center [1032, 619] width 257 height 42
paste textarea "Everybody can grow, can be infectious"
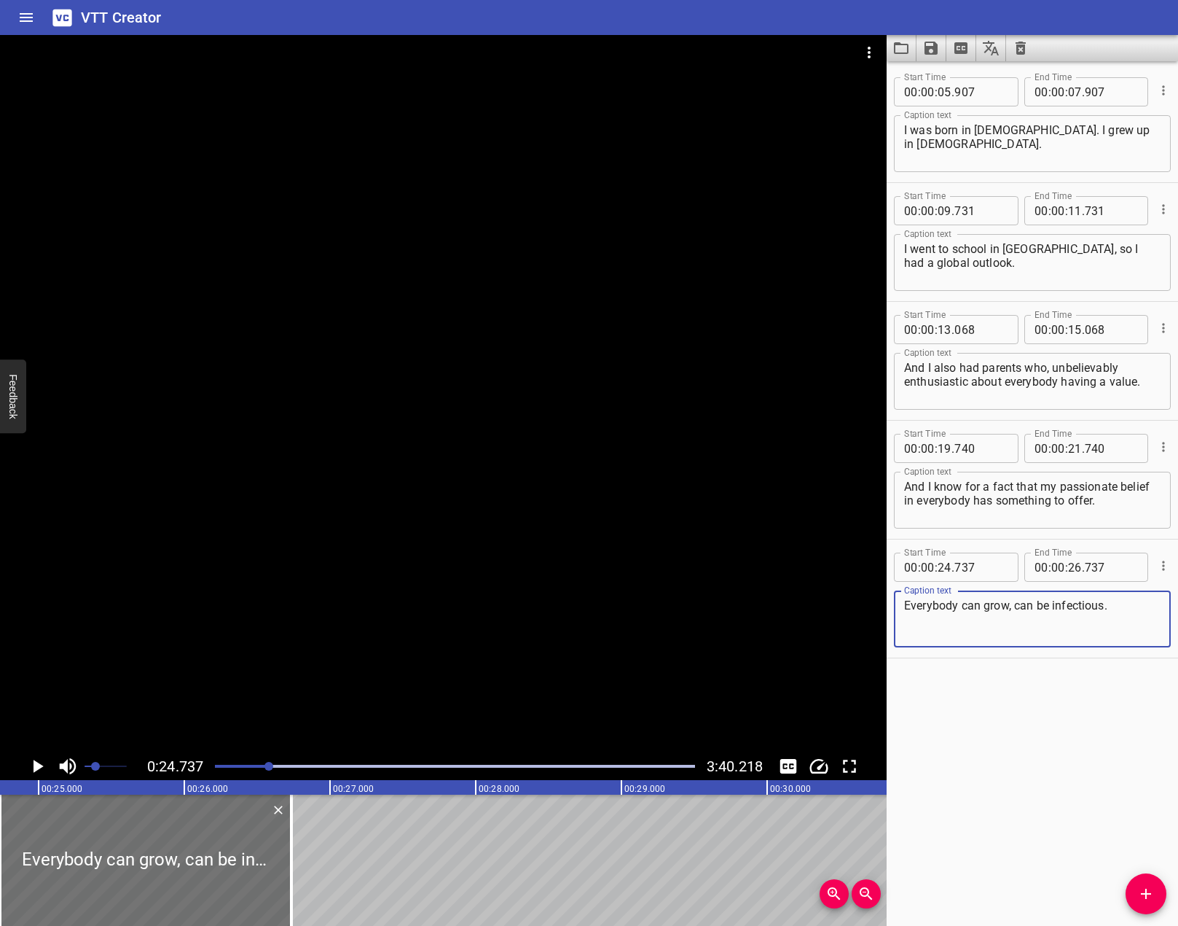
type textarea "Everybody can grow, can be infectious."
drag, startPoint x: 626, startPoint y: 480, endPoint x: 626, endPoint y: 461, distance: 19.7
click at [626, 477] on div at bounding box center [443, 393] width 887 height 717
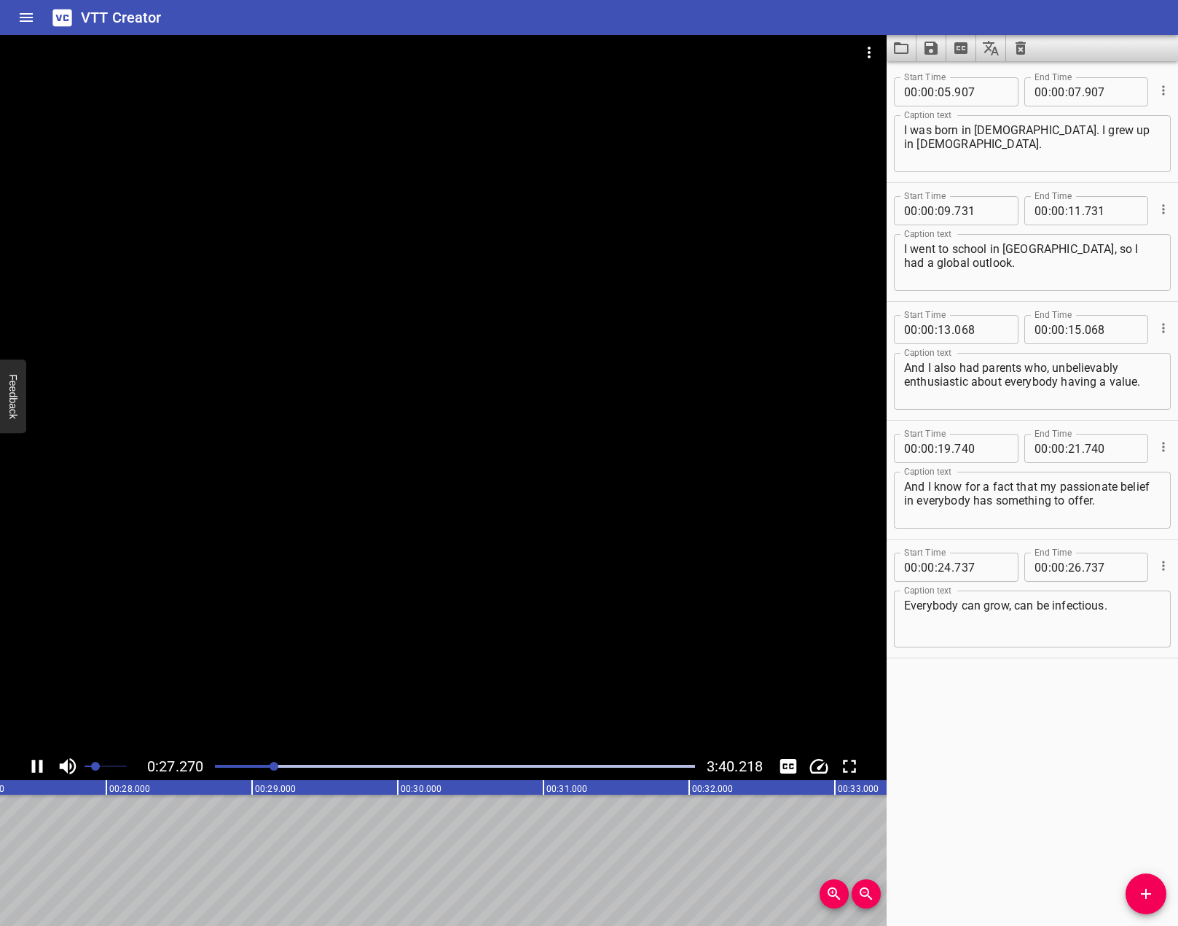
click at [437, 516] on div at bounding box center [443, 393] width 887 height 717
